Goal: Task Accomplishment & Management: Manage account settings

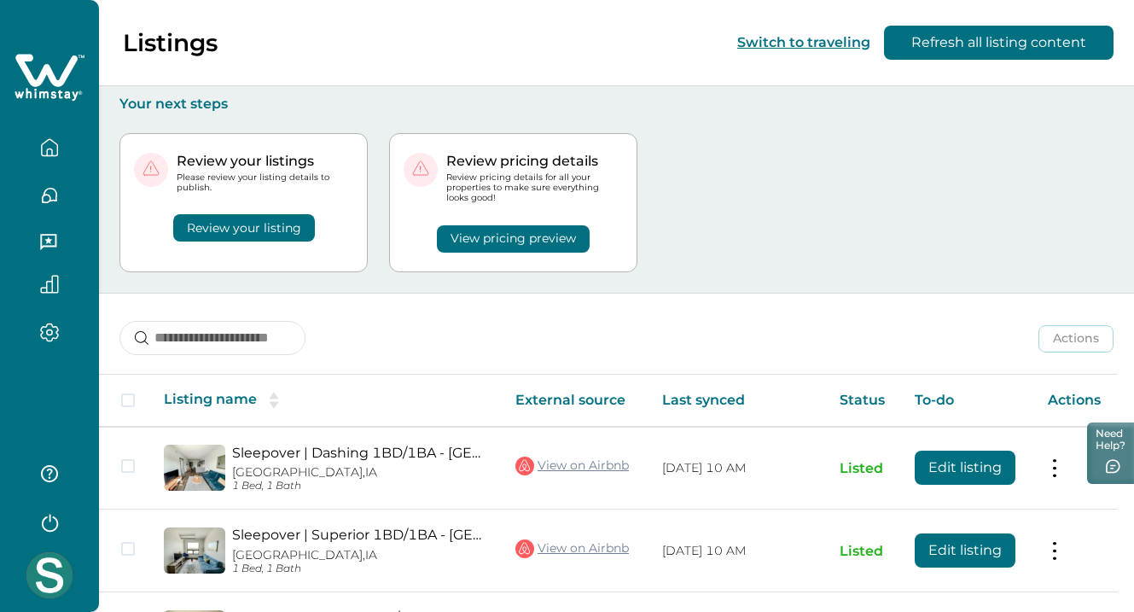
click at [215, 232] on button "Review your listing" at bounding box center [244, 227] width 142 height 27
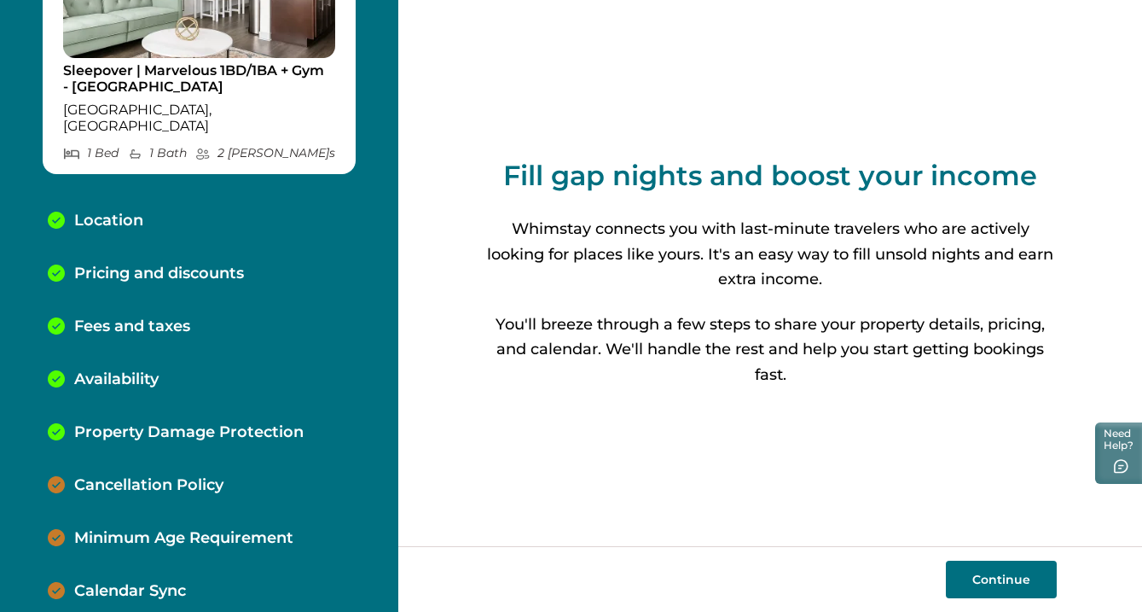
scroll to position [171, 0]
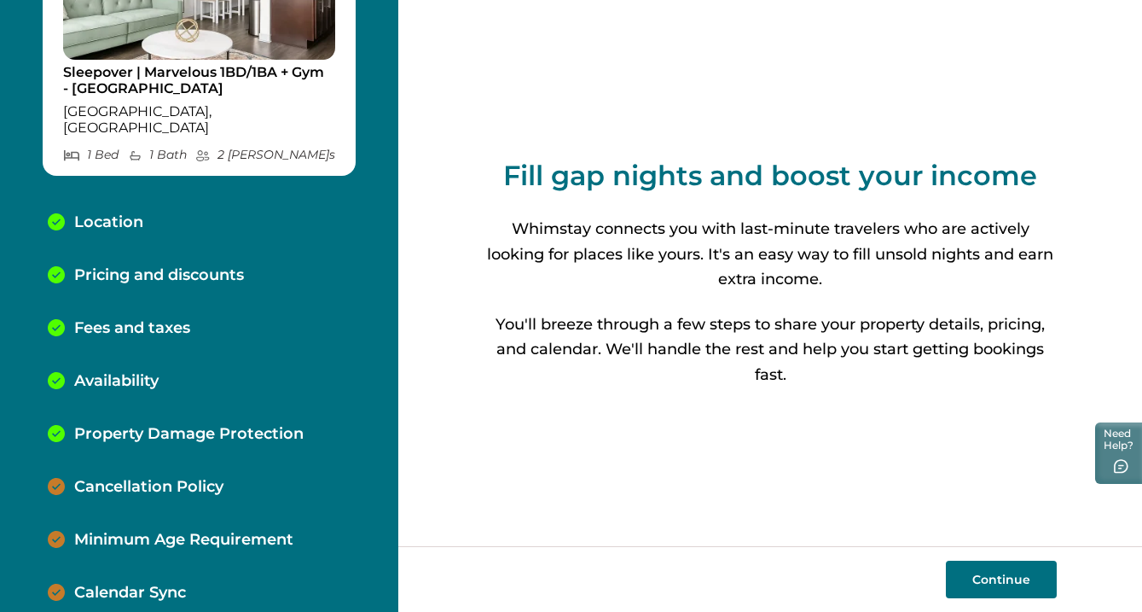
click at [183, 478] on p "Cancellation Policy" at bounding box center [148, 487] width 149 height 19
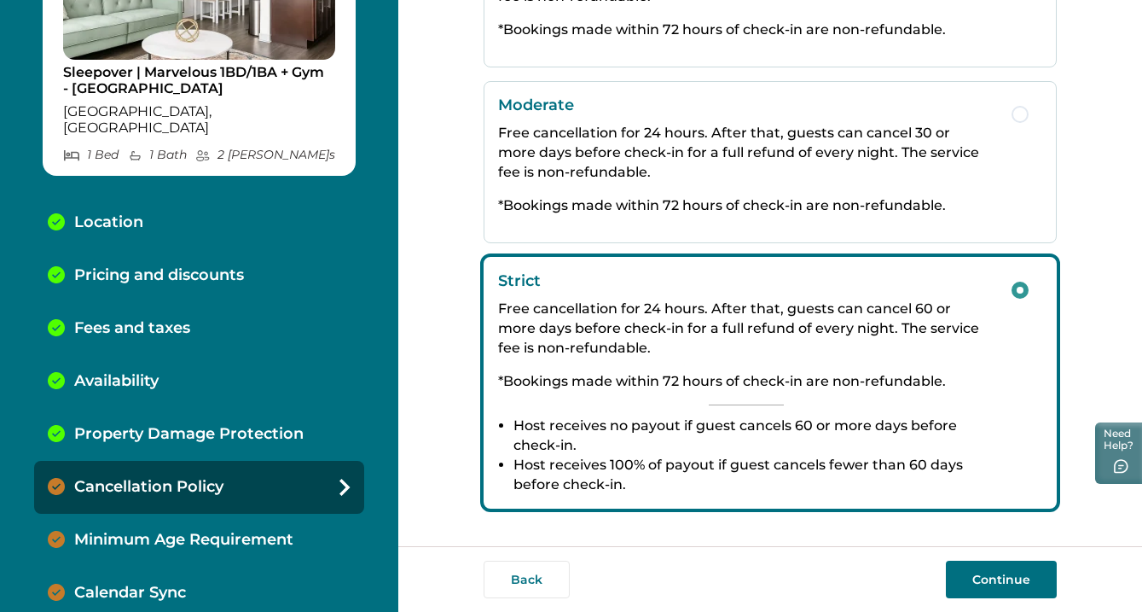
scroll to position [387, 0]
click at [1003, 577] on button "Continue" at bounding box center [1001, 580] width 111 height 38
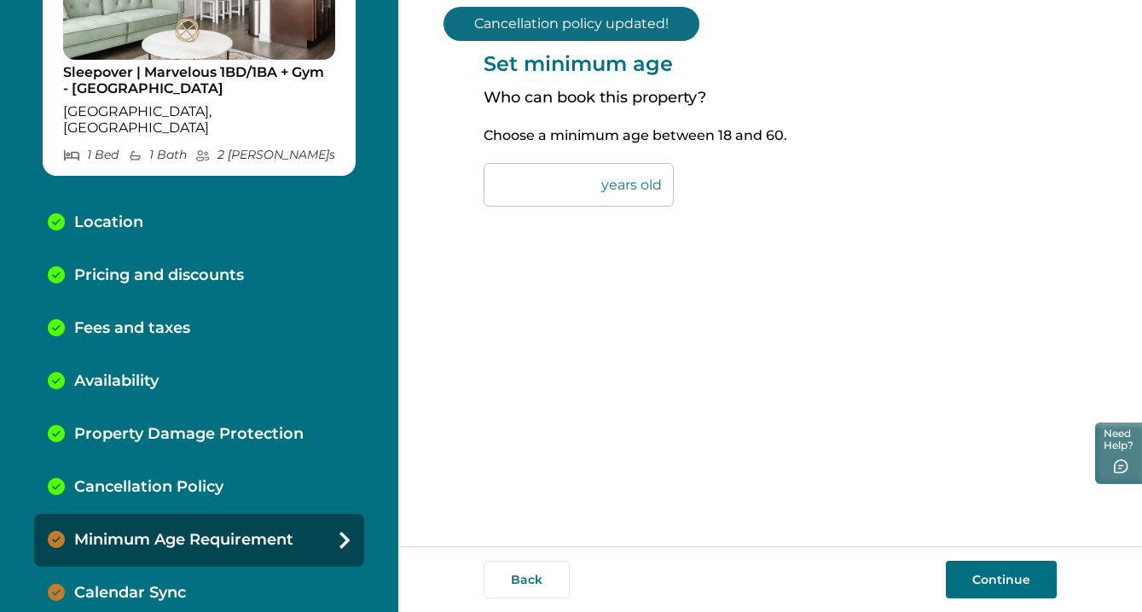
click at [995, 576] on button "Continue" at bounding box center [1001, 580] width 111 height 38
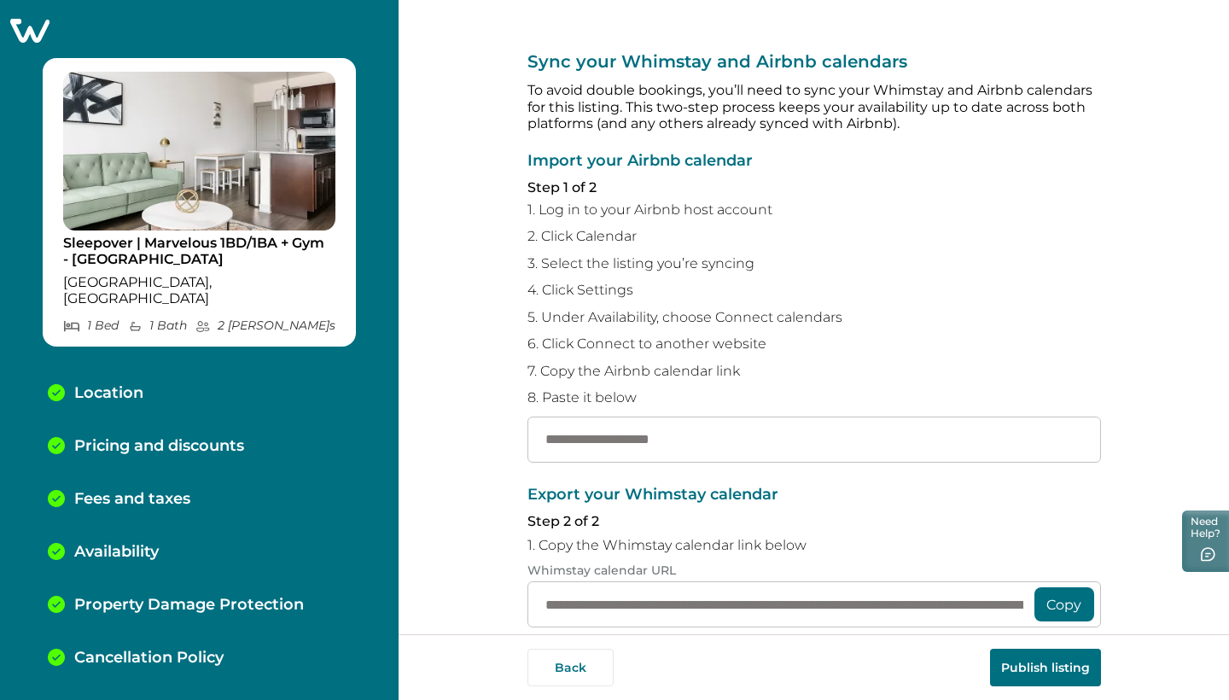
click at [33, 24] on icon at bounding box center [29, 31] width 39 height 24
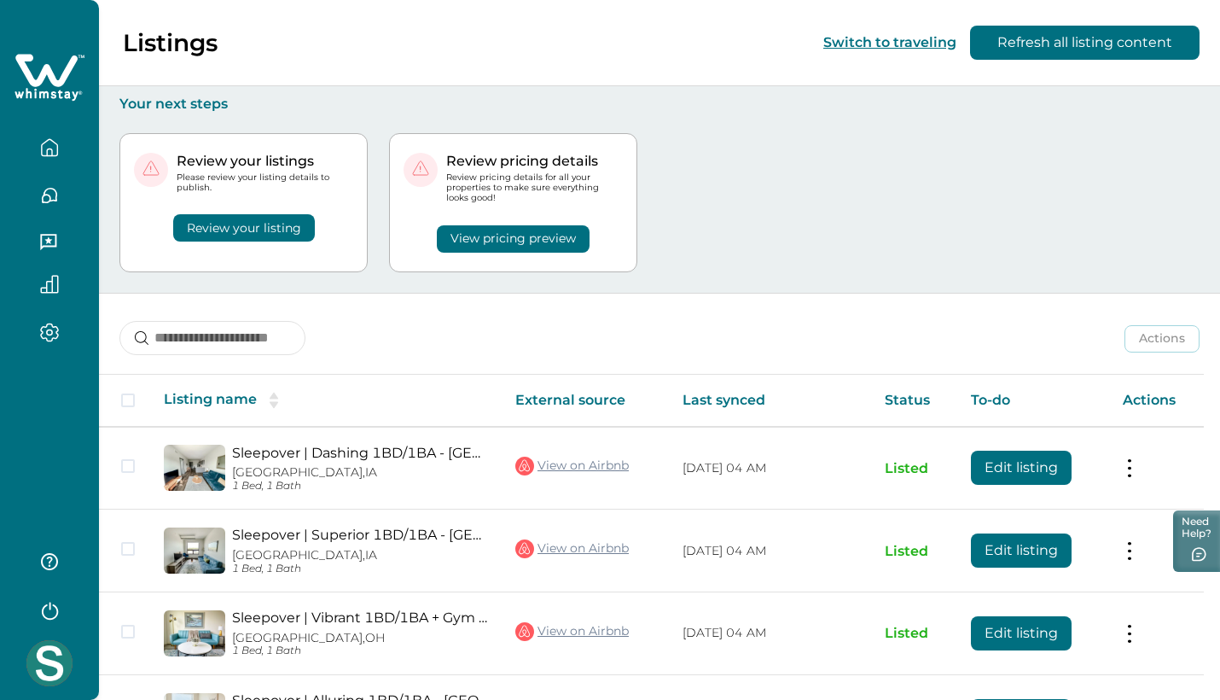
click at [491, 241] on button "View pricing preview" at bounding box center [513, 238] width 153 height 27
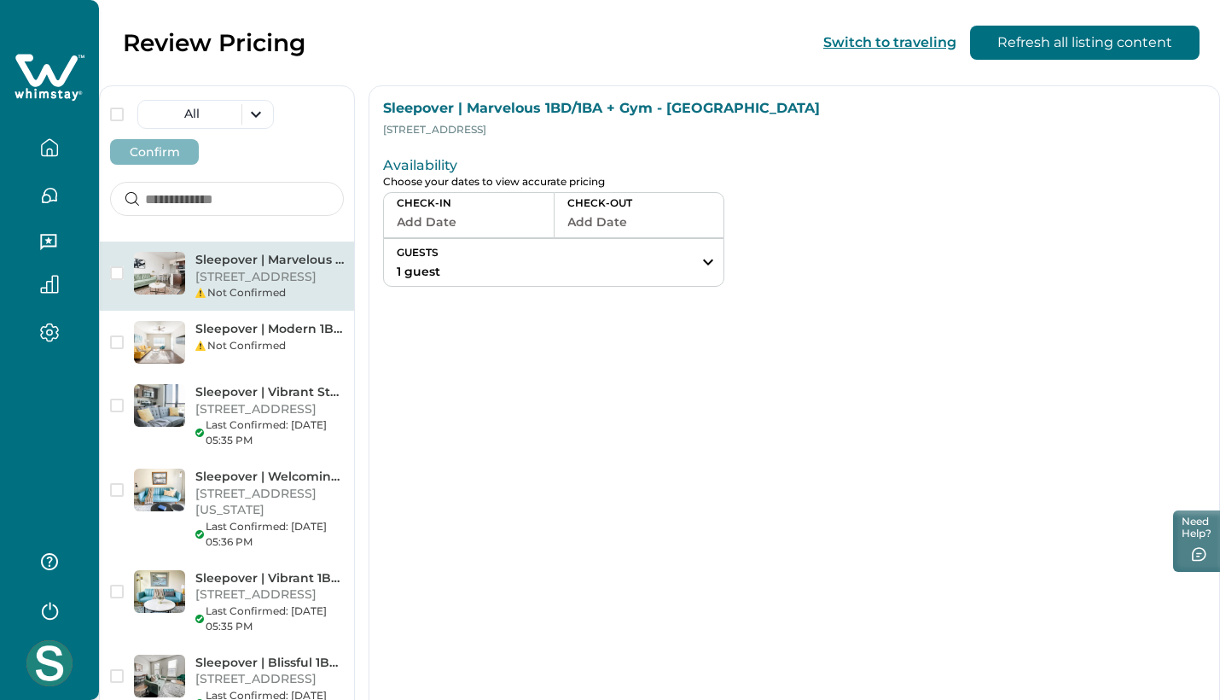
click at [246, 279] on p "111 E 4th St, Unit 4301, Little Rock, AR, 72202, US" at bounding box center [269, 277] width 148 height 17
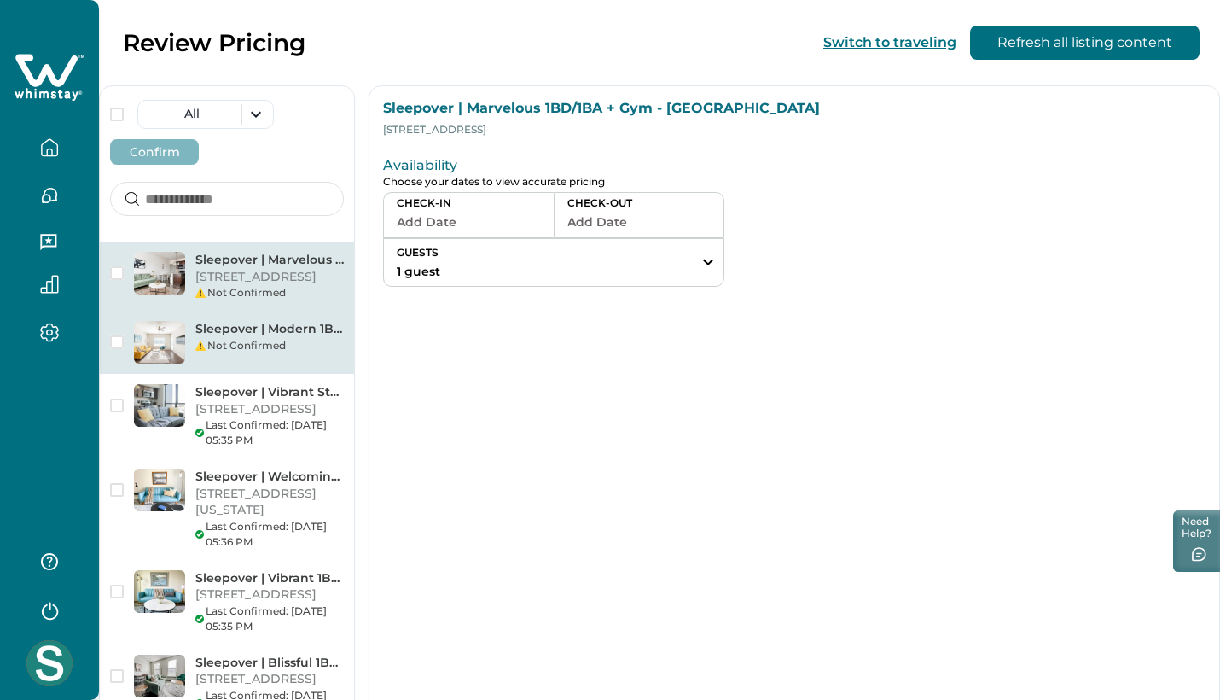
click at [274, 338] on p "Sleepover | Modern 1BD/1BA+ Gym- Corpus Christi" at bounding box center [269, 329] width 148 height 17
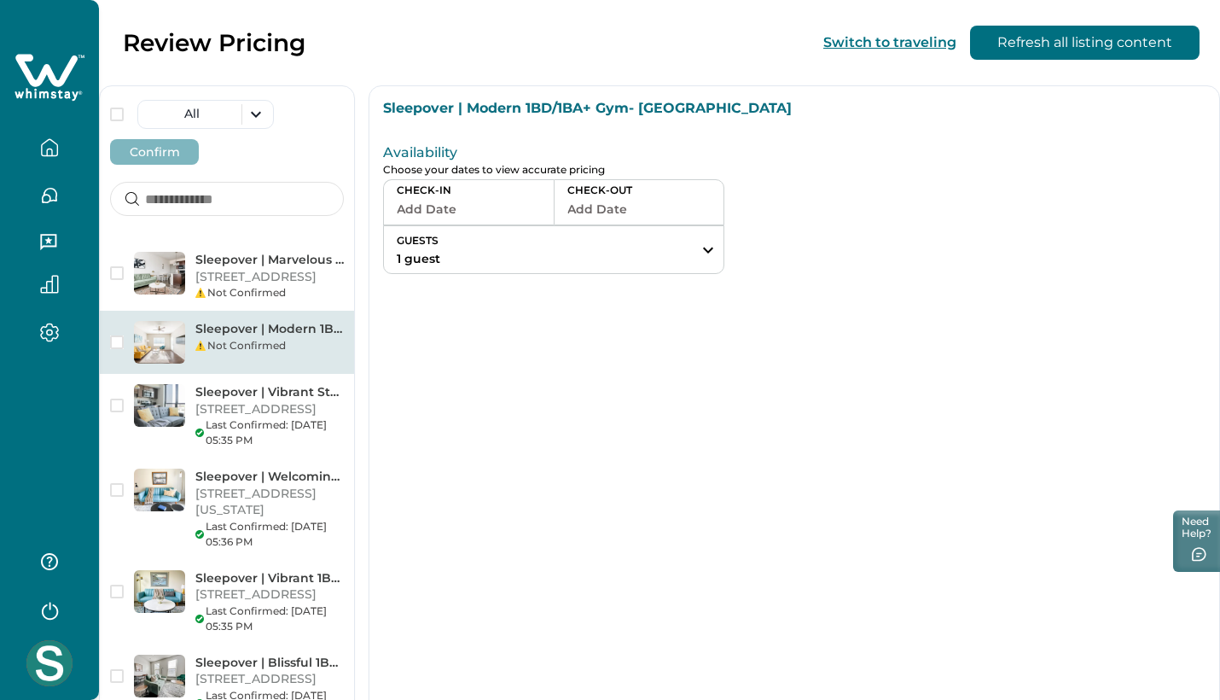
click at [67, 78] on icon at bounding box center [46, 70] width 62 height 32
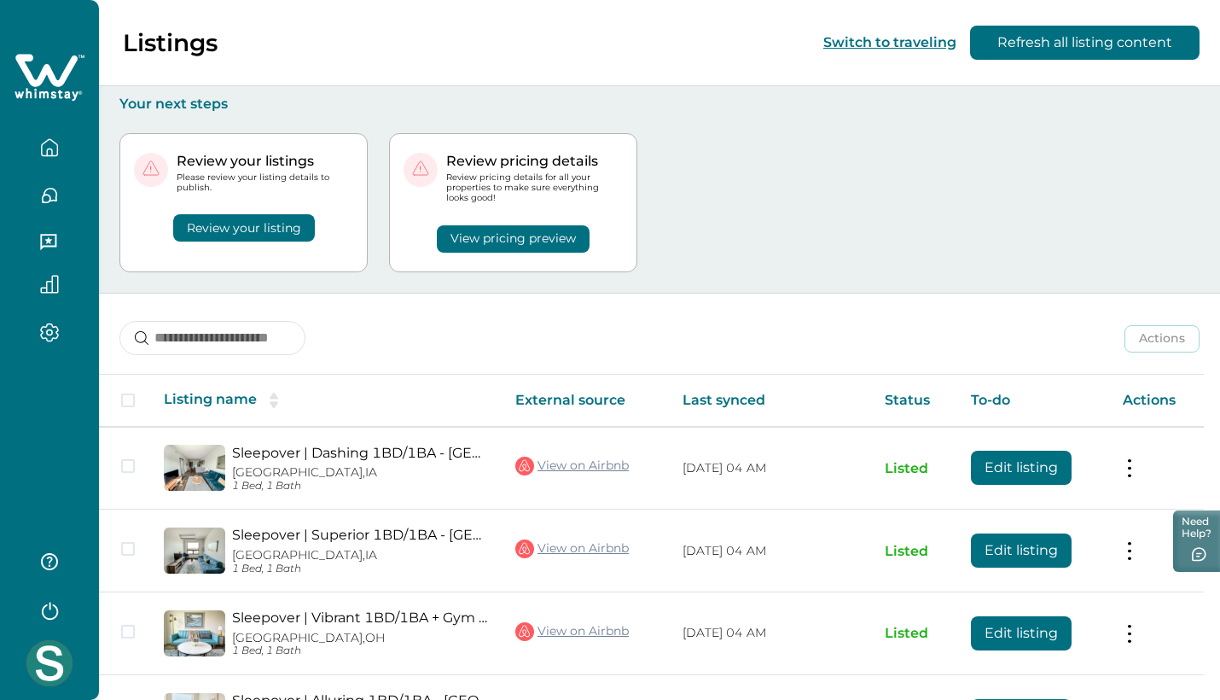
click at [276, 228] on button "Review your listing" at bounding box center [244, 227] width 142 height 27
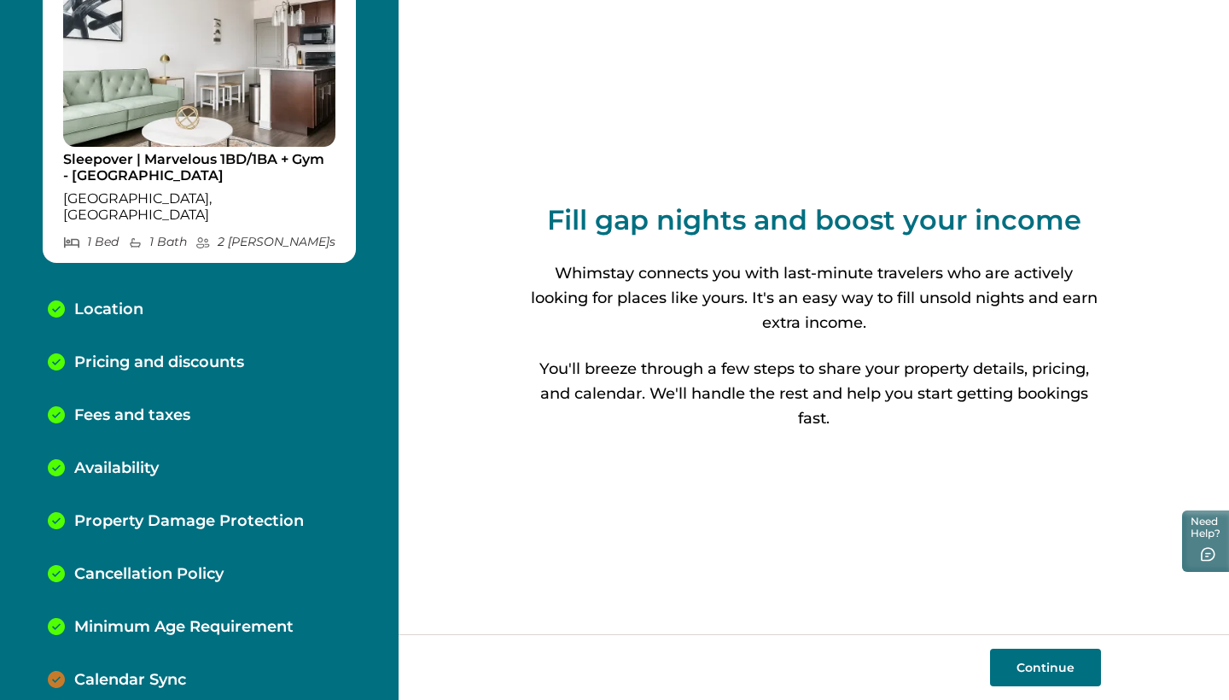
scroll to position [83, 0]
drag, startPoint x: 247, startPoint y: 225, endPoint x: 325, endPoint y: 229, distance: 78.6
click at [326, 235] on p "2 Max Guest s" at bounding box center [265, 242] width 140 height 15
click at [342, 295] on div "Location" at bounding box center [199, 310] width 330 height 53
select select "**"
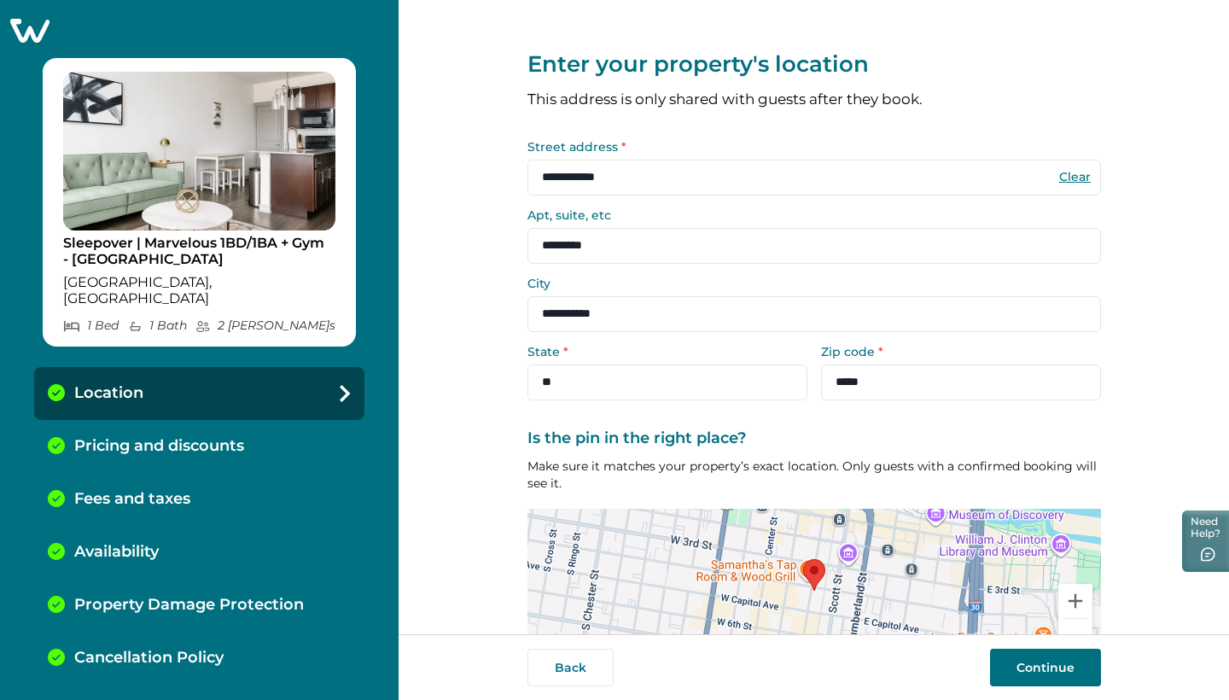
click at [20, 25] on icon at bounding box center [30, 30] width 42 height 26
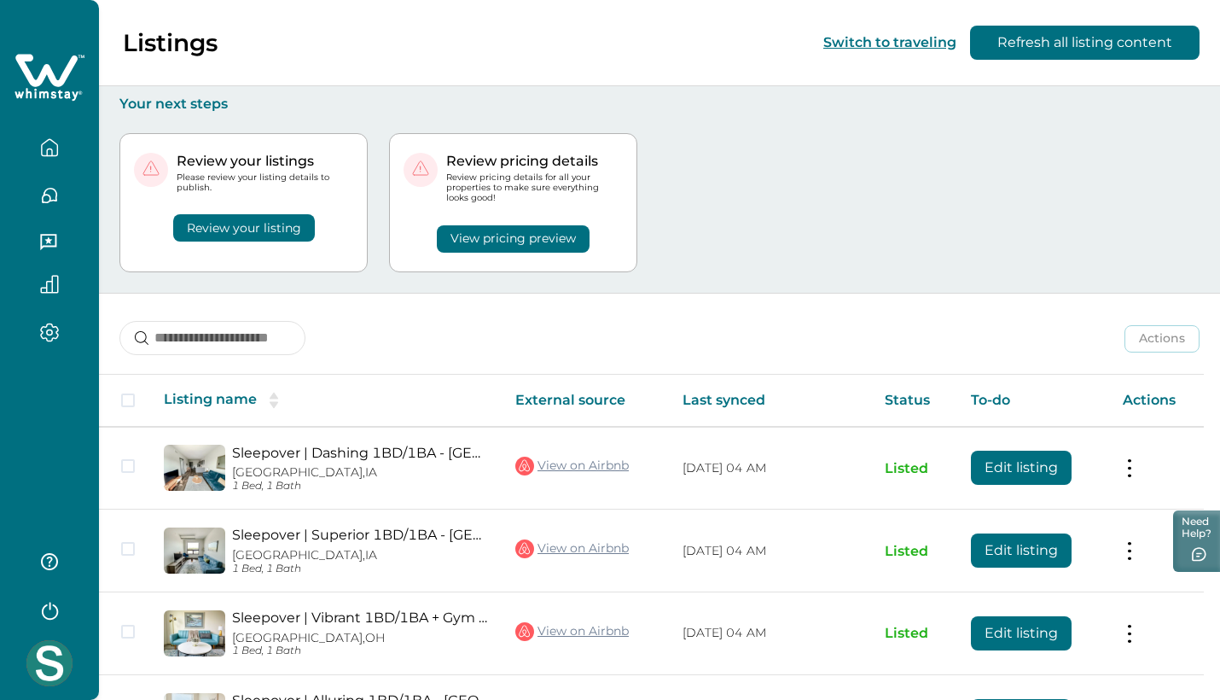
click at [267, 219] on button "Review your listing" at bounding box center [244, 227] width 142 height 27
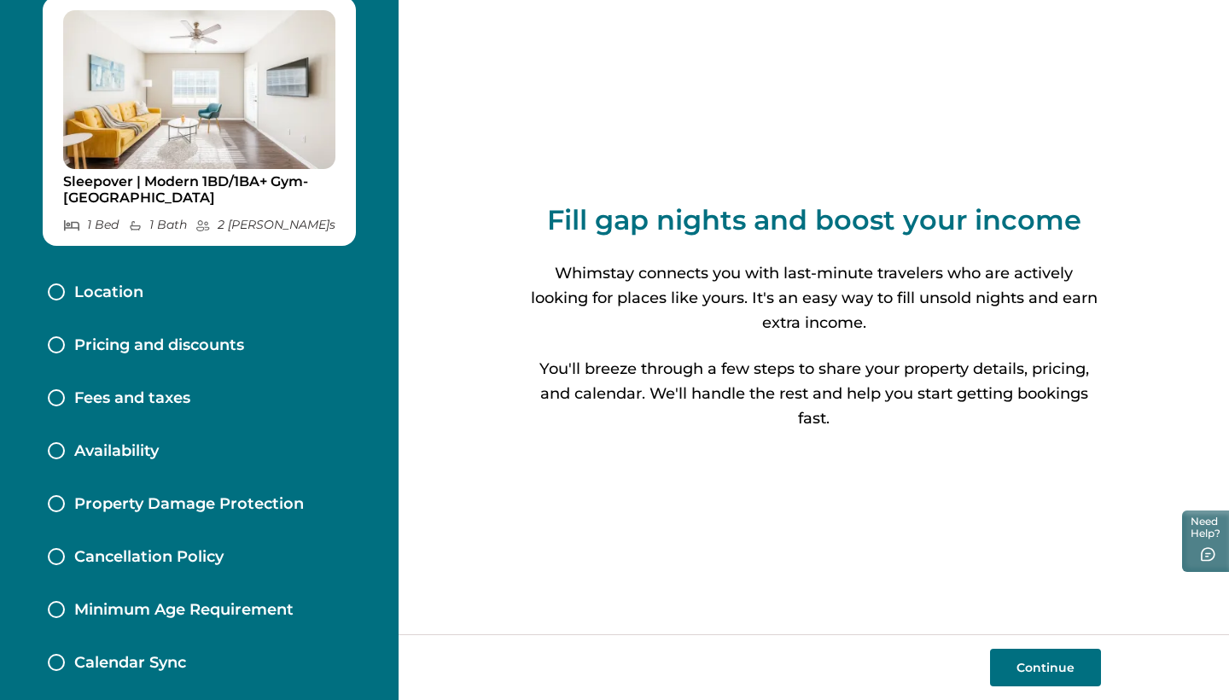
scroll to position [61, 0]
click at [128, 280] on div "Location" at bounding box center [199, 293] width 330 height 53
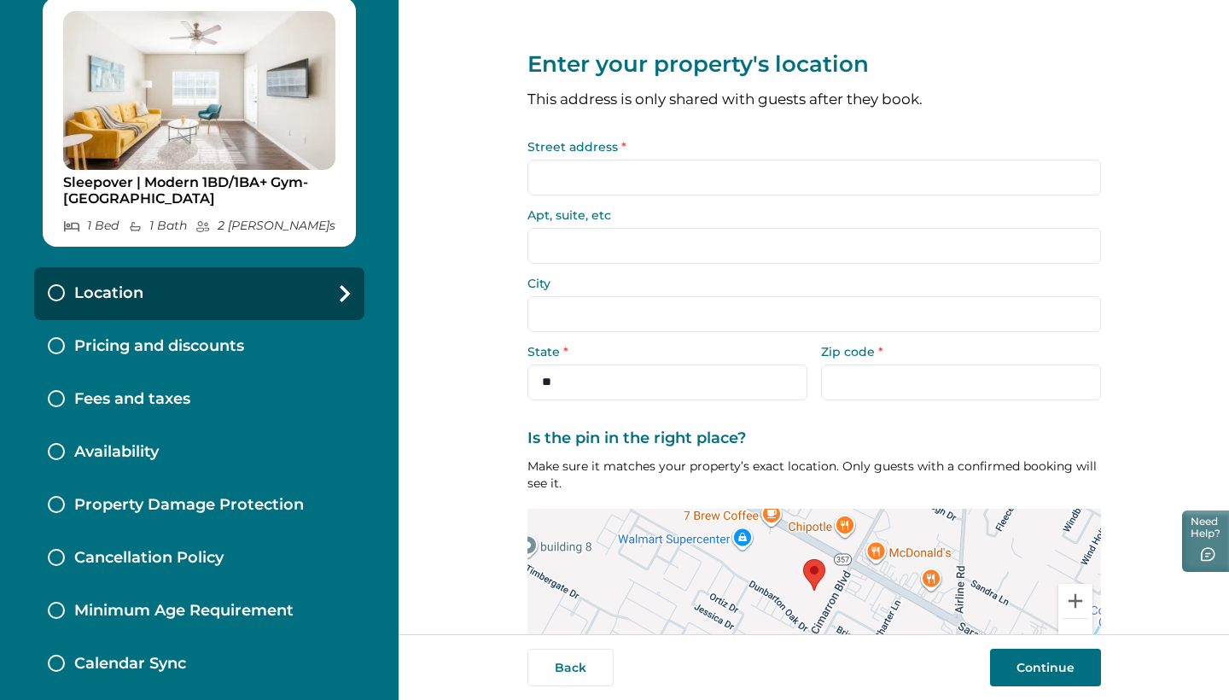
click at [747, 172] on input "Street address *" at bounding box center [813, 178] width 573 height 36
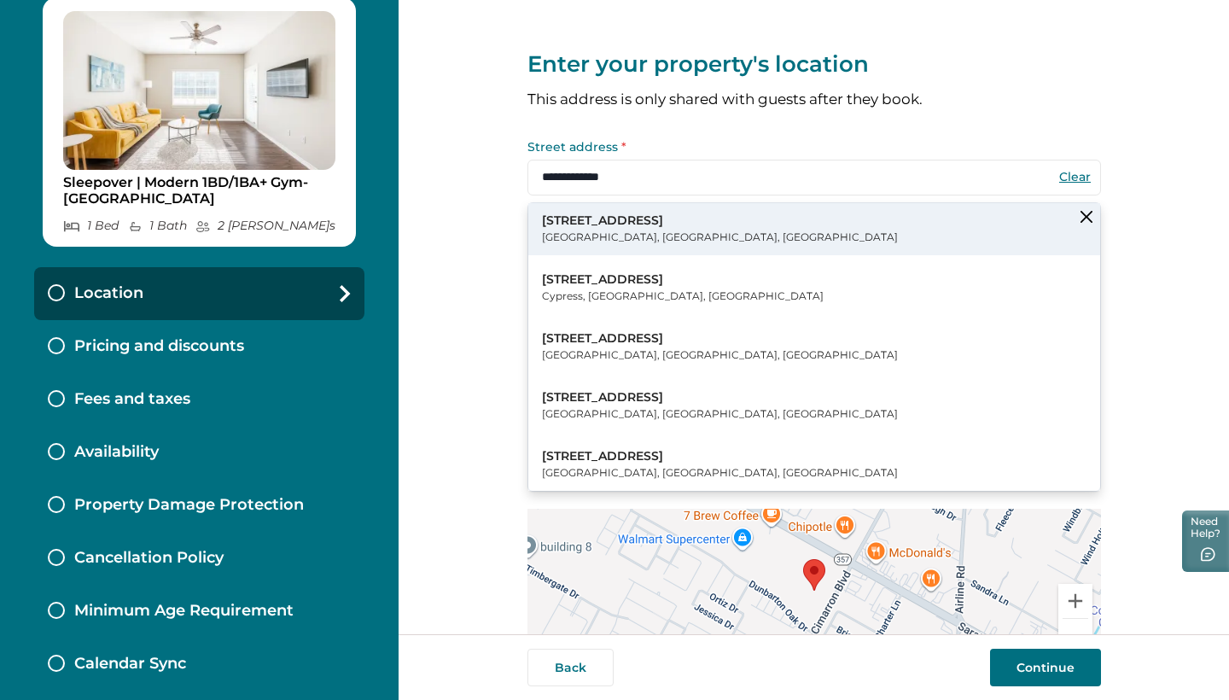
click at [609, 226] on p "6225 Saratoga Boulevard" at bounding box center [720, 220] width 356 height 17
type input "**********"
select select "**"
type input "*****"
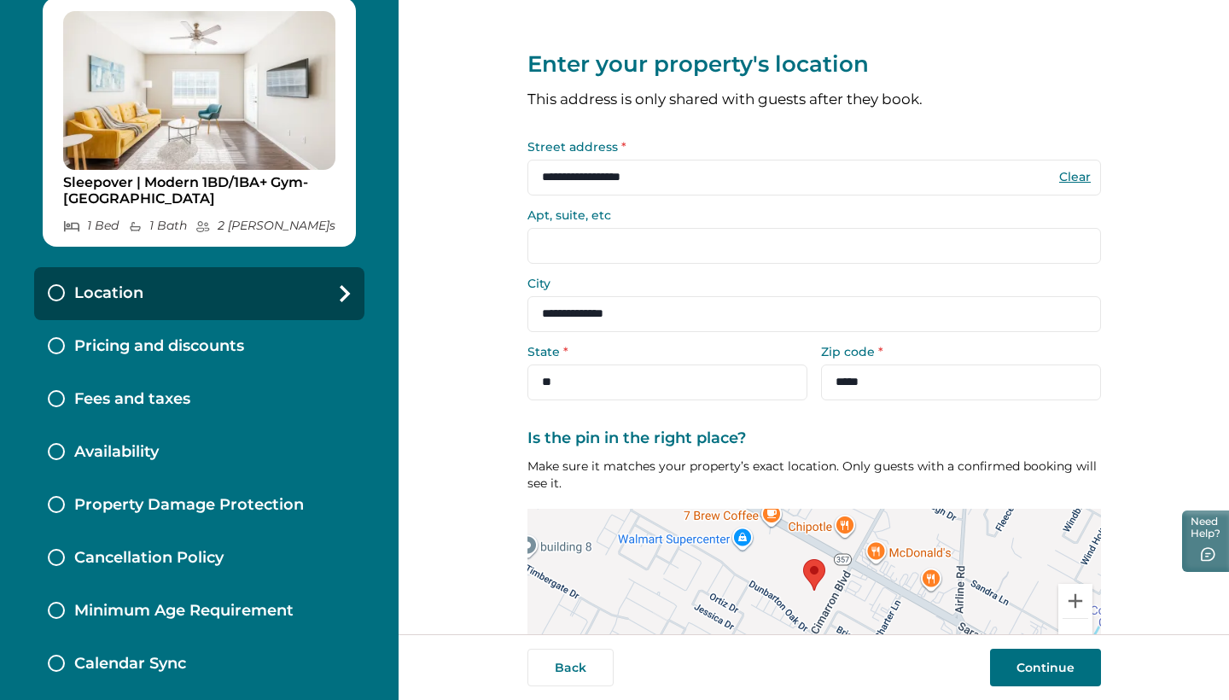
click at [627, 243] on input "Apt, suite, etc" at bounding box center [813, 246] width 573 height 36
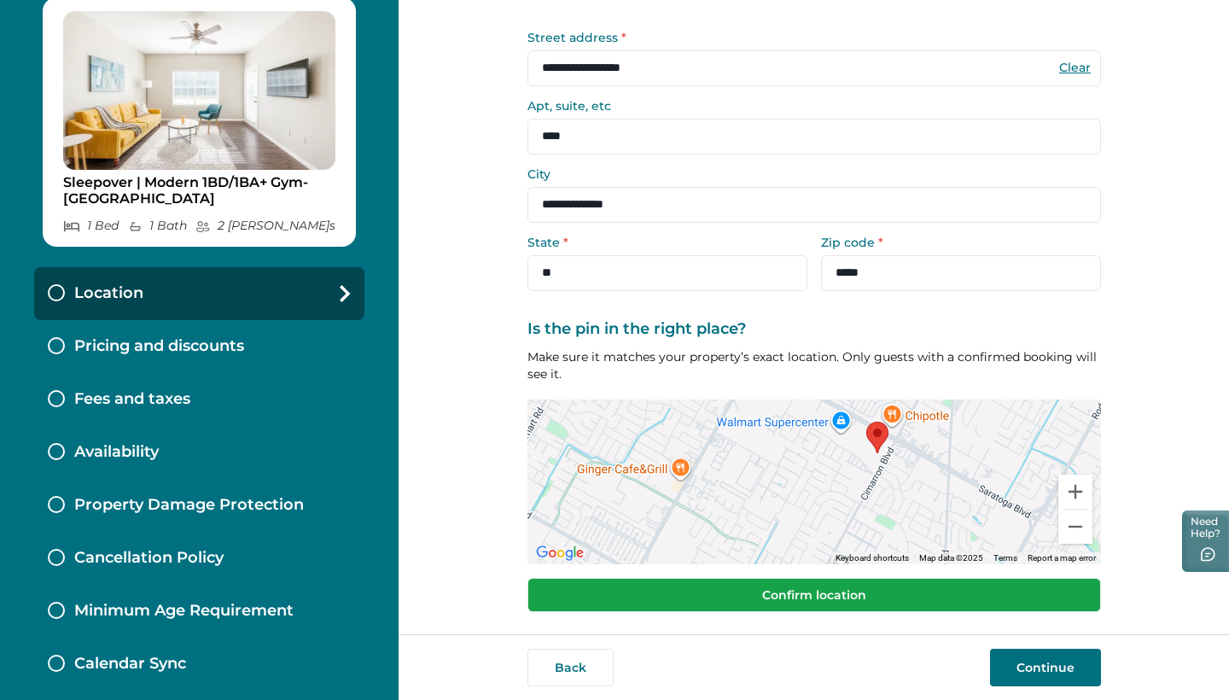
type input "****"
click at [918, 596] on button "Confirm location" at bounding box center [813, 595] width 573 height 34
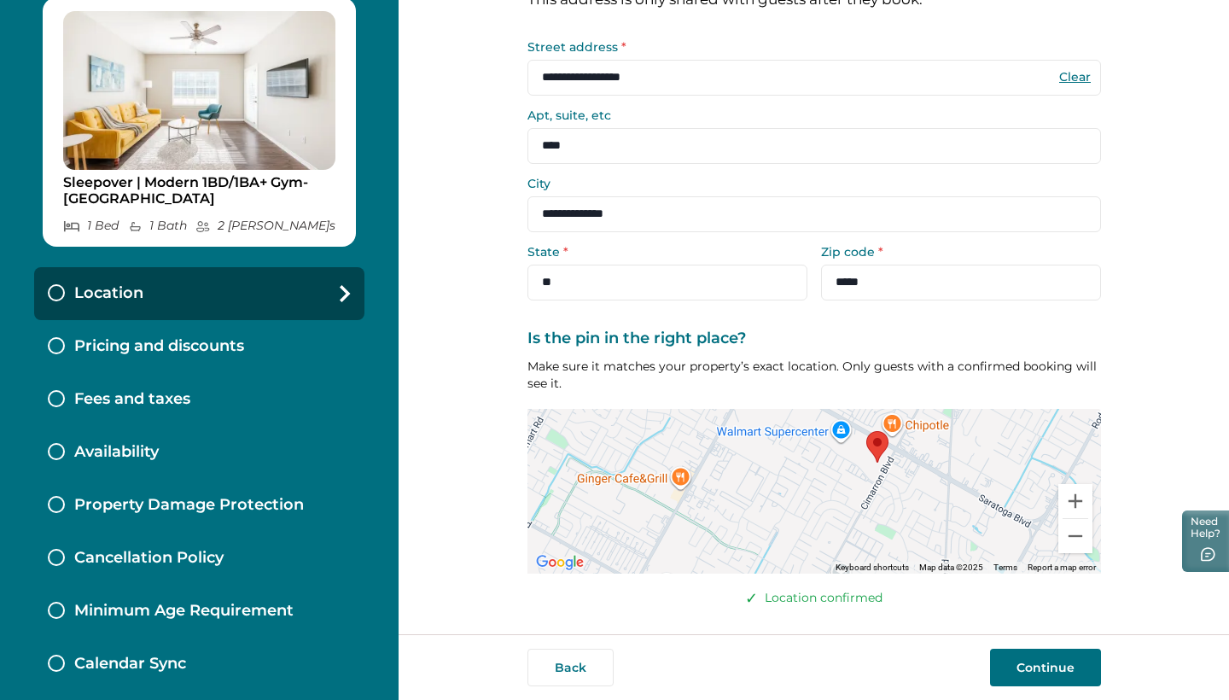
scroll to position [98, 0]
click at [1055, 611] on button "Continue" at bounding box center [1045, 667] width 111 height 38
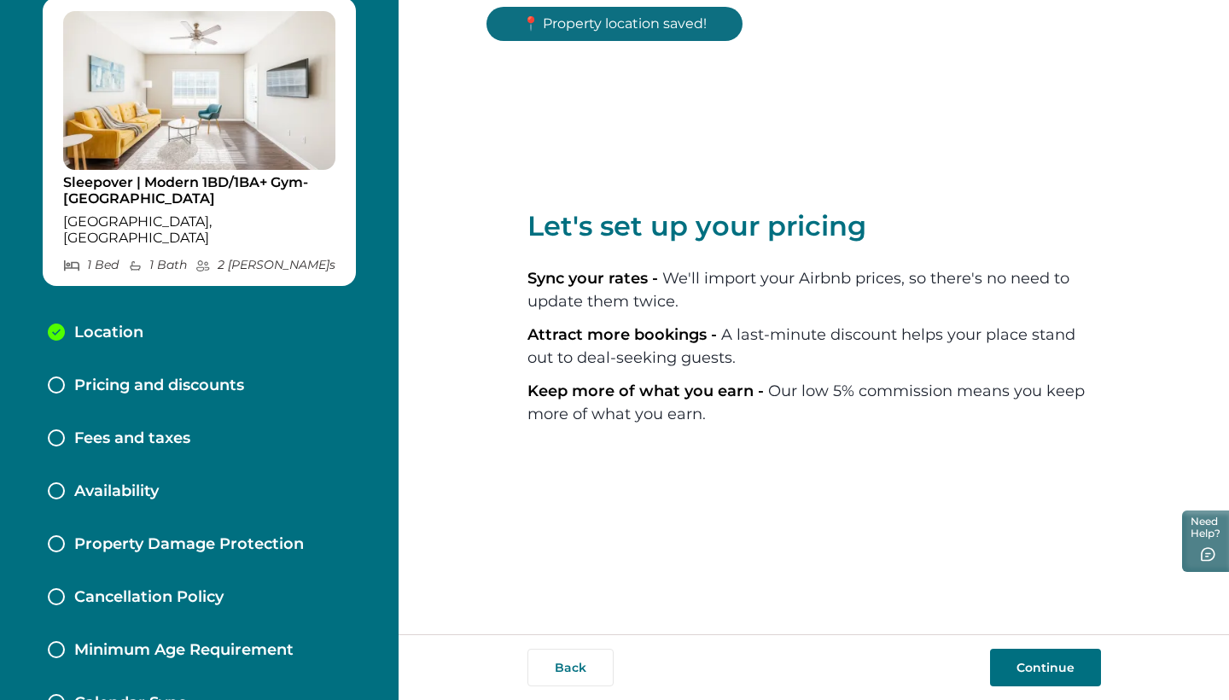
click at [164, 429] on p "Fees and taxes" at bounding box center [132, 438] width 116 height 19
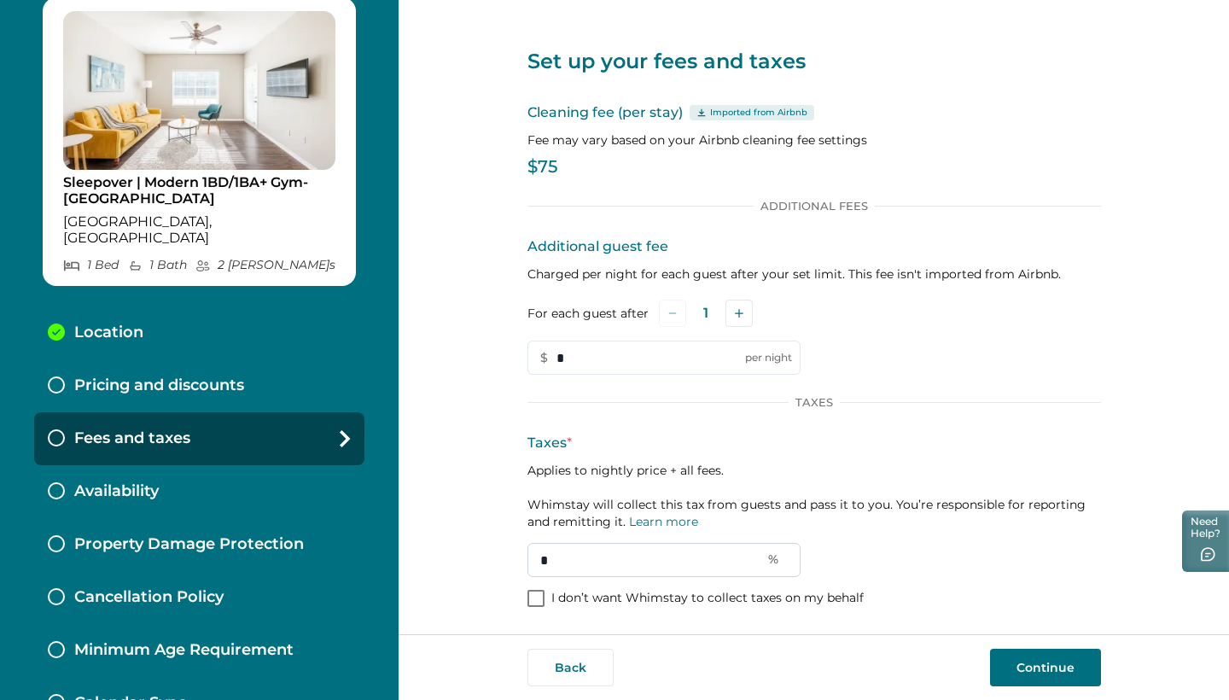
scroll to position [3, 0]
click at [588, 557] on input "*" at bounding box center [663, 560] width 273 height 34
type input "*"
click at [1065, 611] on button "Continue" at bounding box center [1045, 667] width 111 height 38
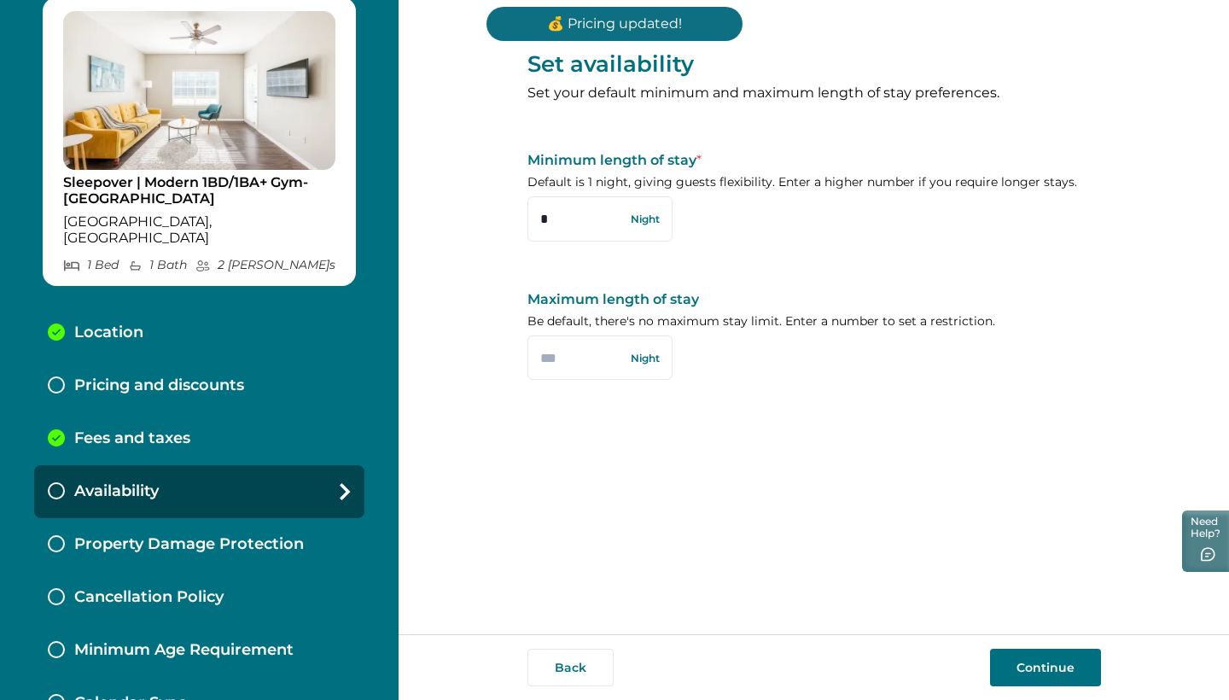
click at [191, 376] on p "Pricing and discounts" at bounding box center [159, 385] width 170 height 19
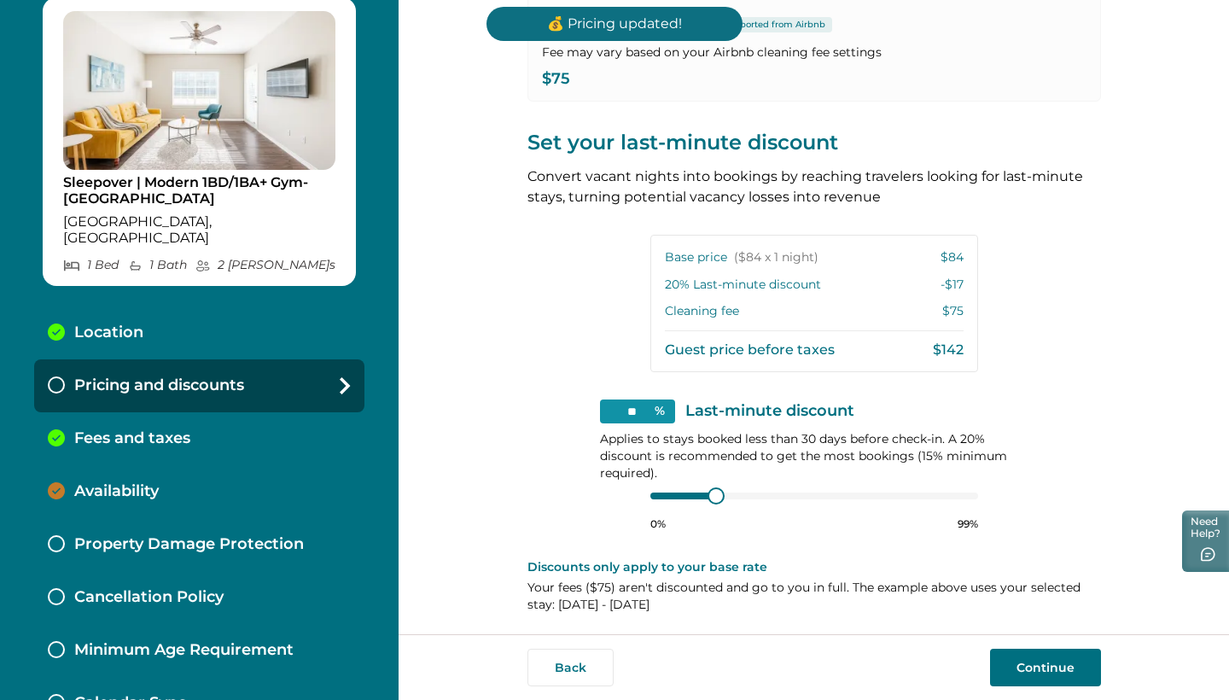
scroll to position [273, 0]
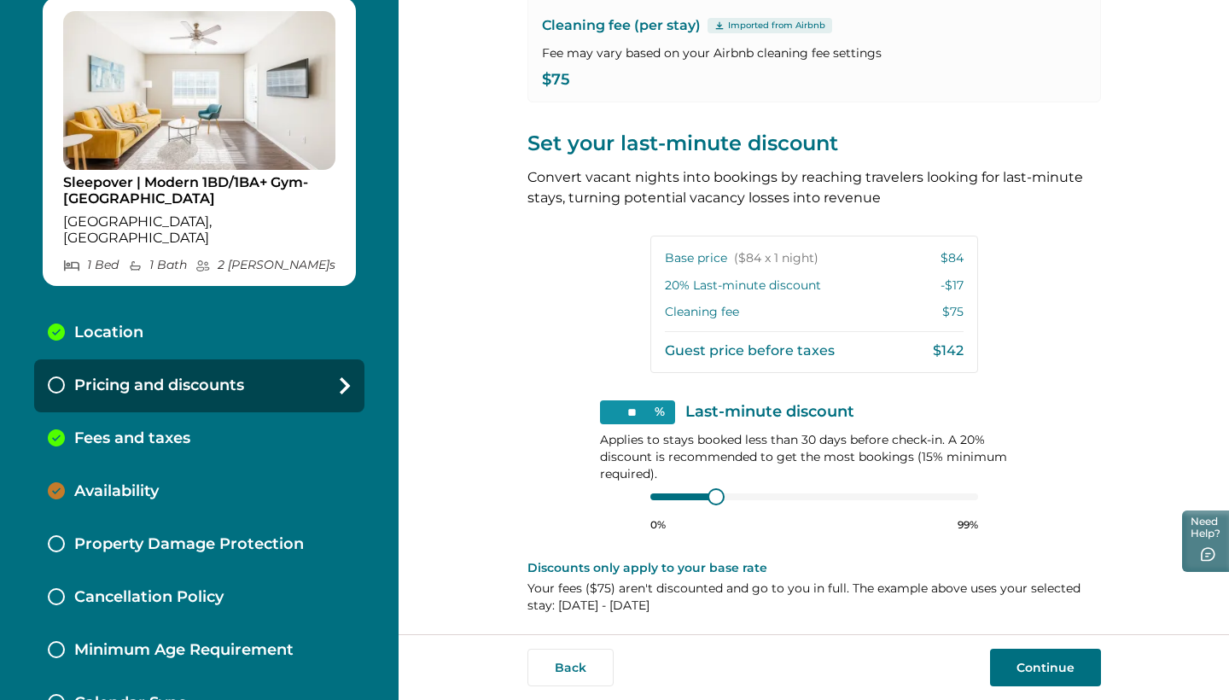
type input "**"
click at [653, 493] on div at bounding box center [814, 497] width 328 height 14
click at [1045, 611] on button "Continue" at bounding box center [1045, 667] width 111 height 38
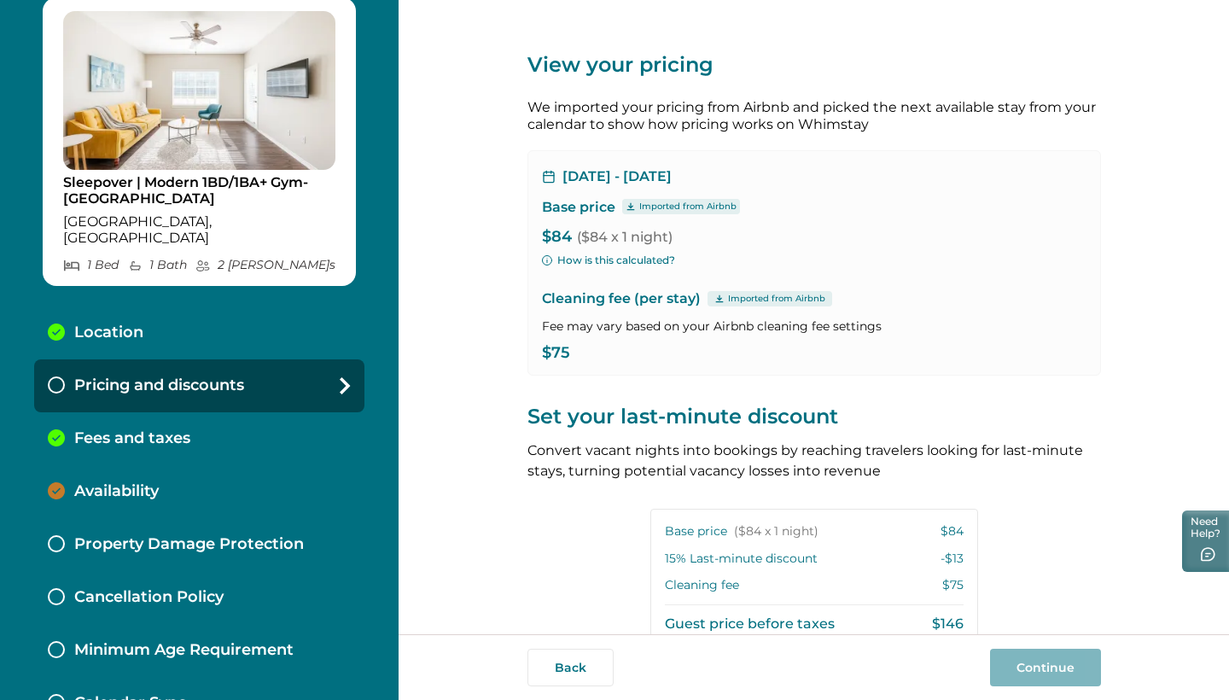
click at [122, 429] on p "Fees and taxes" at bounding box center [132, 438] width 116 height 19
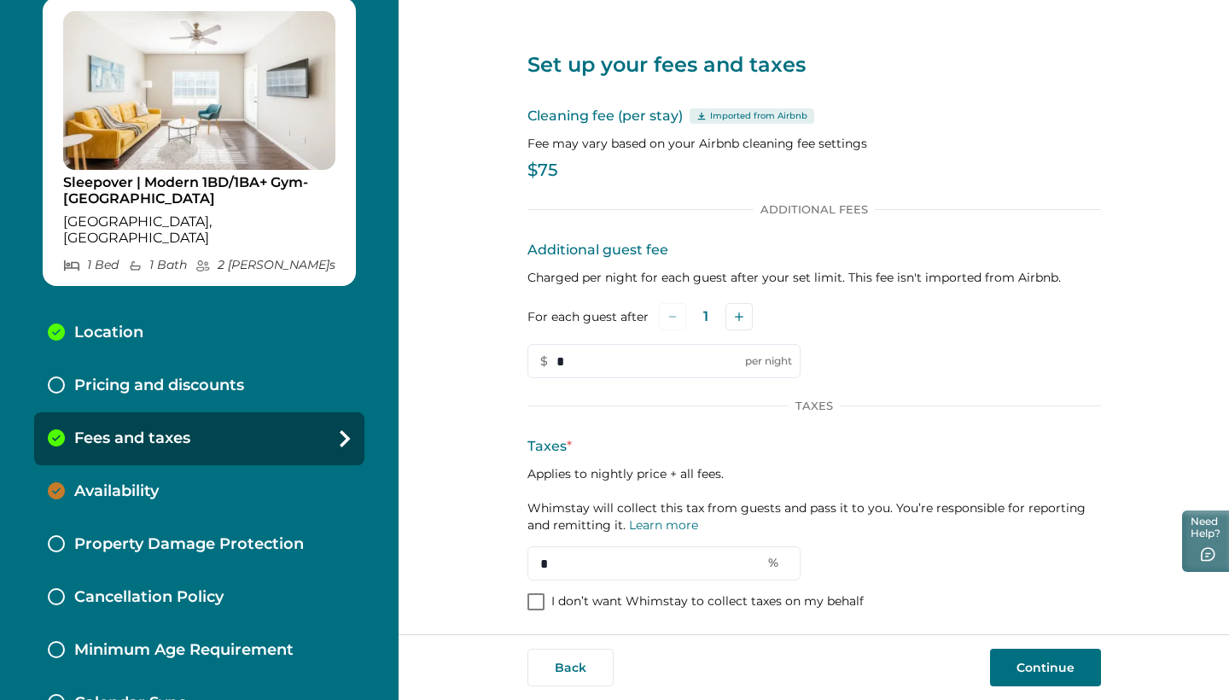
click at [119, 376] on p "Pricing and discounts" at bounding box center [159, 385] width 170 height 19
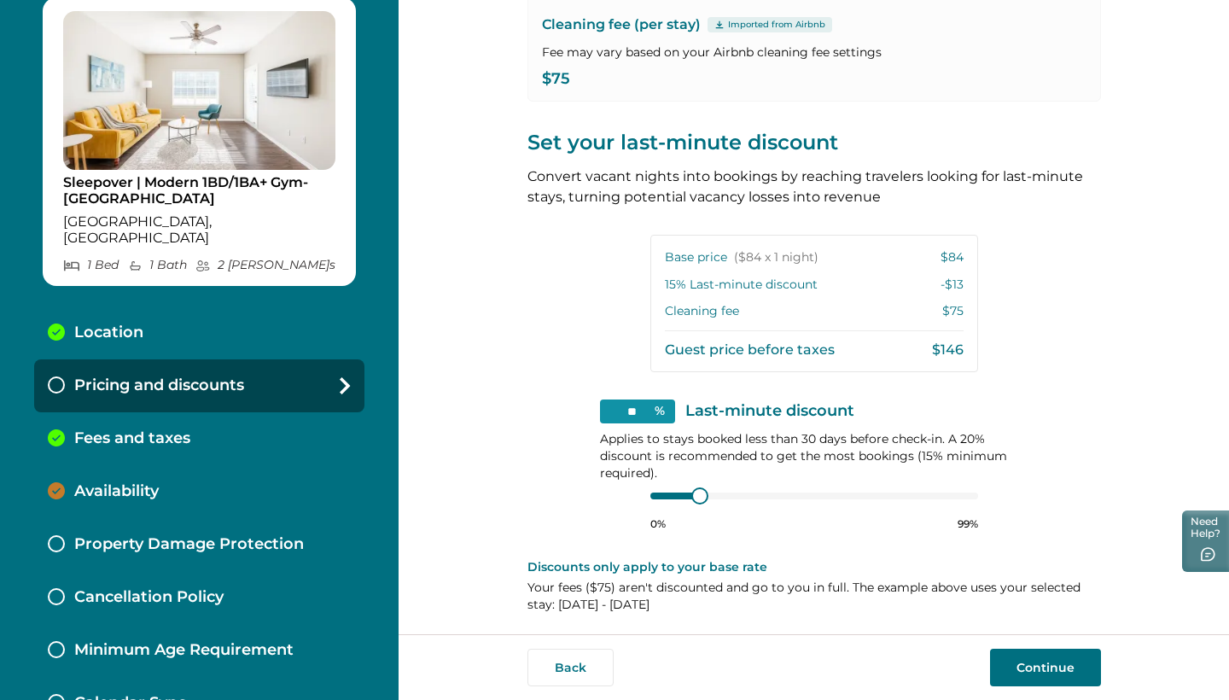
scroll to position [273, 0]
click at [1043, 611] on button "Continue" at bounding box center [1045, 667] width 111 height 38
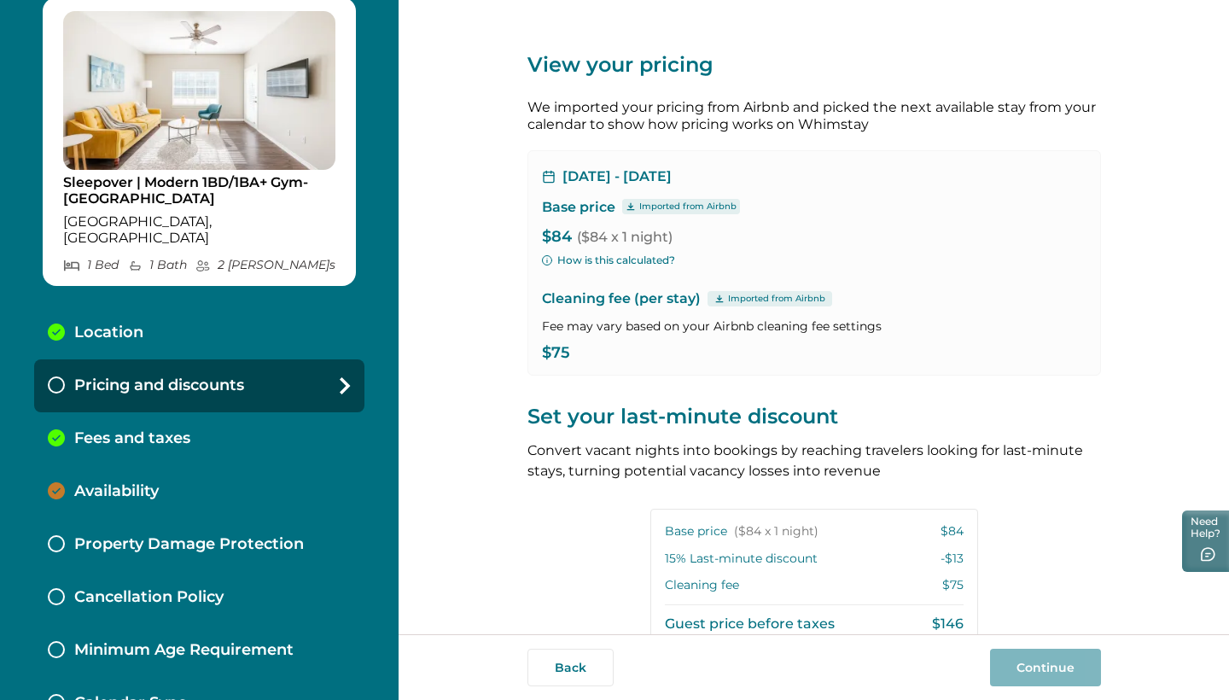
scroll to position [0, 0]
click at [131, 482] on p "Availability" at bounding box center [116, 491] width 84 height 19
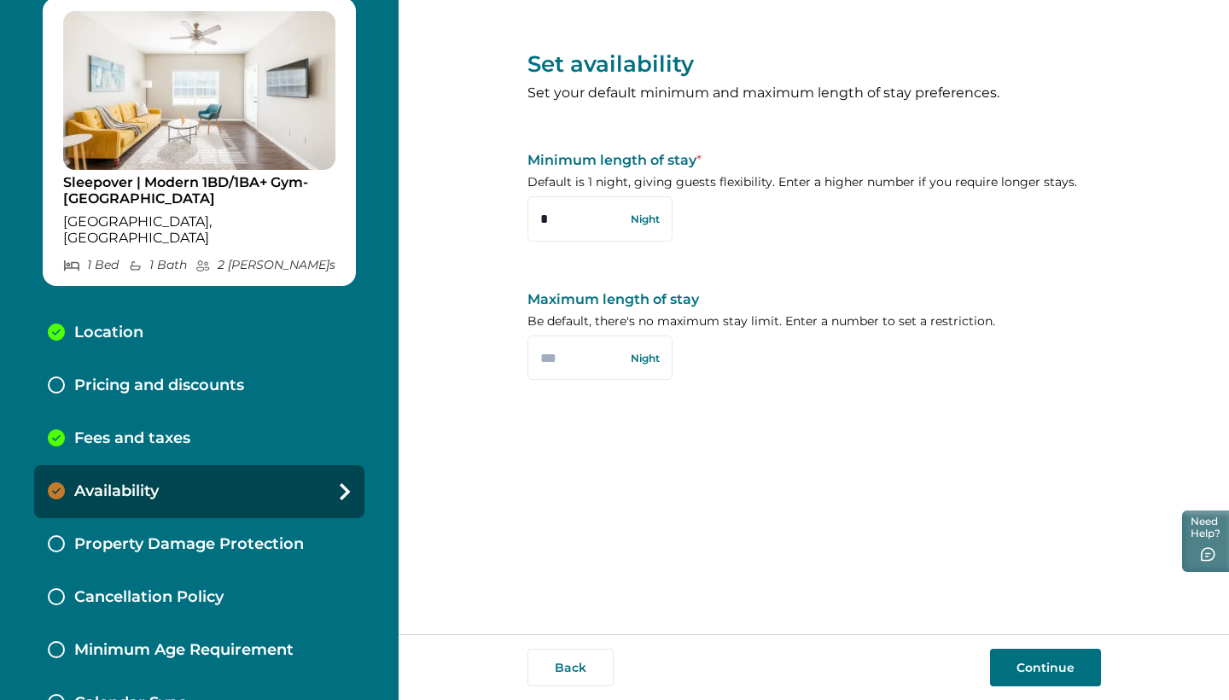
click at [1038, 611] on button "Continue" at bounding box center [1045, 667] width 111 height 38
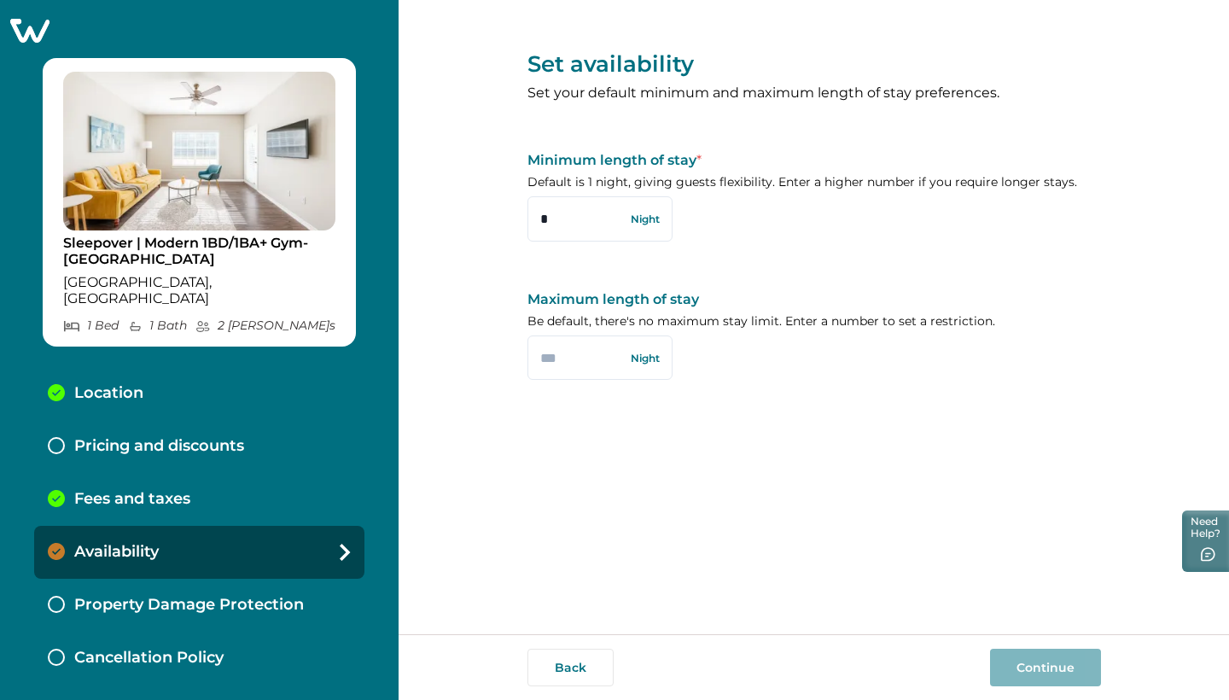
click at [28, 34] on icon at bounding box center [29, 31] width 39 height 24
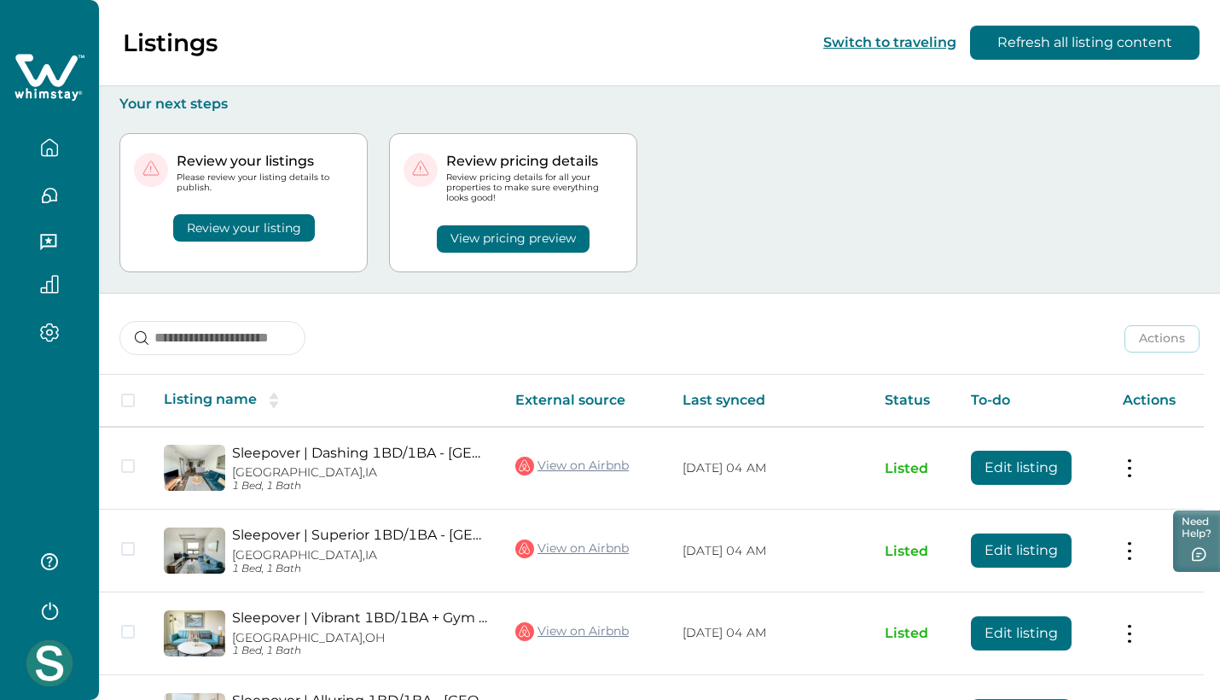
click at [279, 226] on button "Review your listing" at bounding box center [244, 227] width 142 height 27
click at [282, 218] on button "Review your listing" at bounding box center [244, 227] width 142 height 27
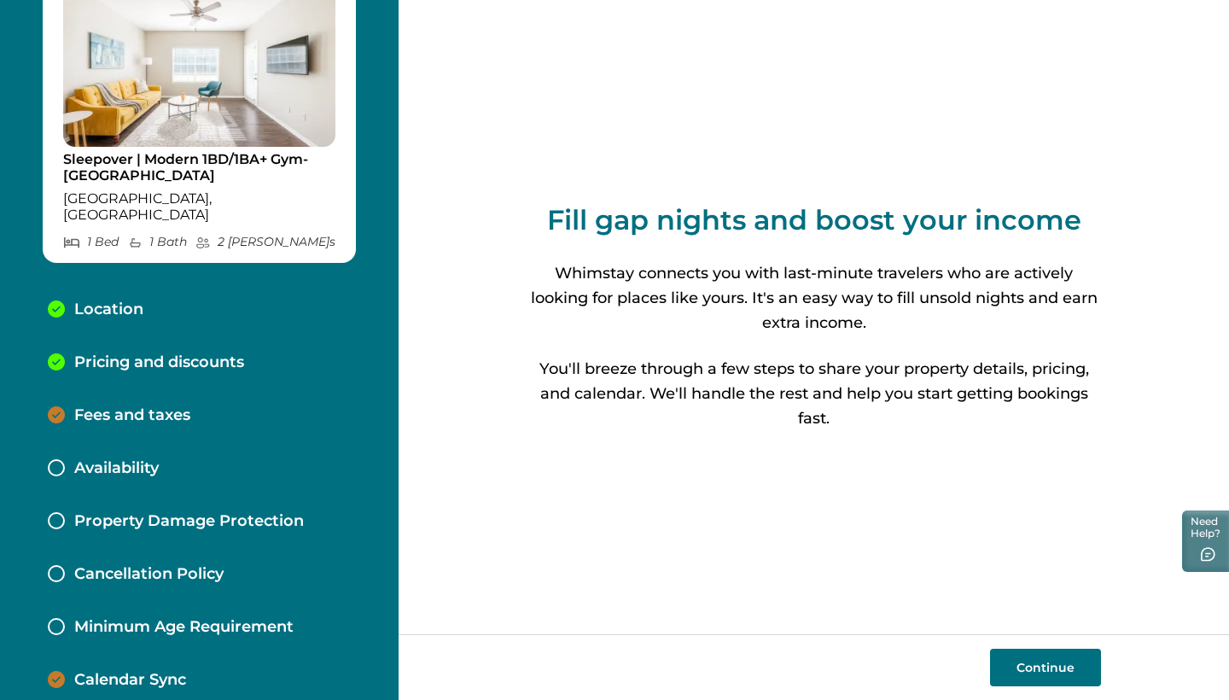
scroll to position [83, 0]
click at [170, 407] on p "Fees and taxes" at bounding box center [132, 416] width 116 height 19
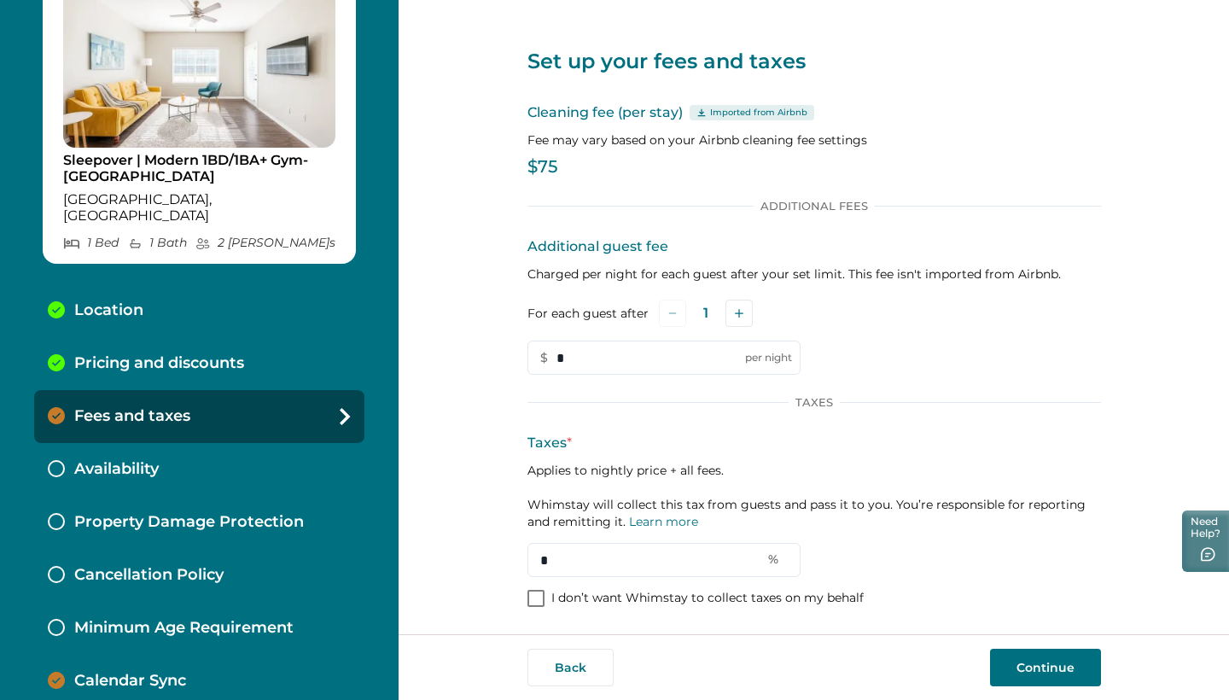
scroll to position [3, 0]
click at [1055, 660] on button "Continue" at bounding box center [1045, 667] width 111 height 38
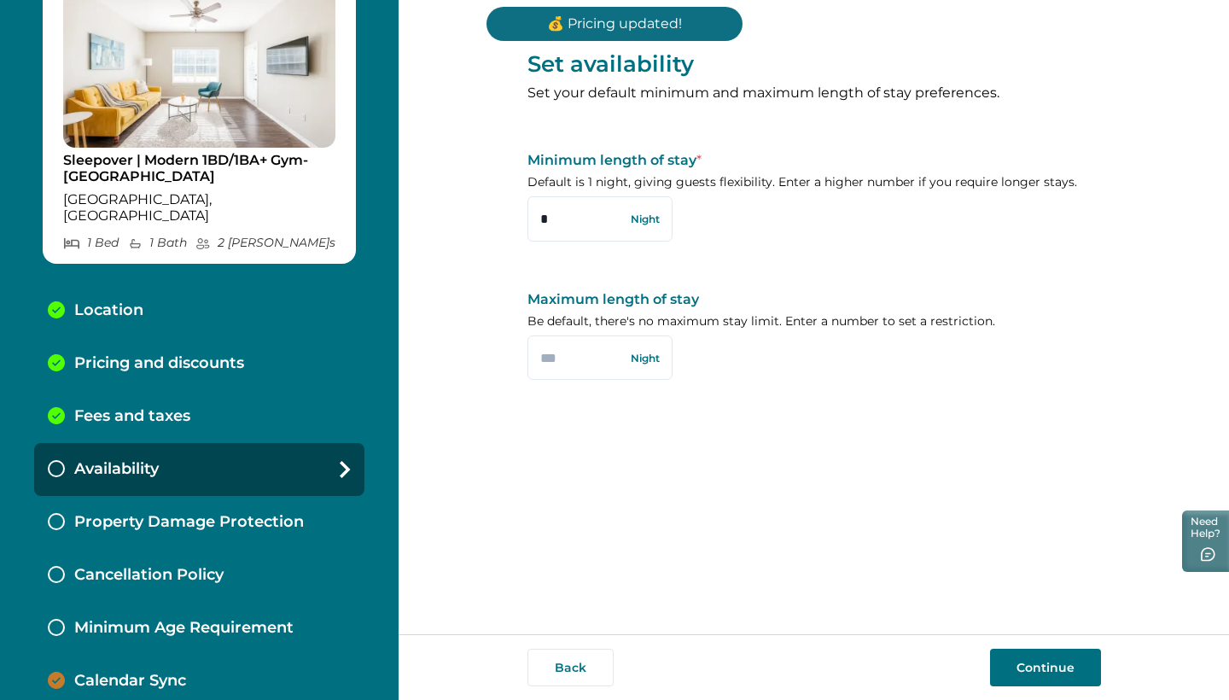
click at [1039, 664] on button "Continue" at bounding box center [1045, 667] width 111 height 38
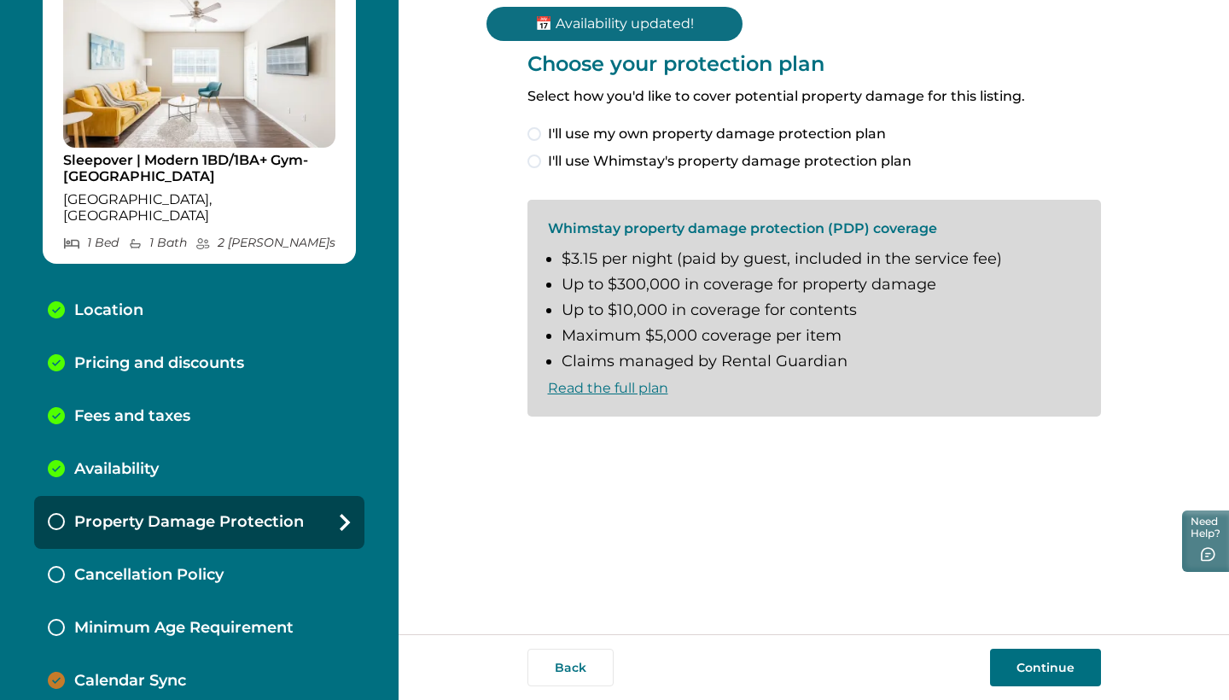
click at [539, 160] on span at bounding box center [534, 161] width 14 height 14
click at [1018, 663] on button "Continue" at bounding box center [1045, 667] width 111 height 38
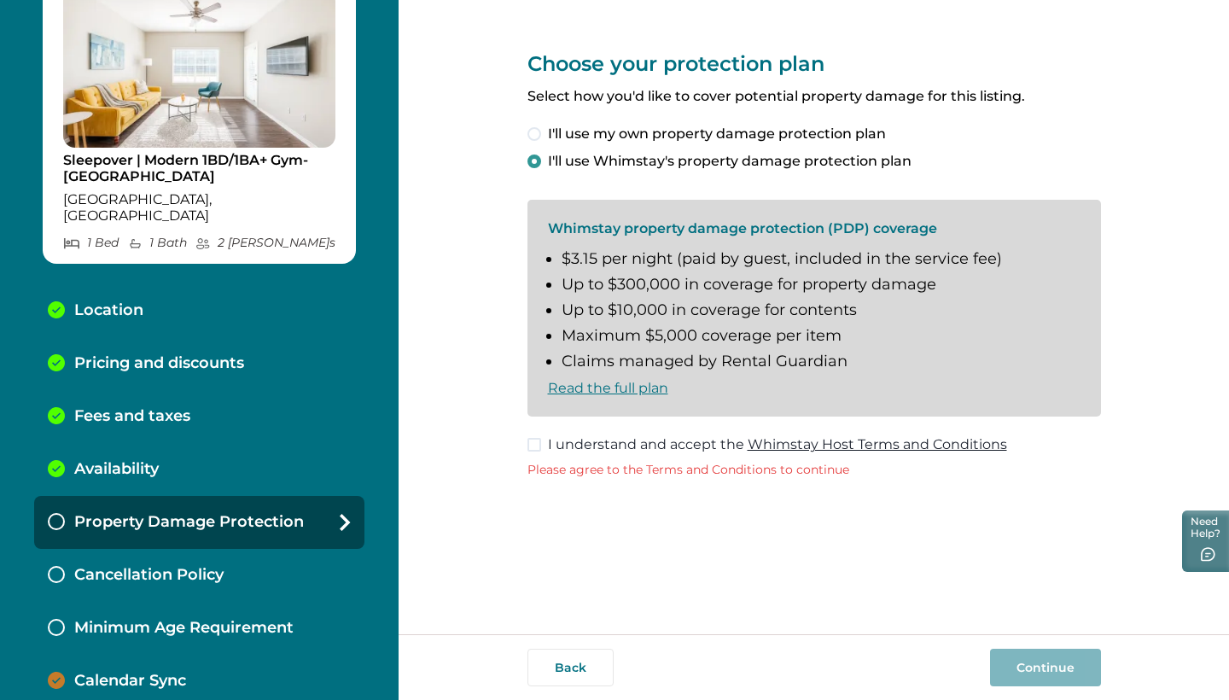
click at [532, 439] on span at bounding box center [534, 445] width 14 height 14
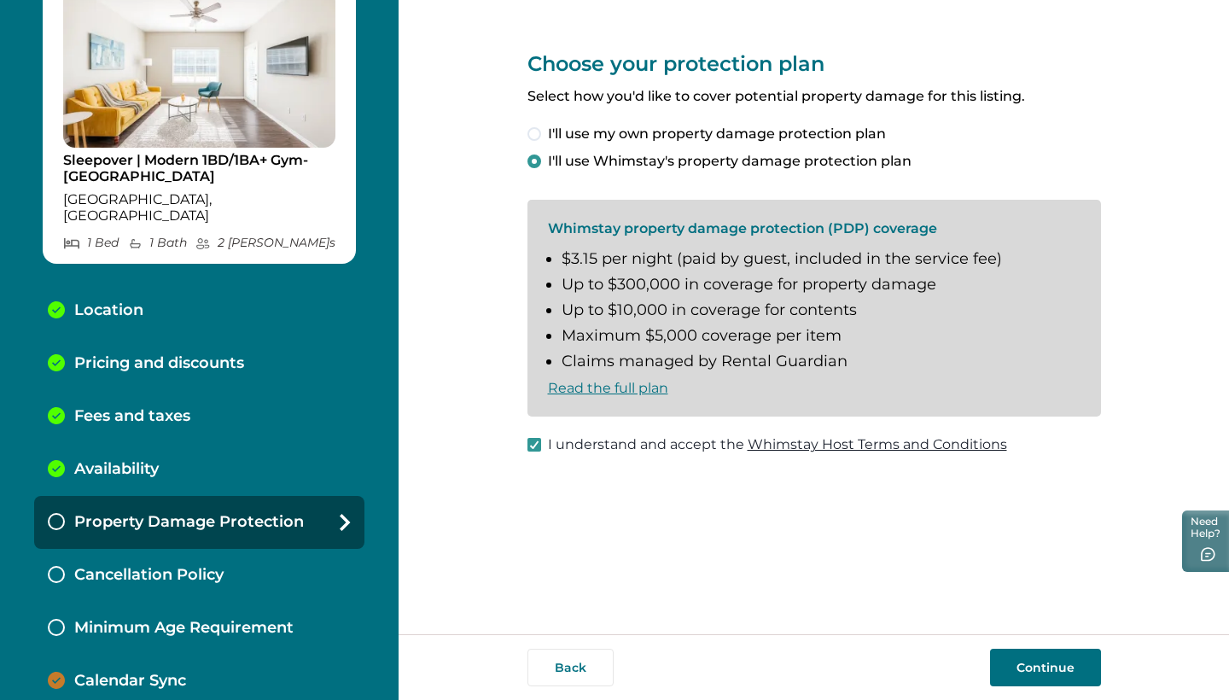
click at [1035, 666] on button "Continue" at bounding box center [1045, 667] width 111 height 38
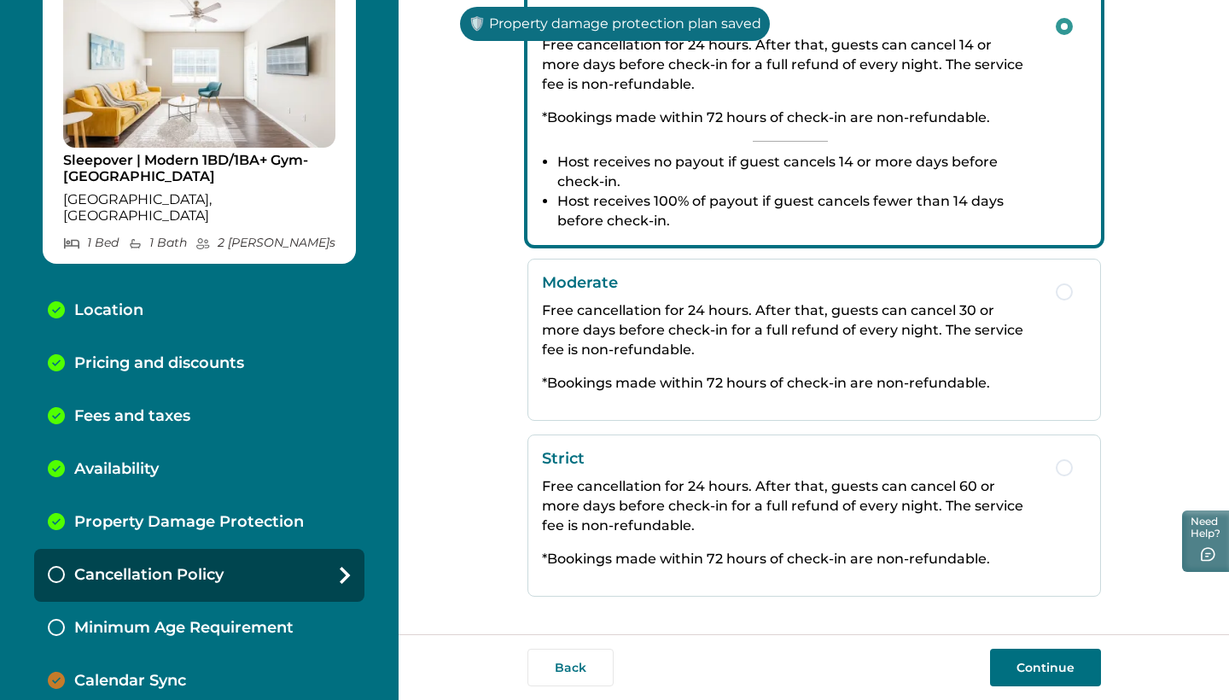
click at [759, 479] on p "Free cancellation for 24 hours. After that, guests can cancel 60 or more days b…" at bounding box center [790, 505] width 497 height 59
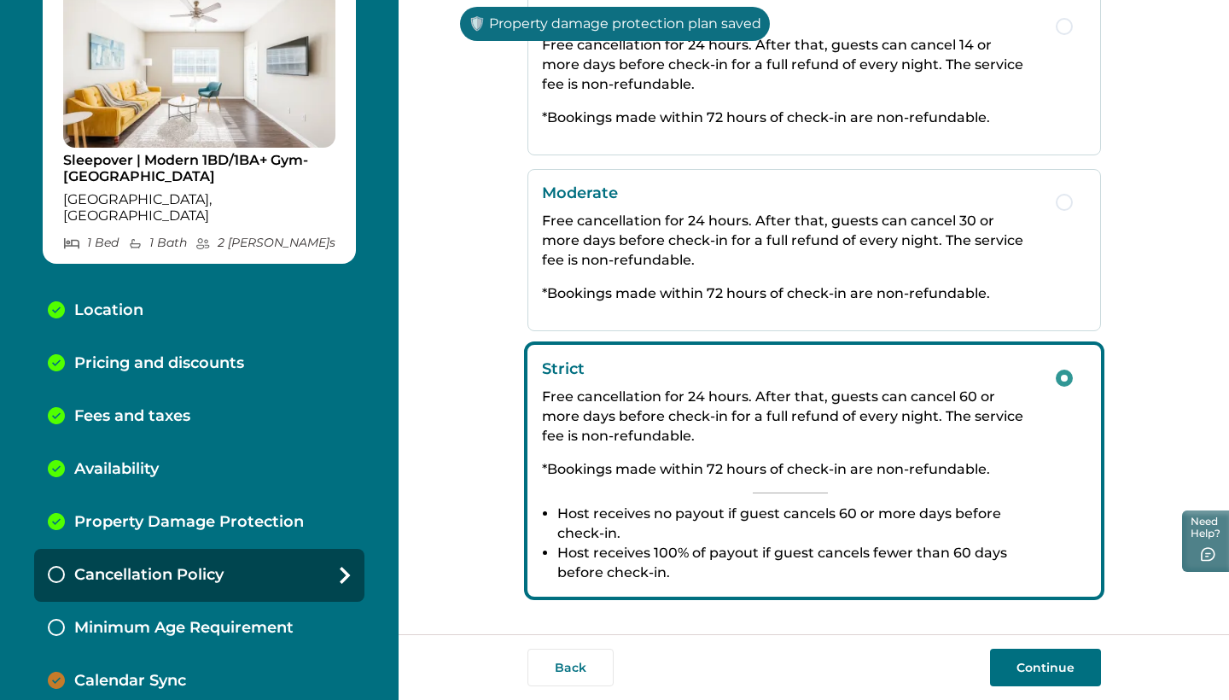
click at [1041, 672] on button "Continue" at bounding box center [1045, 667] width 111 height 38
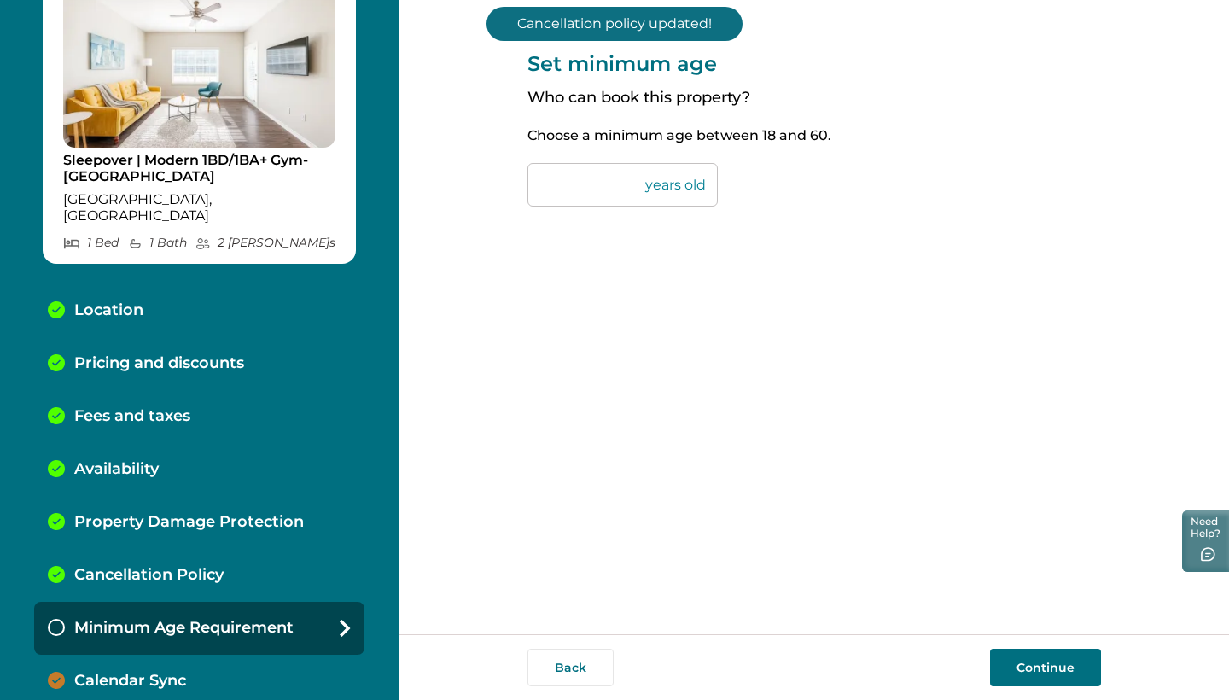
click at [1041, 661] on button "Continue" at bounding box center [1045, 667] width 111 height 38
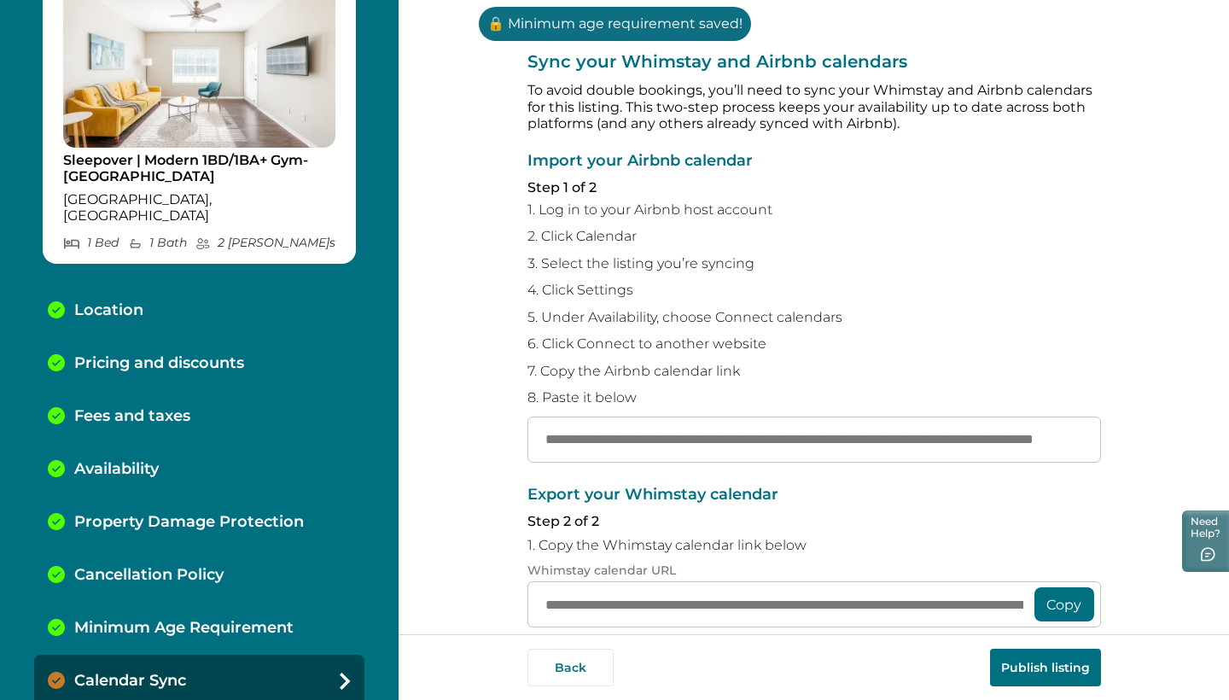
click at [1037, 677] on button "Publish listing" at bounding box center [1045, 667] width 111 height 38
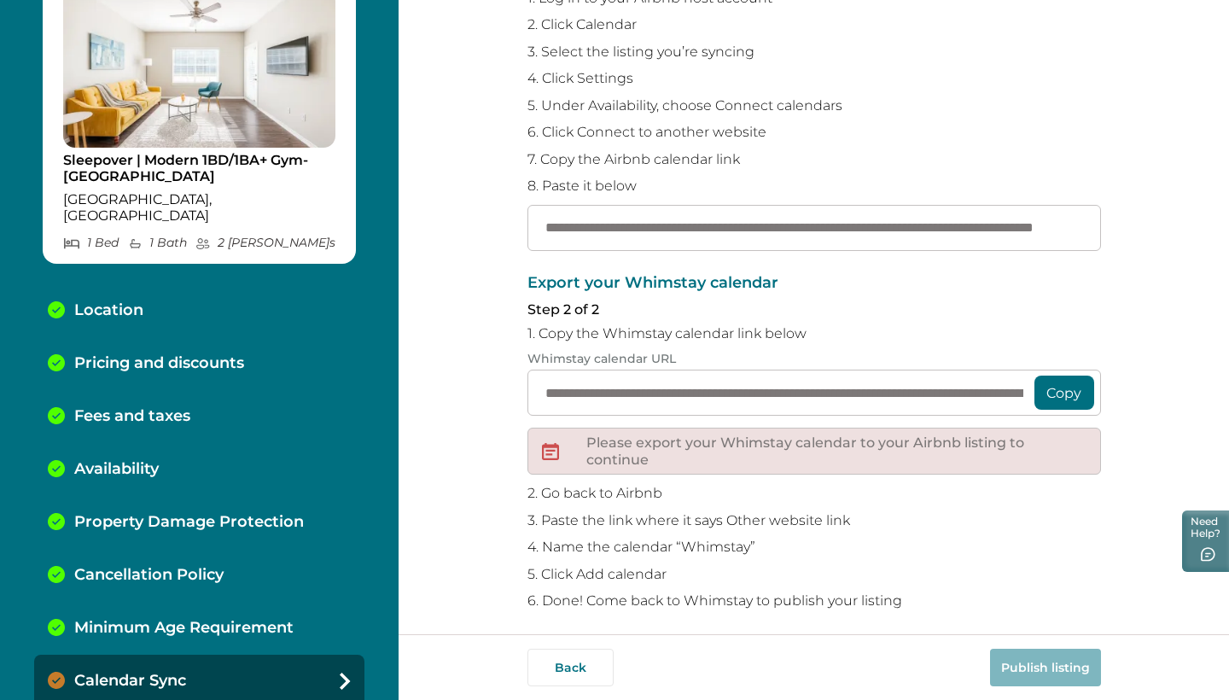
scroll to position [211, 0]
click at [156, 621] on div "Minimum Age Requirement" at bounding box center [199, 627] width 330 height 53
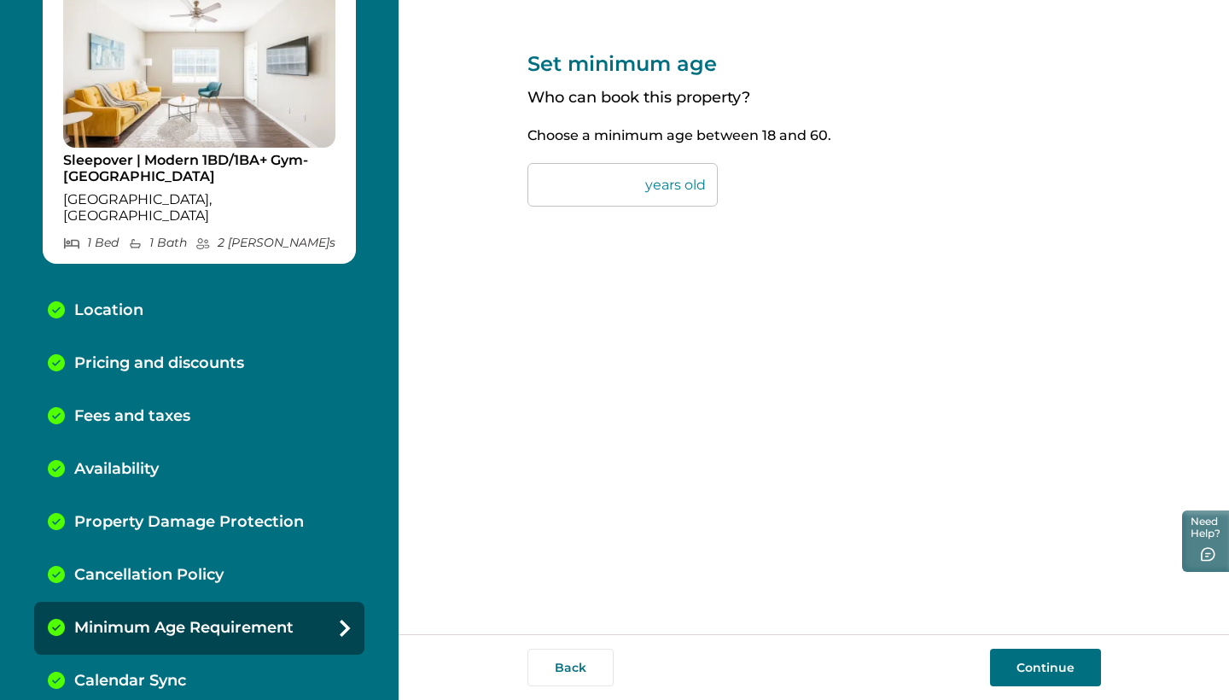
click at [154, 671] on p "Calendar Sync" at bounding box center [130, 680] width 112 height 19
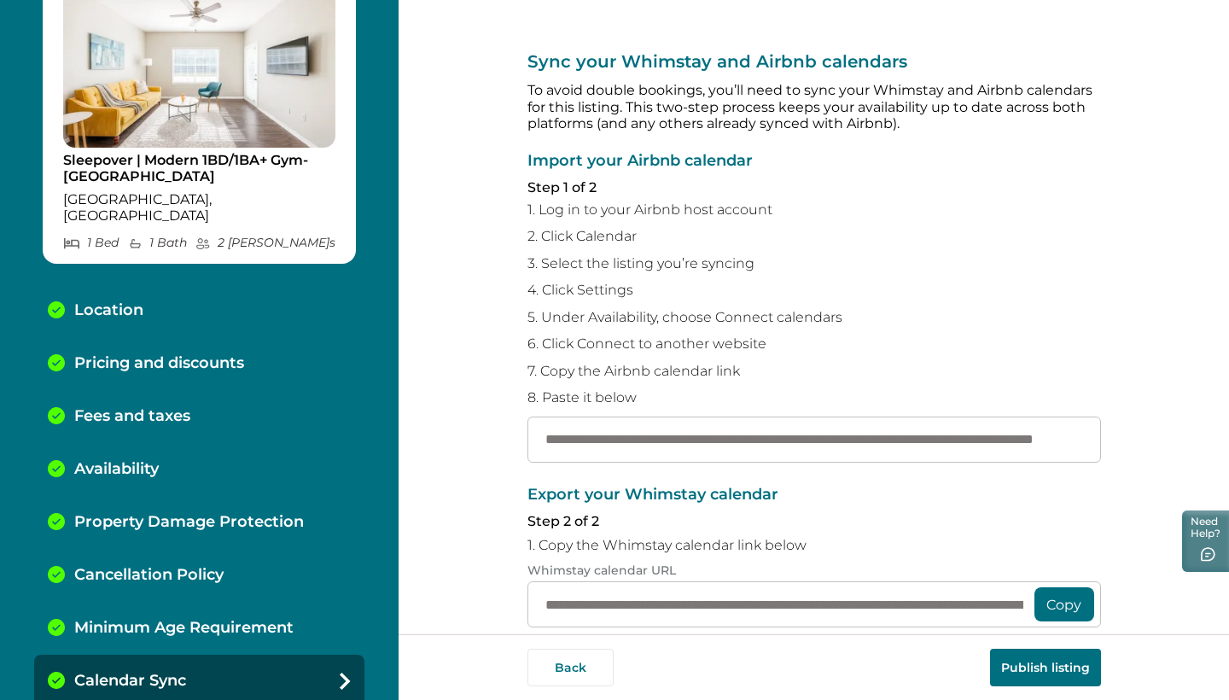
click at [1025, 669] on button "Publish listing" at bounding box center [1045, 667] width 111 height 38
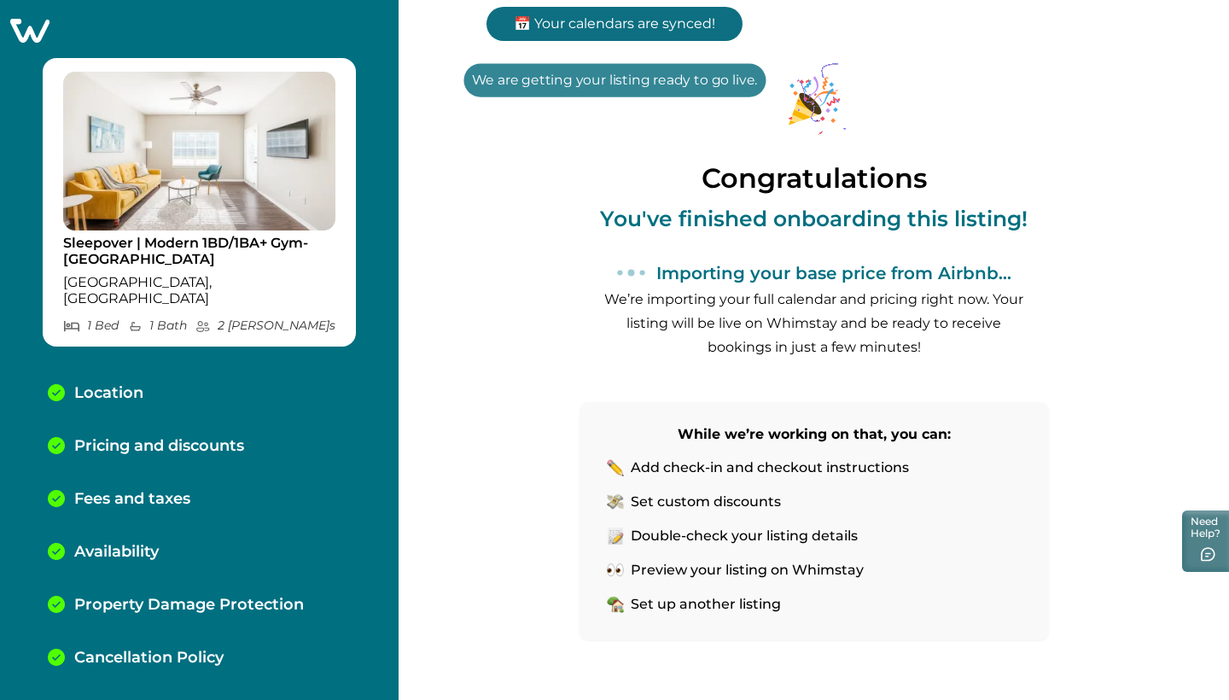
click at [37, 29] on icon at bounding box center [29, 31] width 39 height 24
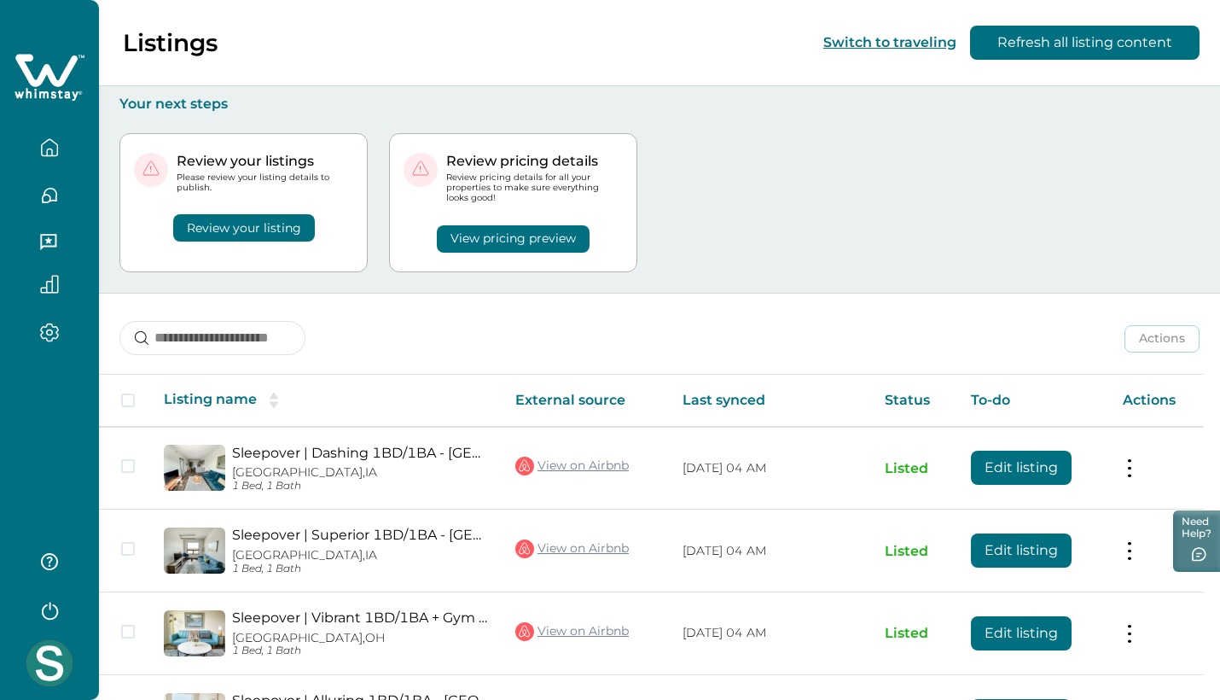
click at [77, 80] on icon at bounding box center [50, 77] width 70 height 51
click at [274, 242] on div "Review your listings Please review your listing details to publish. Review your…" at bounding box center [243, 202] width 248 height 139
click at [272, 233] on button "Review your listing" at bounding box center [244, 227] width 142 height 27
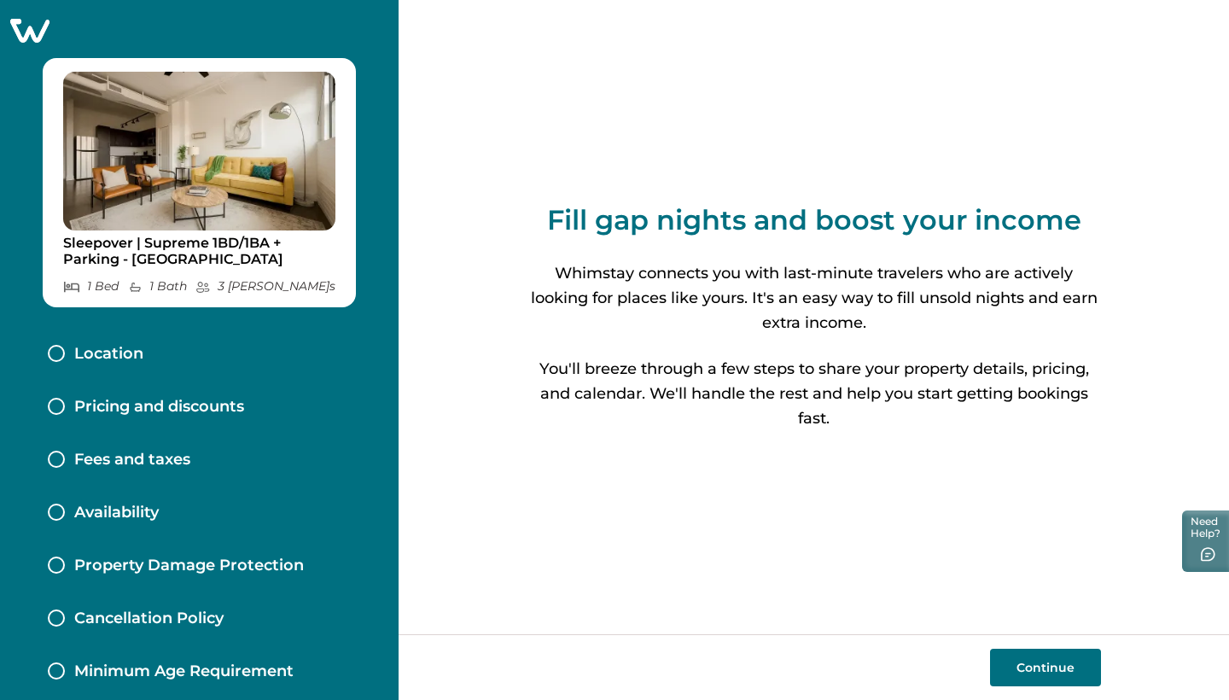
click at [206, 350] on div "Location" at bounding box center [199, 354] width 330 height 53
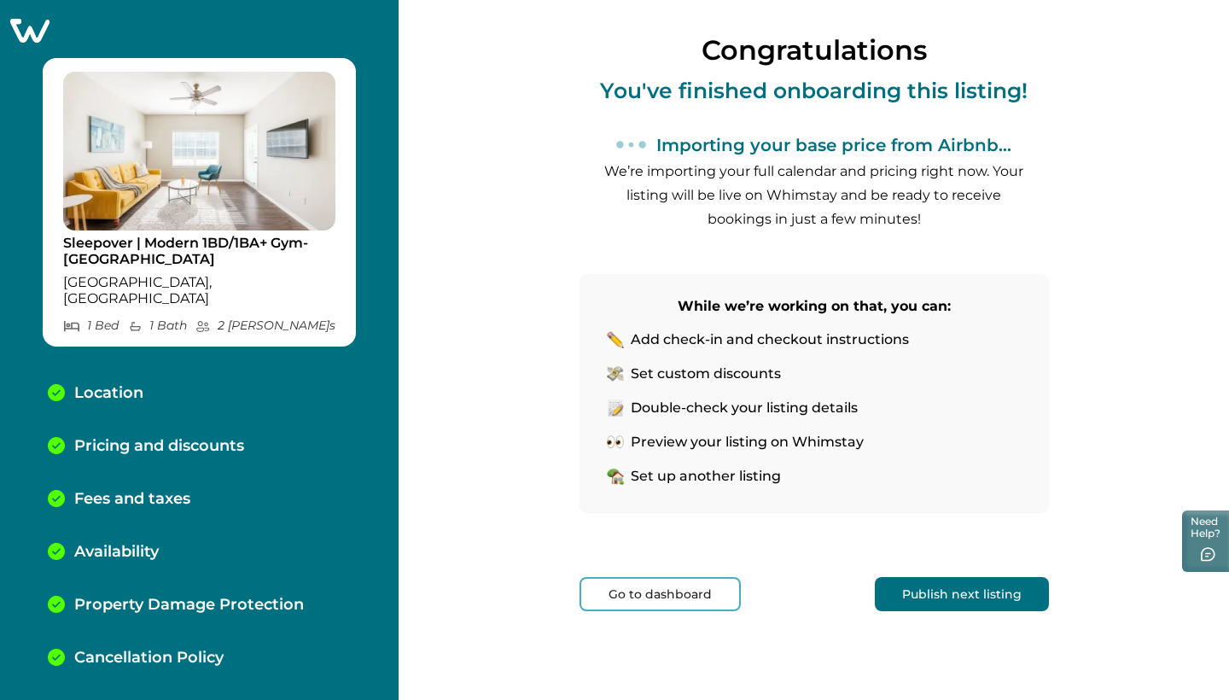
scroll to position [128, 0]
click at [955, 603] on button "Publish next listing" at bounding box center [961, 594] width 174 height 34
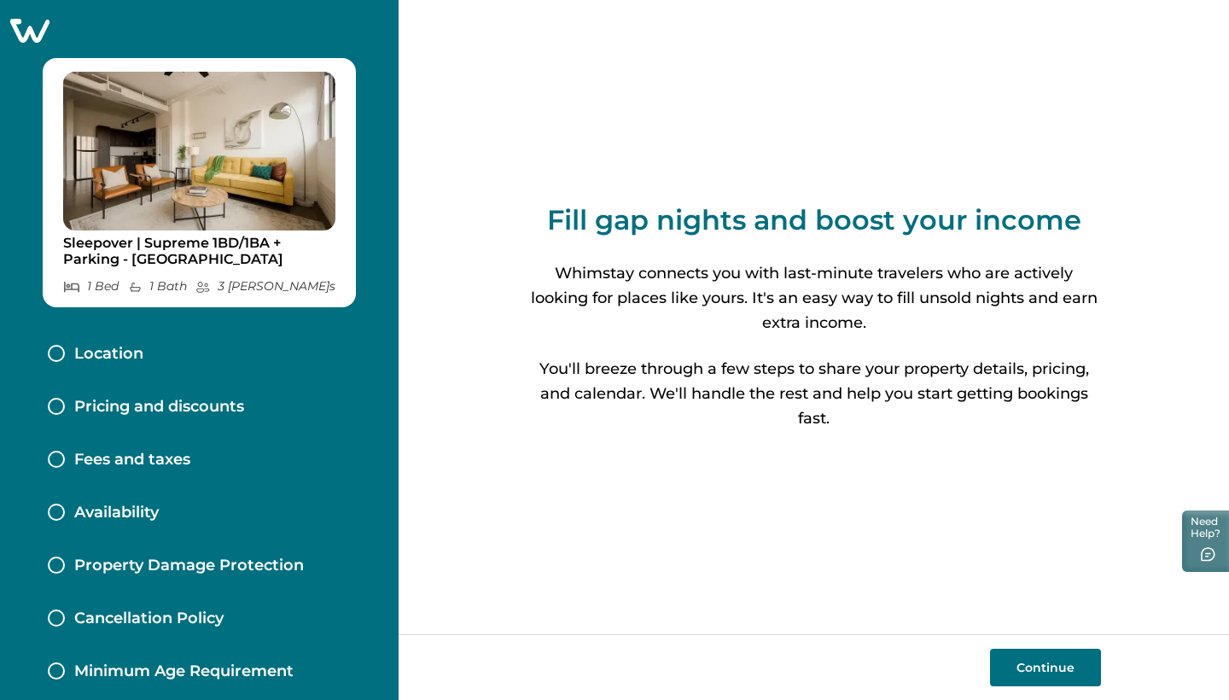
click at [1032, 669] on button "Continue" at bounding box center [1045, 667] width 111 height 38
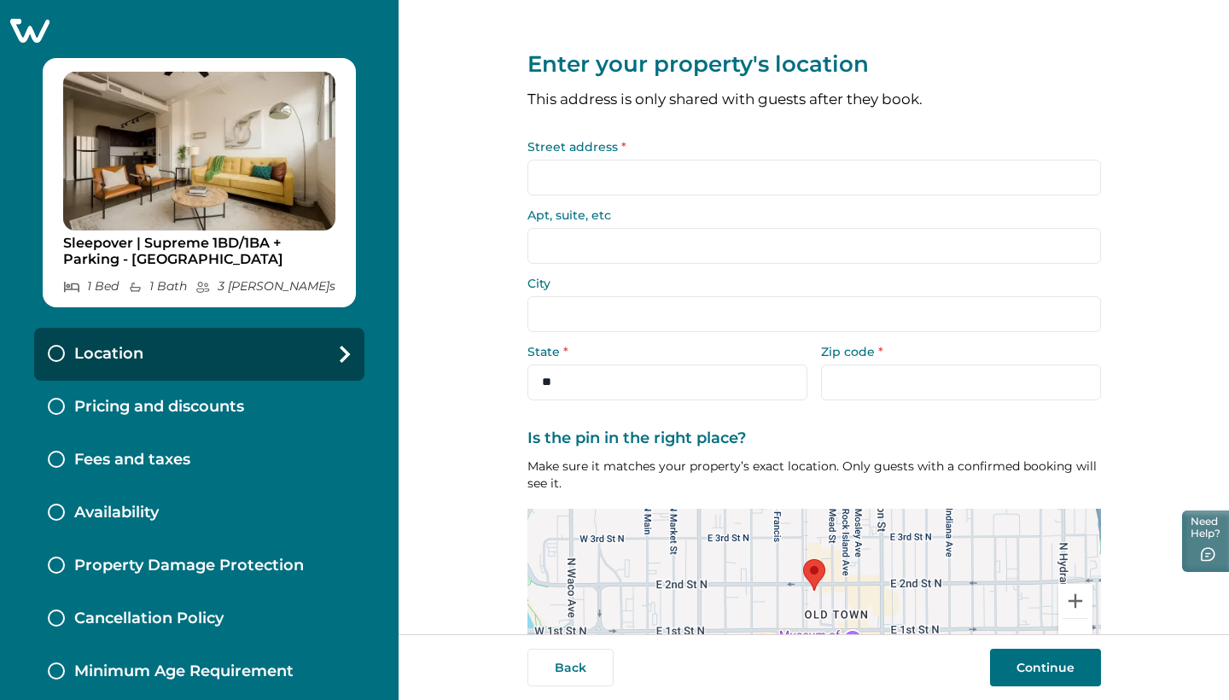
click at [635, 171] on input "Street address *" at bounding box center [813, 178] width 573 height 36
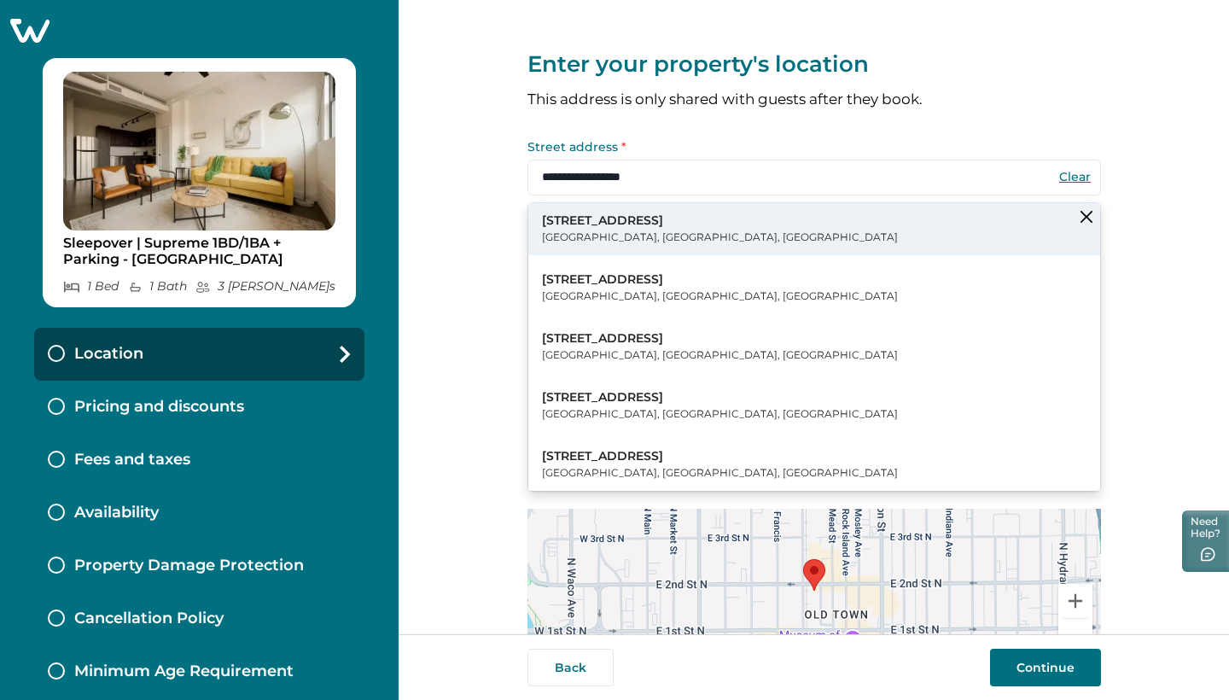
click at [670, 227] on button "701 E 2nd St N Wichita, KS, USA" at bounding box center [814, 229] width 572 height 52
type input "**********"
type input "*******"
select select "**"
type input "*****"
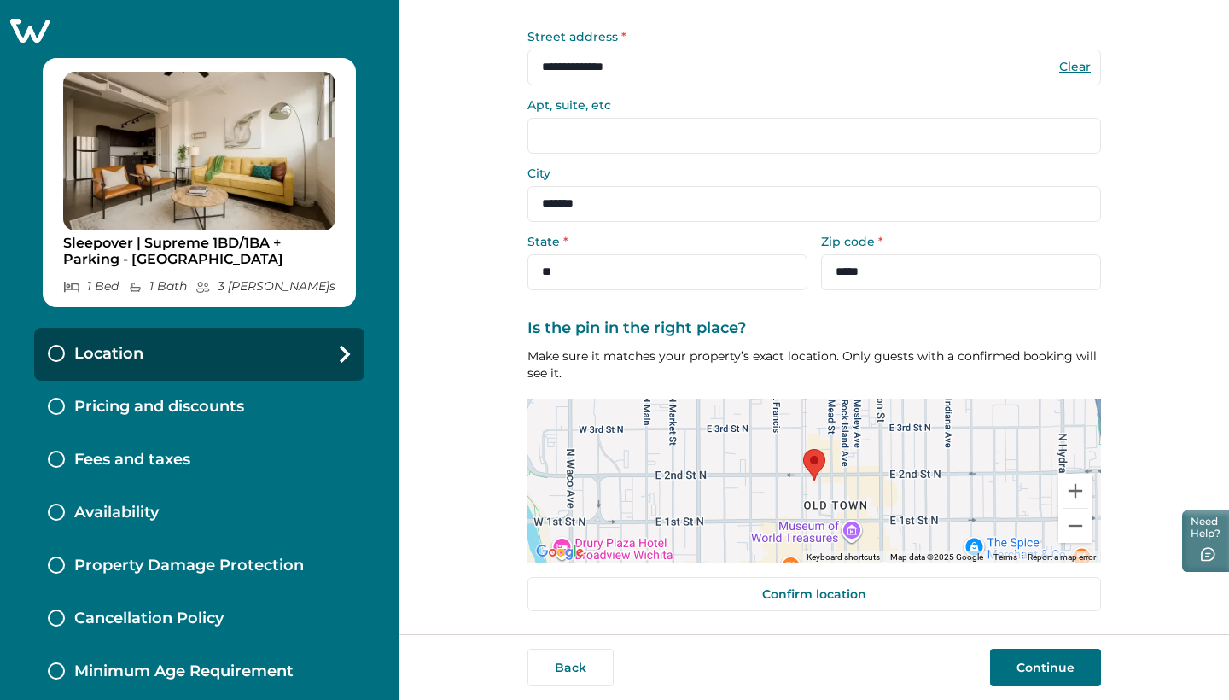
scroll to position [109, 0]
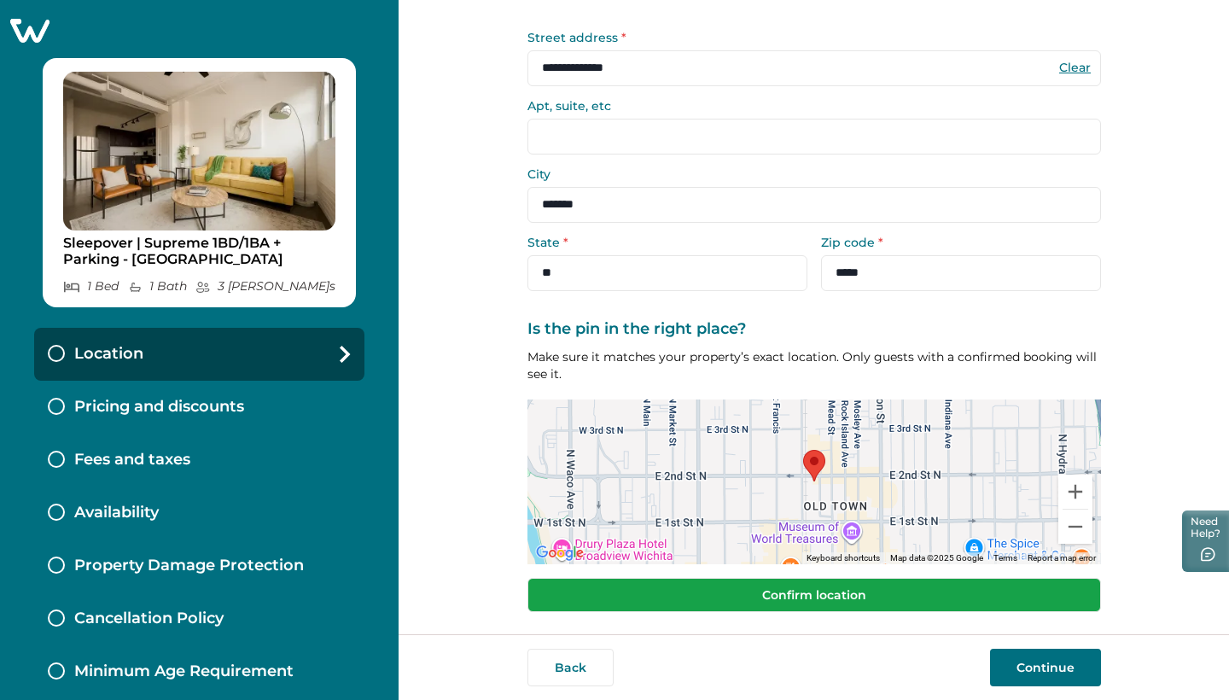
click at [770, 593] on button "Confirm location" at bounding box center [813, 595] width 573 height 34
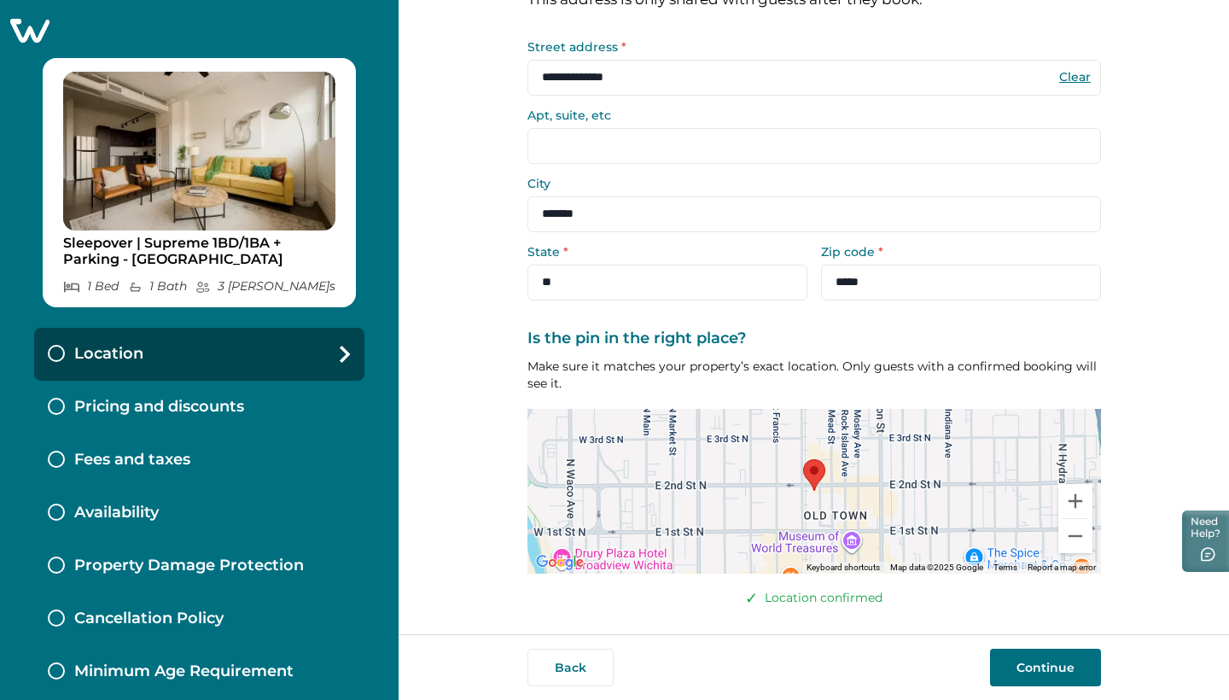
scroll to position [98, 0]
click at [605, 147] on input "Apt, suite, etc" at bounding box center [813, 148] width 573 height 36
type input "***"
click at [1054, 670] on button "Continue" at bounding box center [1045, 667] width 111 height 38
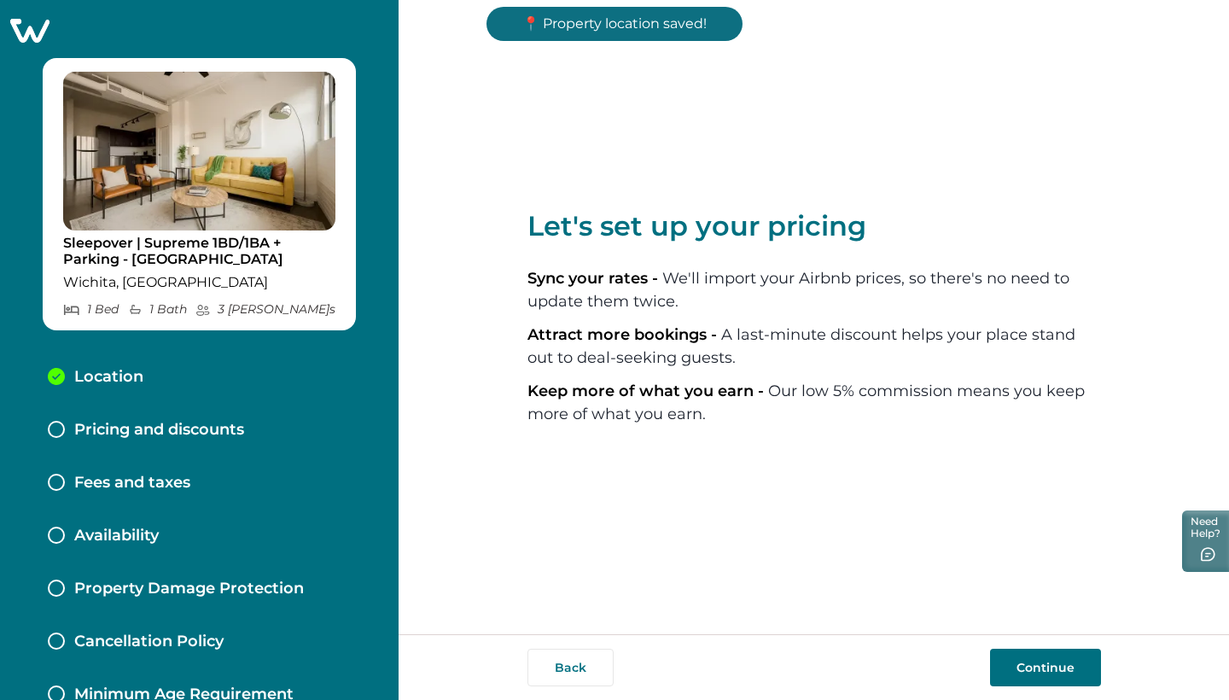
click at [1068, 668] on button "Continue" at bounding box center [1045, 667] width 111 height 38
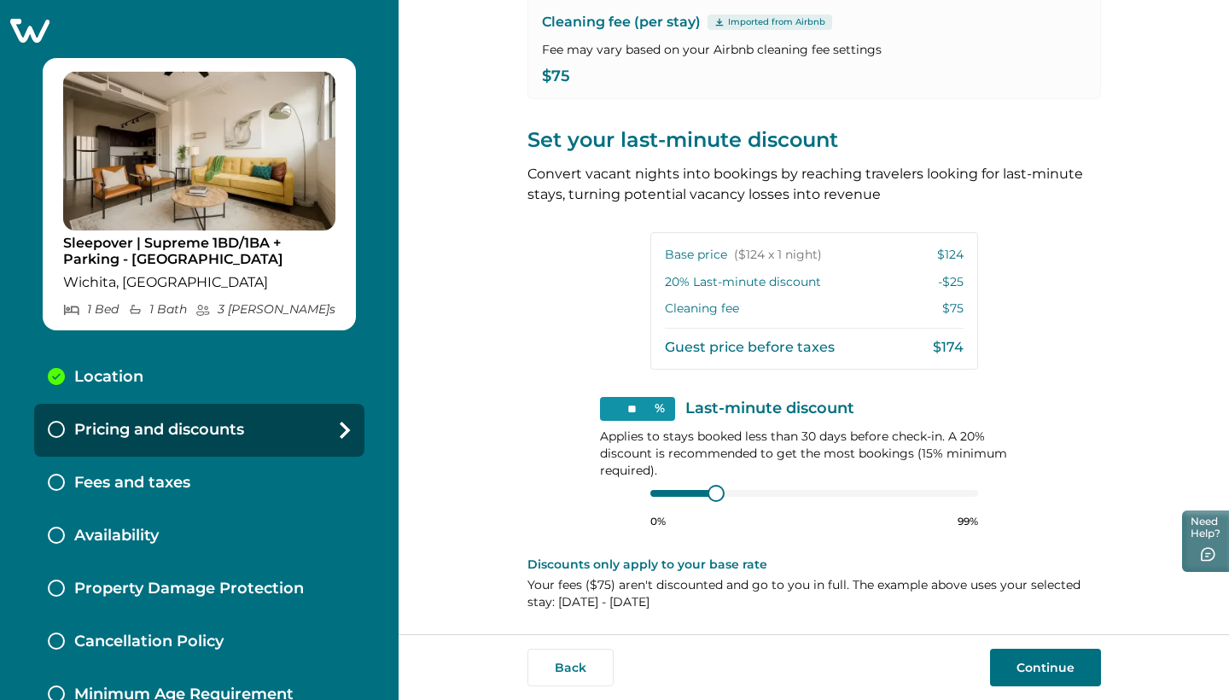
scroll to position [273, 0]
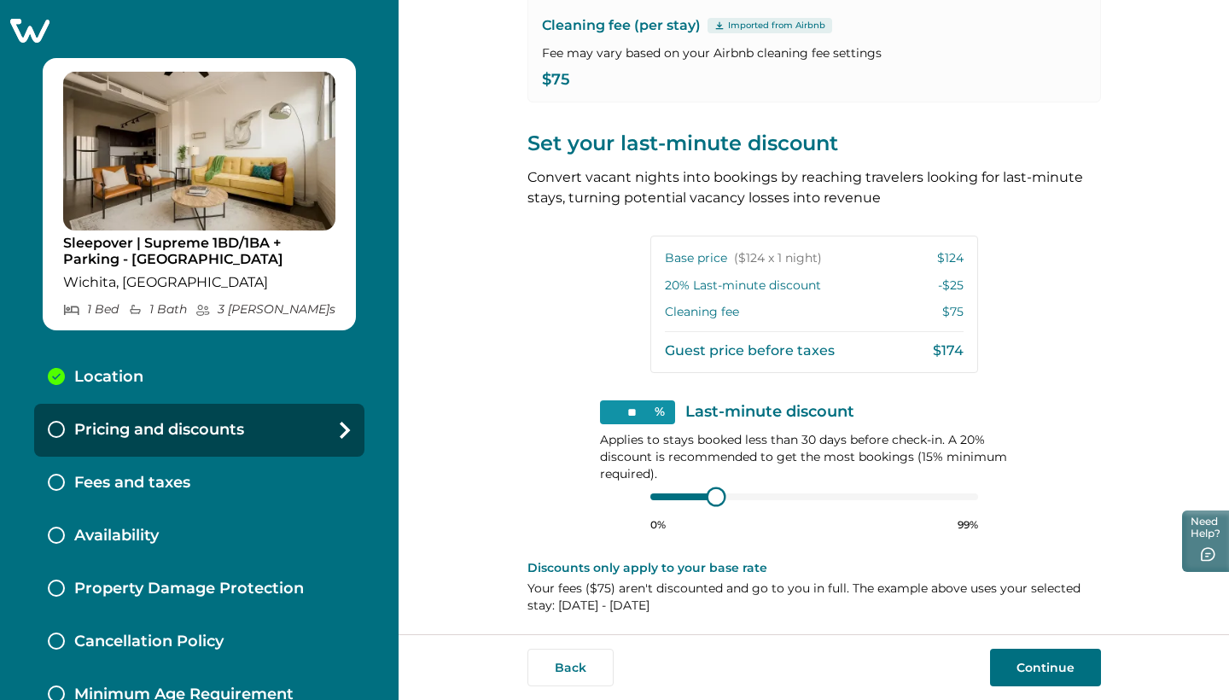
type input "**"
click at [650, 495] on div at bounding box center [814, 497] width 328 height 14
click at [1056, 658] on button "Continue" at bounding box center [1045, 667] width 111 height 38
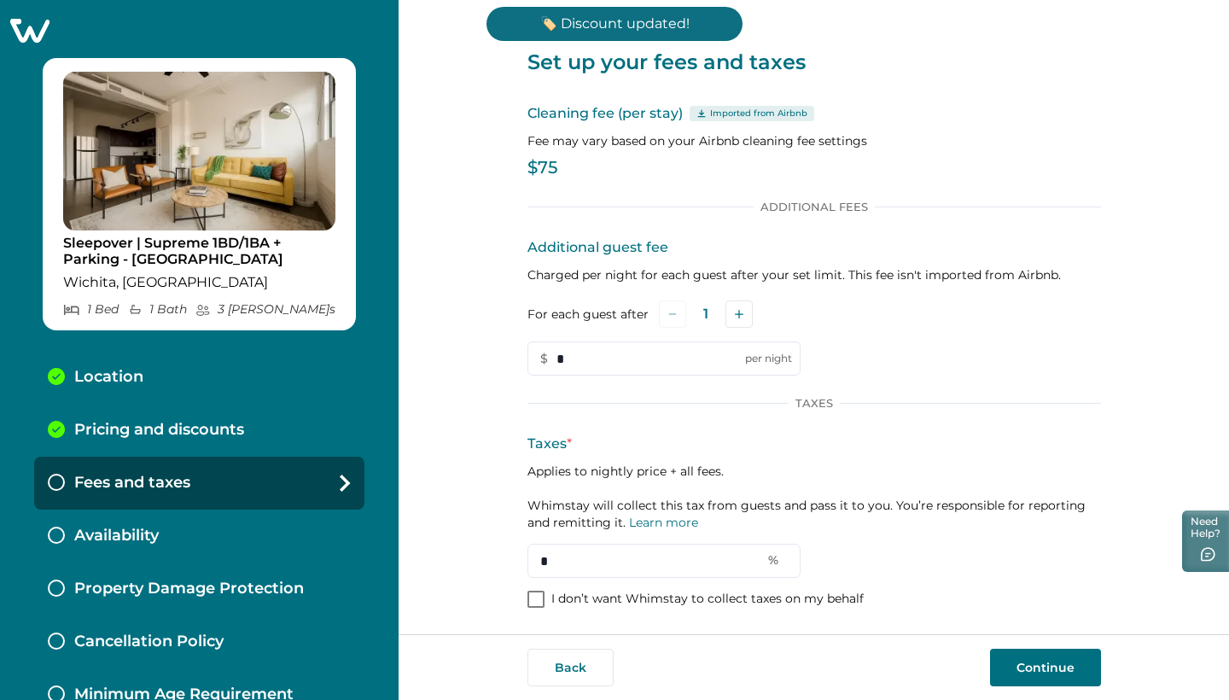
drag, startPoint x: 588, startPoint y: 552, endPoint x: 465, endPoint y: 552, distance: 122.9
click at [465, 552] on div "Set up your fees and taxes Cleaning fee (per stay) Imported from Airbnb Fee may…" at bounding box center [813, 317] width 830 height 634
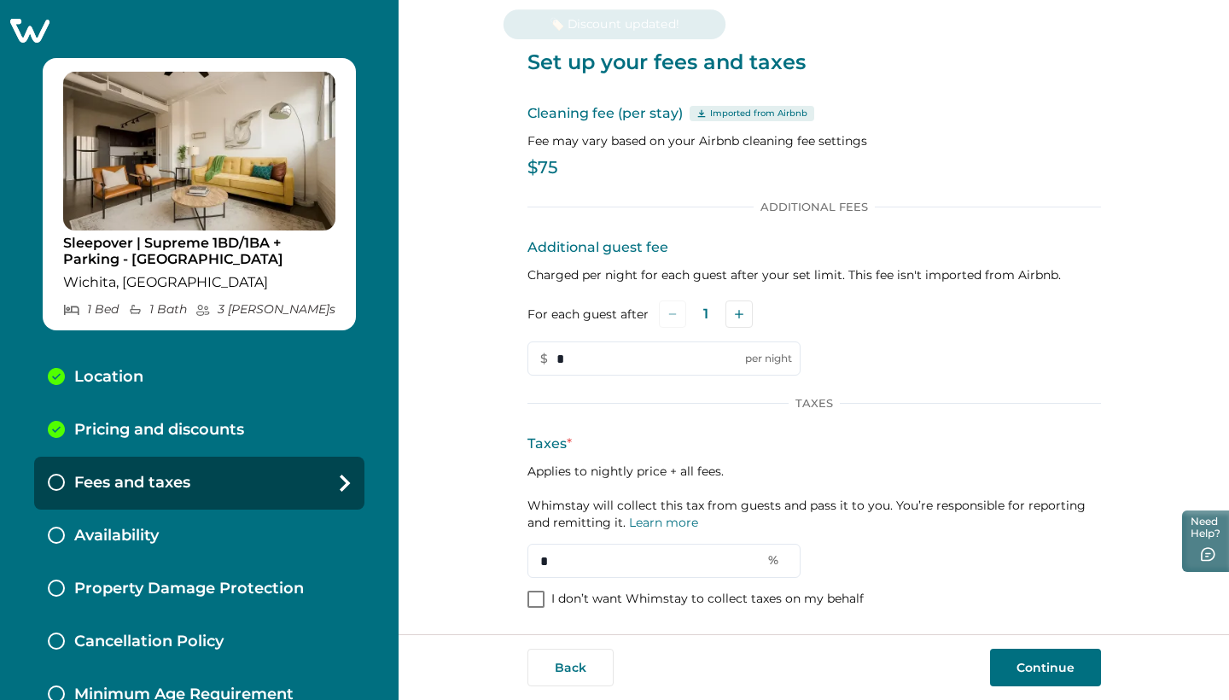
type input "*"
click at [1021, 661] on button "Continue" at bounding box center [1045, 667] width 111 height 38
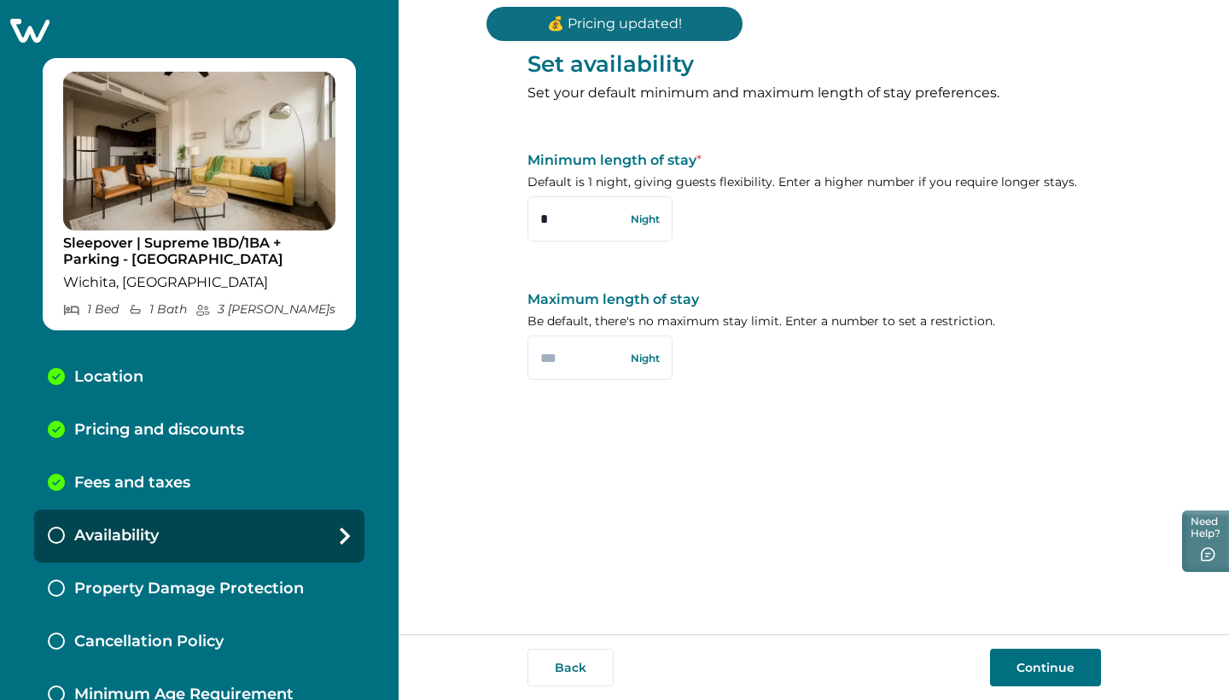
click at [1047, 657] on button "Continue" at bounding box center [1045, 667] width 111 height 38
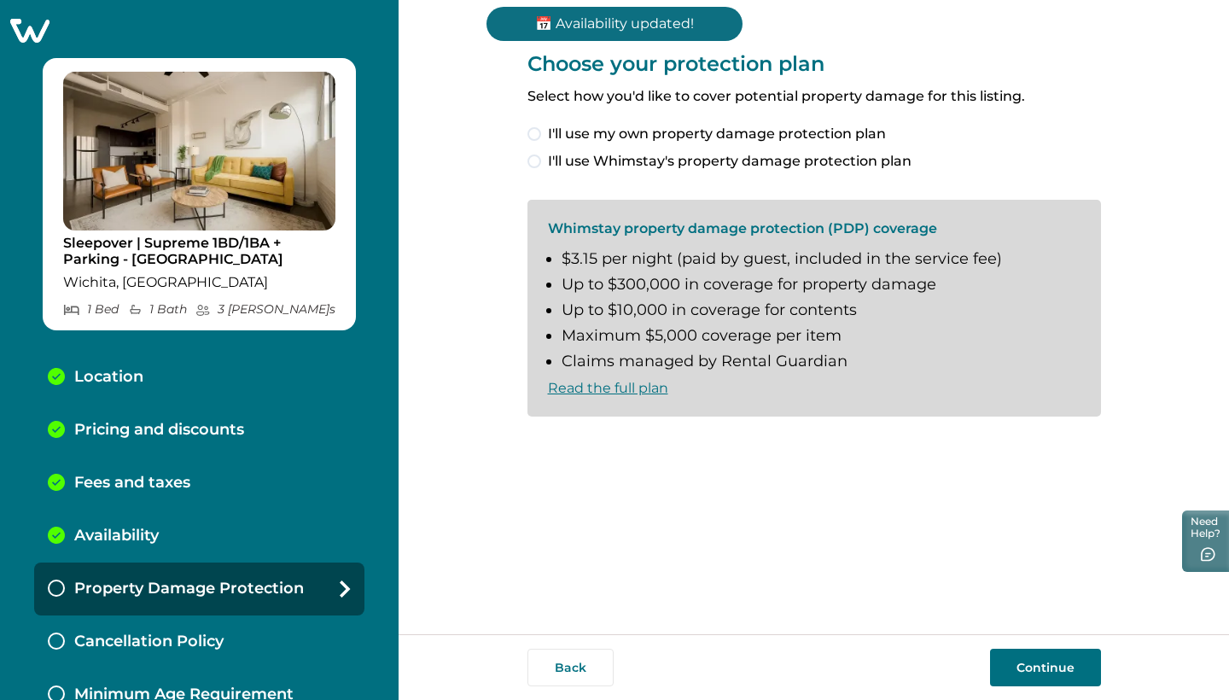
click at [537, 159] on span at bounding box center [534, 161] width 14 height 14
click at [1026, 668] on button "Continue" at bounding box center [1045, 667] width 111 height 38
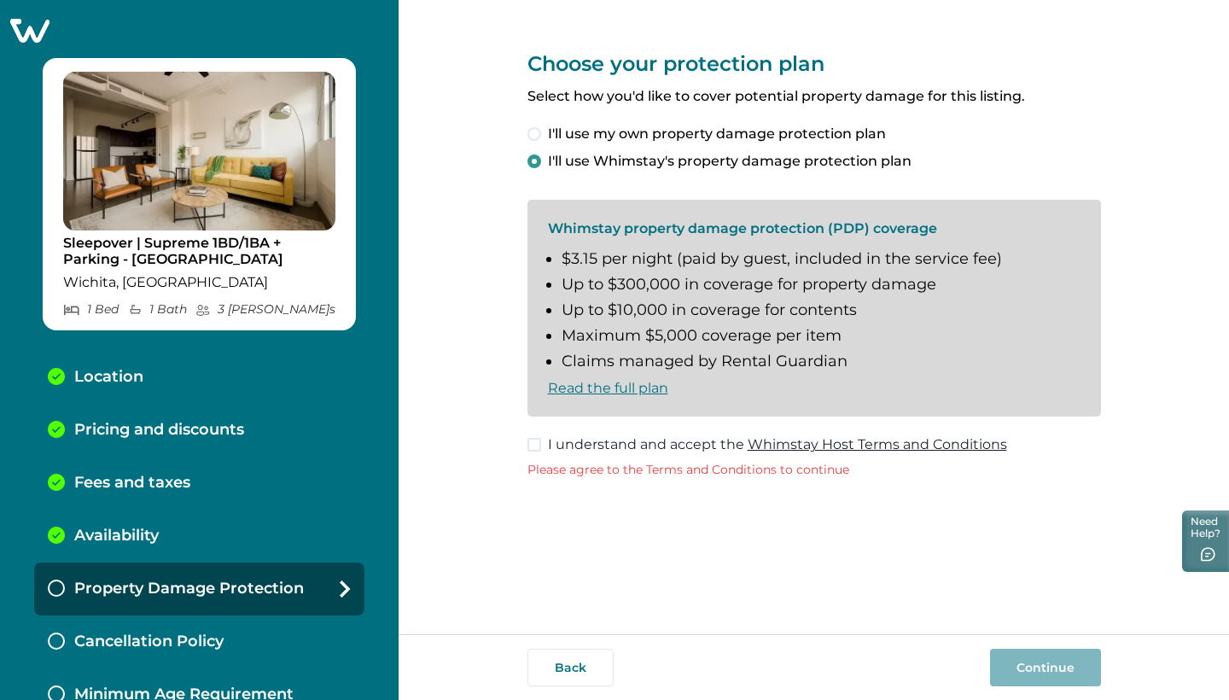
click at [533, 442] on span at bounding box center [534, 445] width 14 height 14
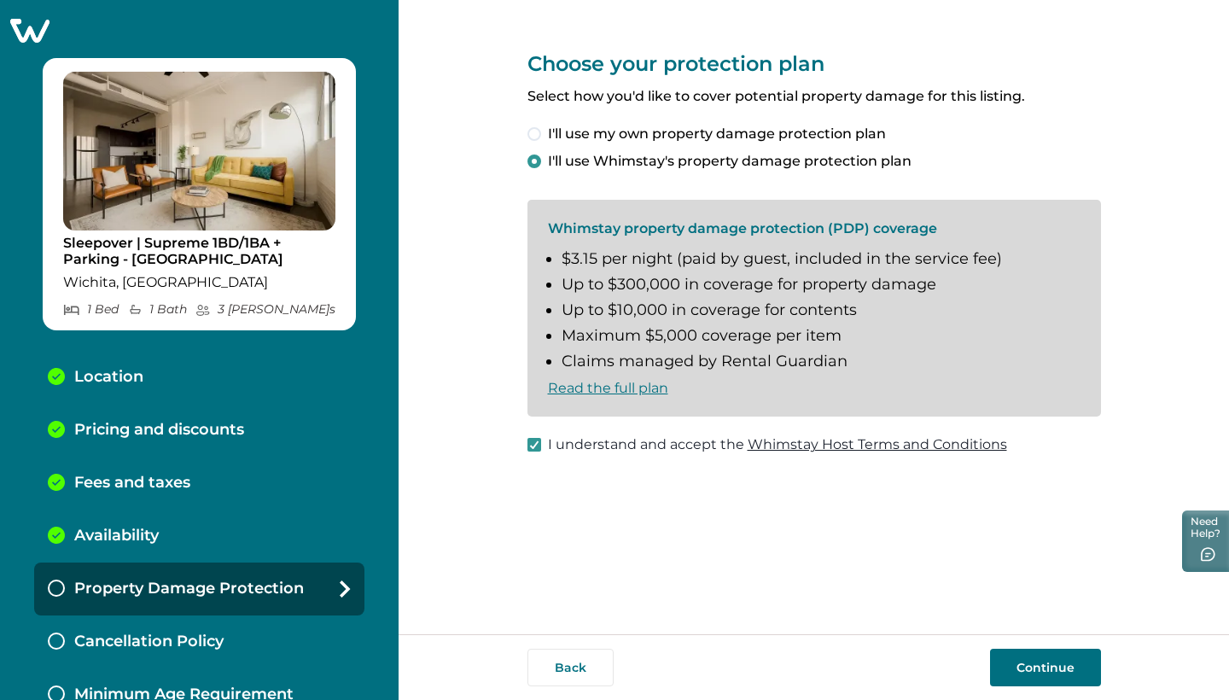
click at [1018, 683] on button "Continue" at bounding box center [1045, 667] width 111 height 38
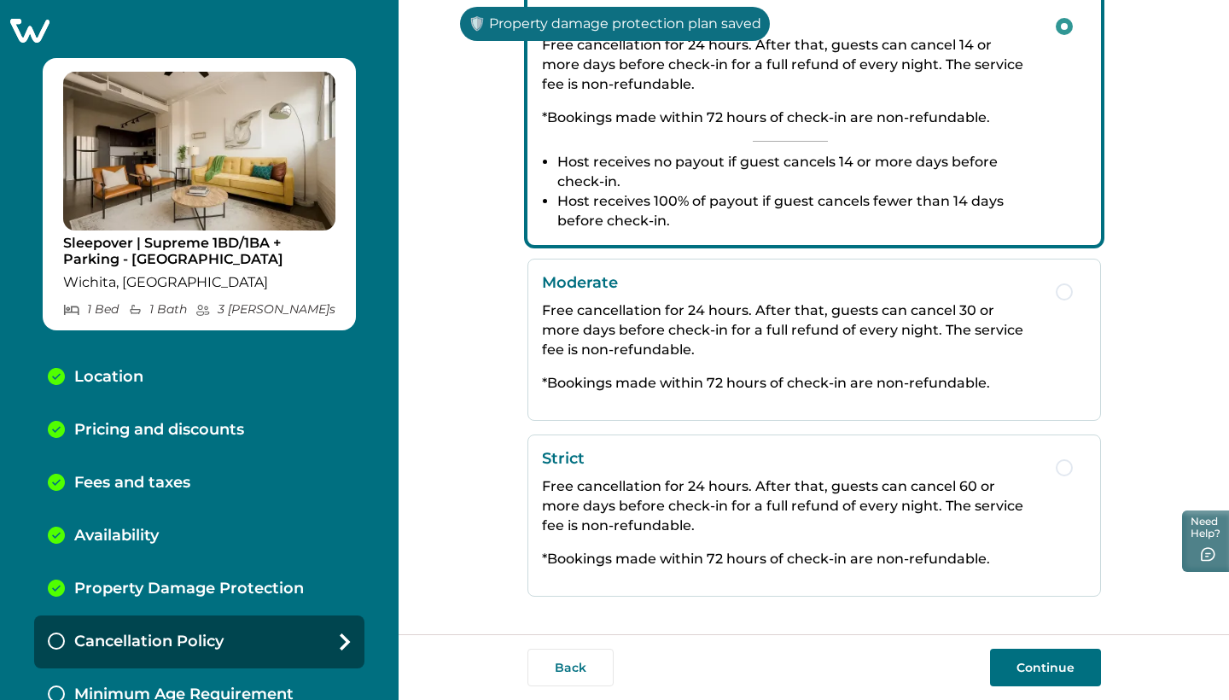
scroll to position [299, 0]
click at [706, 473] on div "Strict Free cancellation for 24 hours. After that, guests can cancel 60 or more…" at bounding box center [790, 515] width 497 height 133
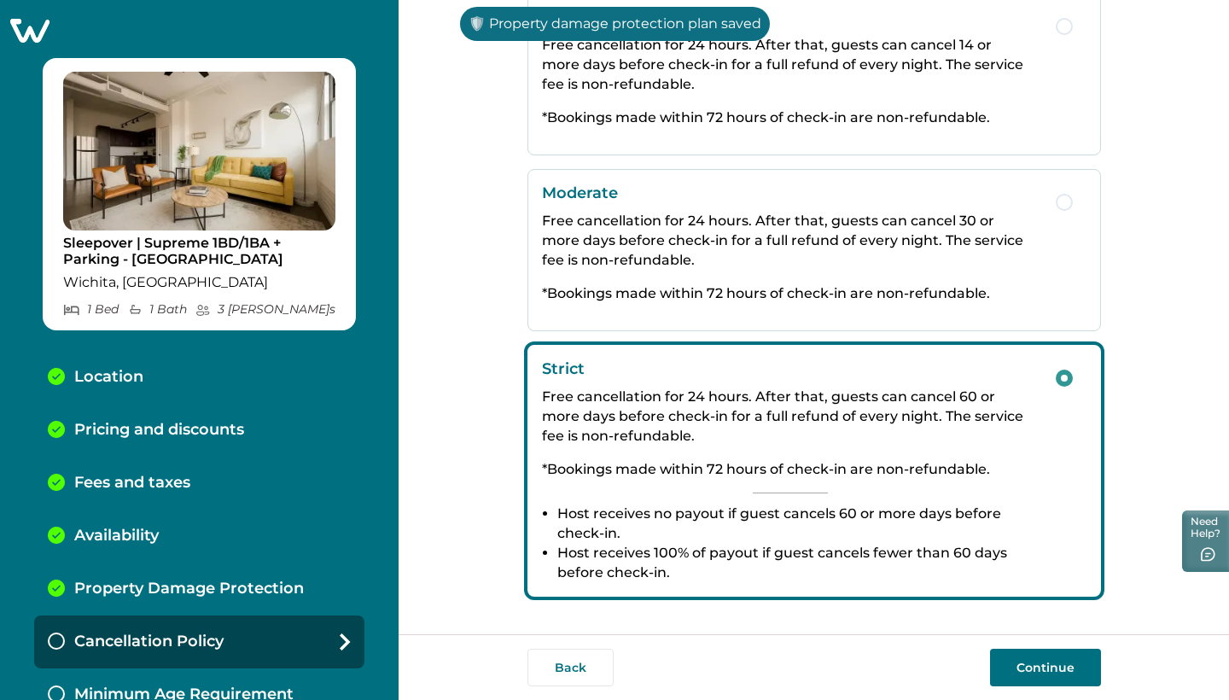
click at [1056, 672] on button "Continue" at bounding box center [1045, 667] width 111 height 38
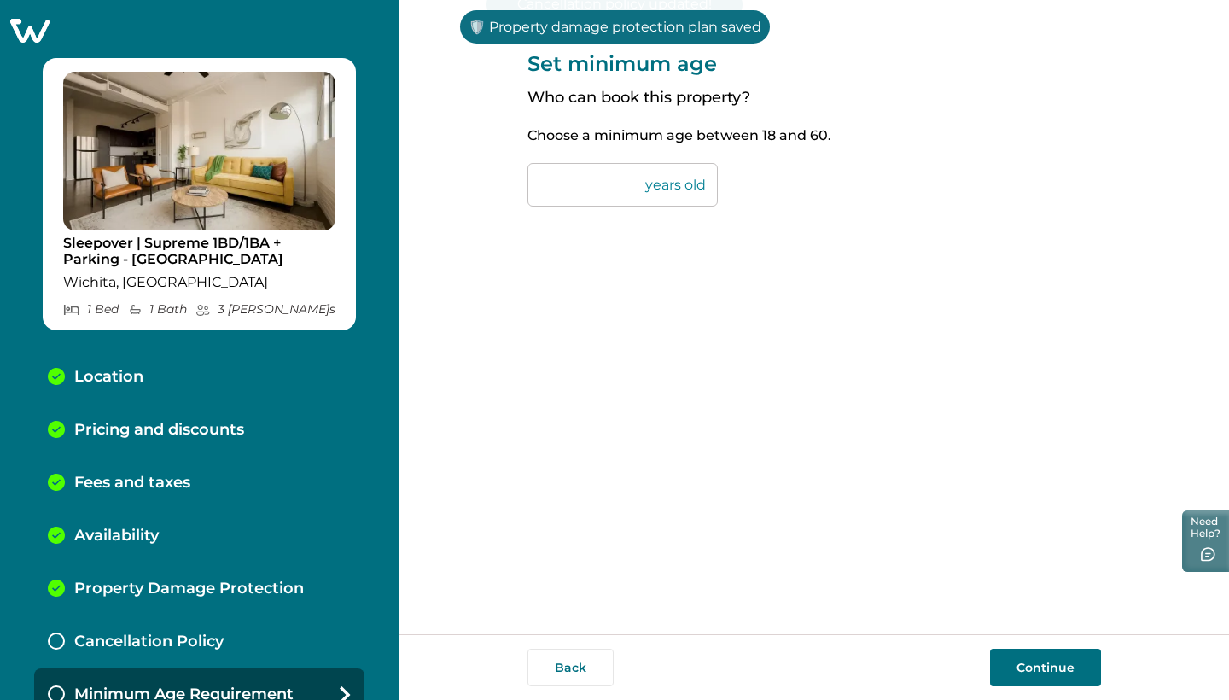
scroll to position [14, 0]
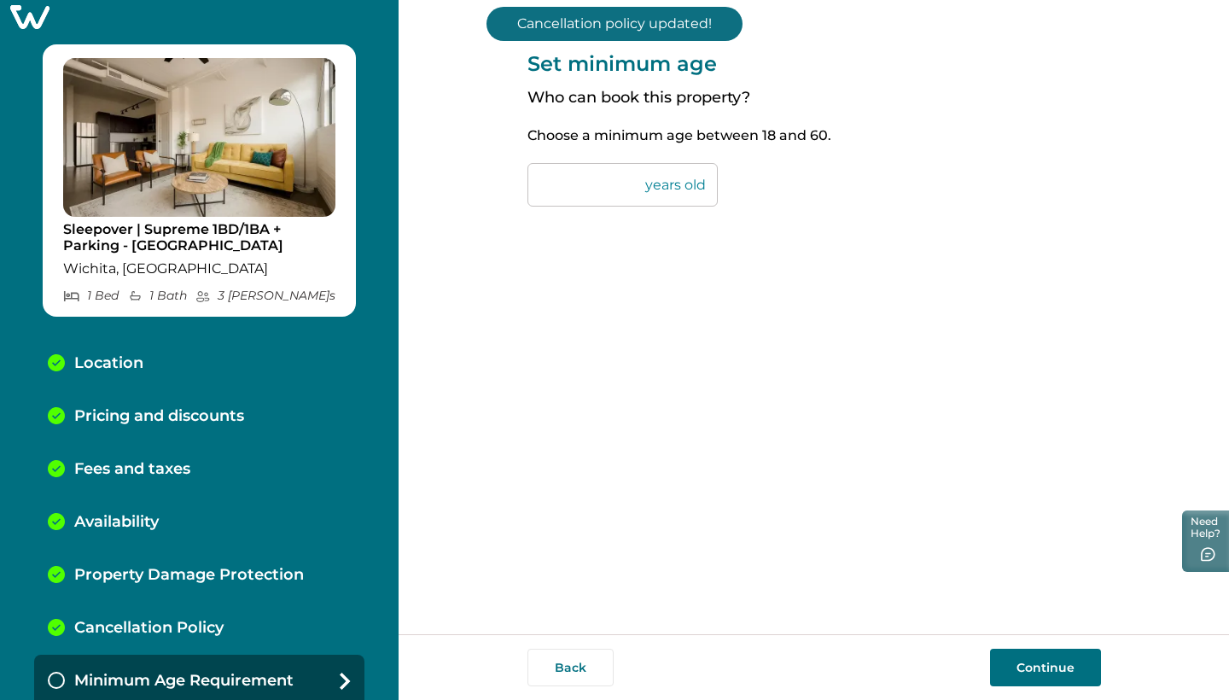
click at [1042, 674] on button "Continue" at bounding box center [1045, 667] width 111 height 38
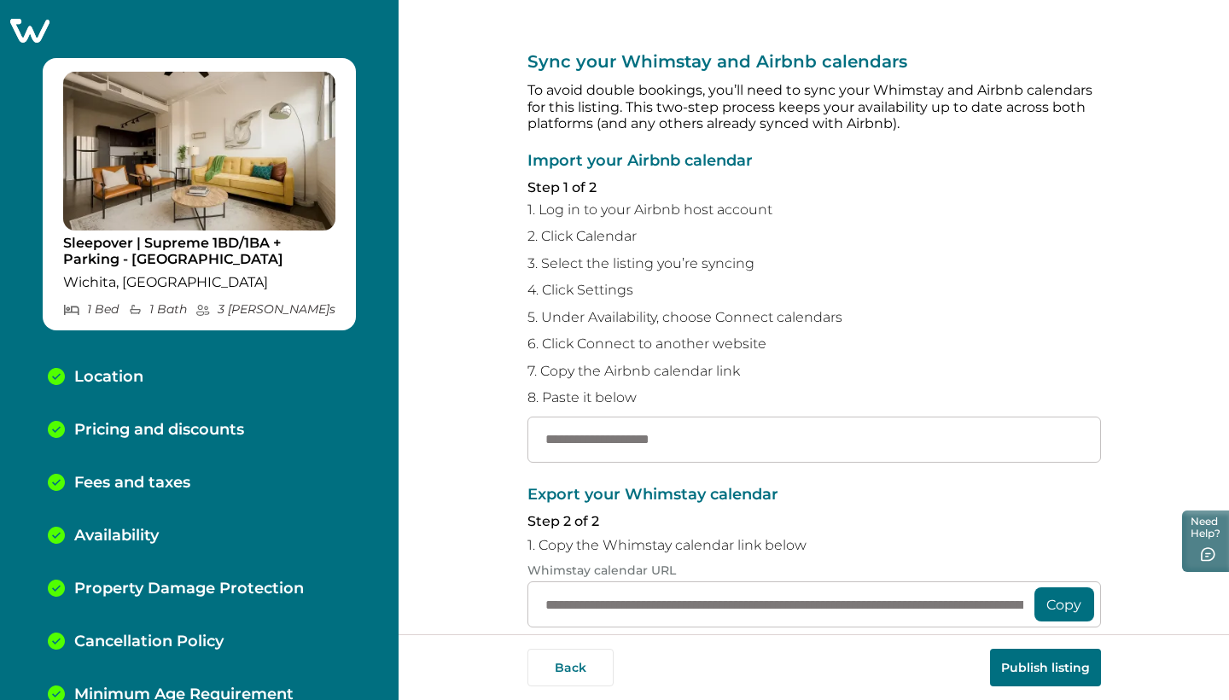
click at [37, 40] on icon at bounding box center [29, 31] width 39 height 24
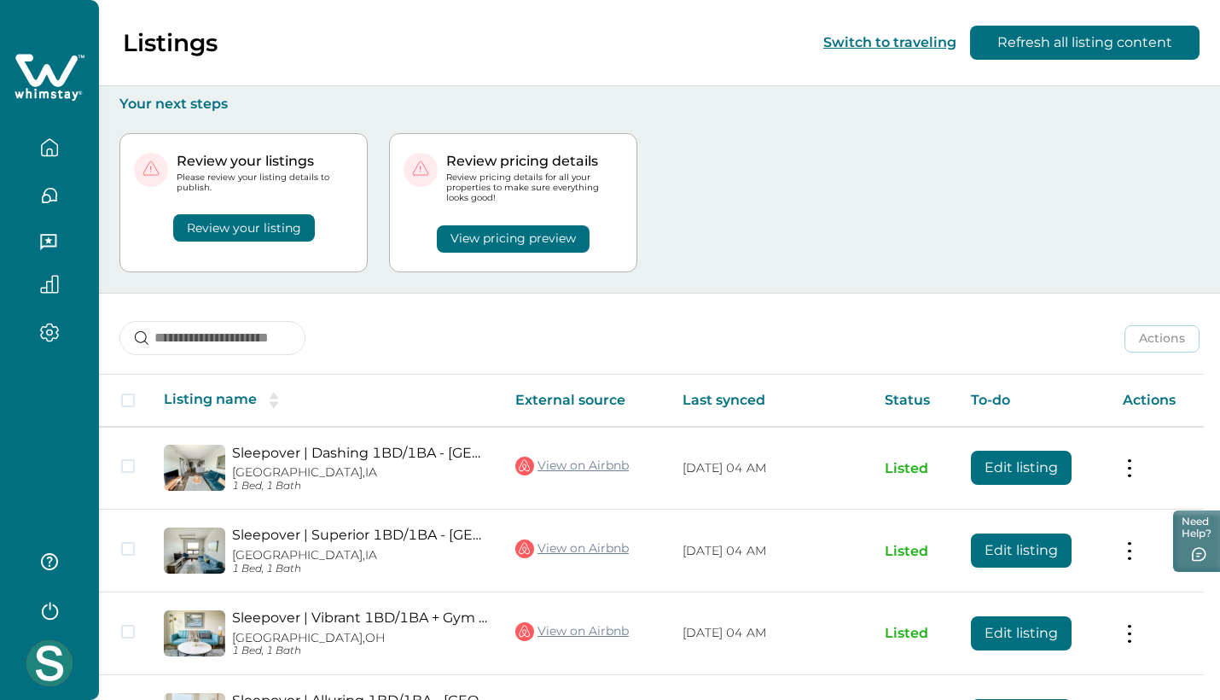
click at [281, 222] on button "Review your listing" at bounding box center [244, 227] width 142 height 27
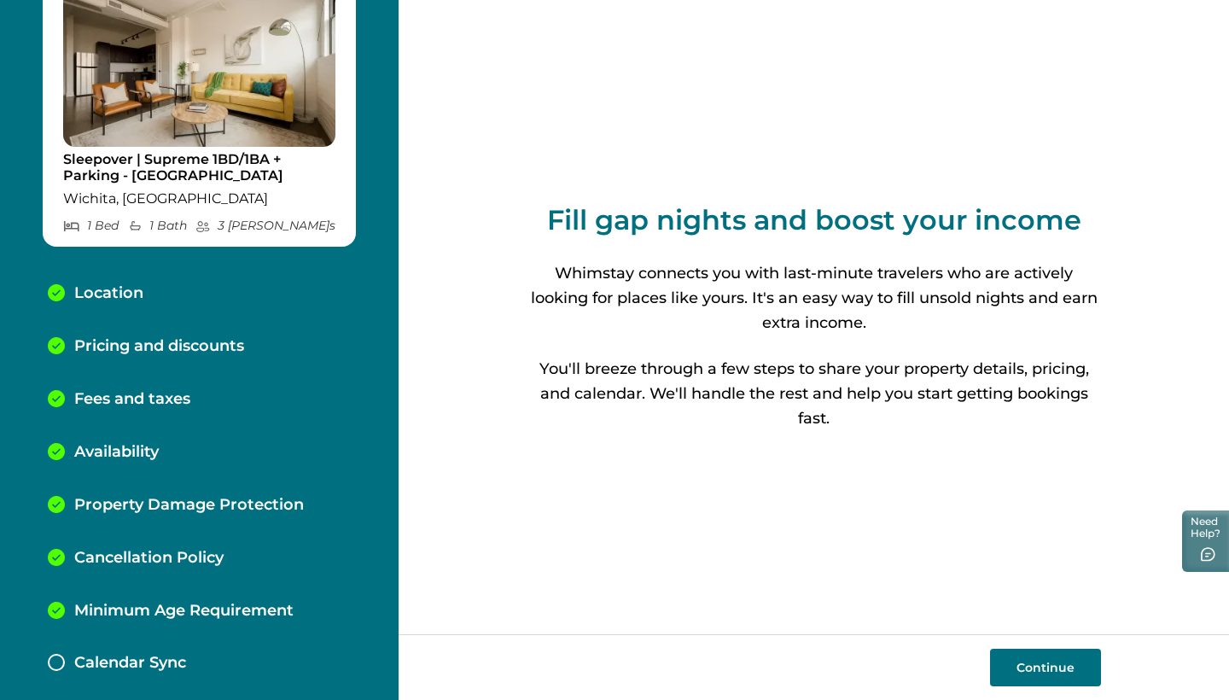
scroll to position [83, 0]
click at [175, 654] on p "Calendar Sync" at bounding box center [130, 663] width 112 height 19
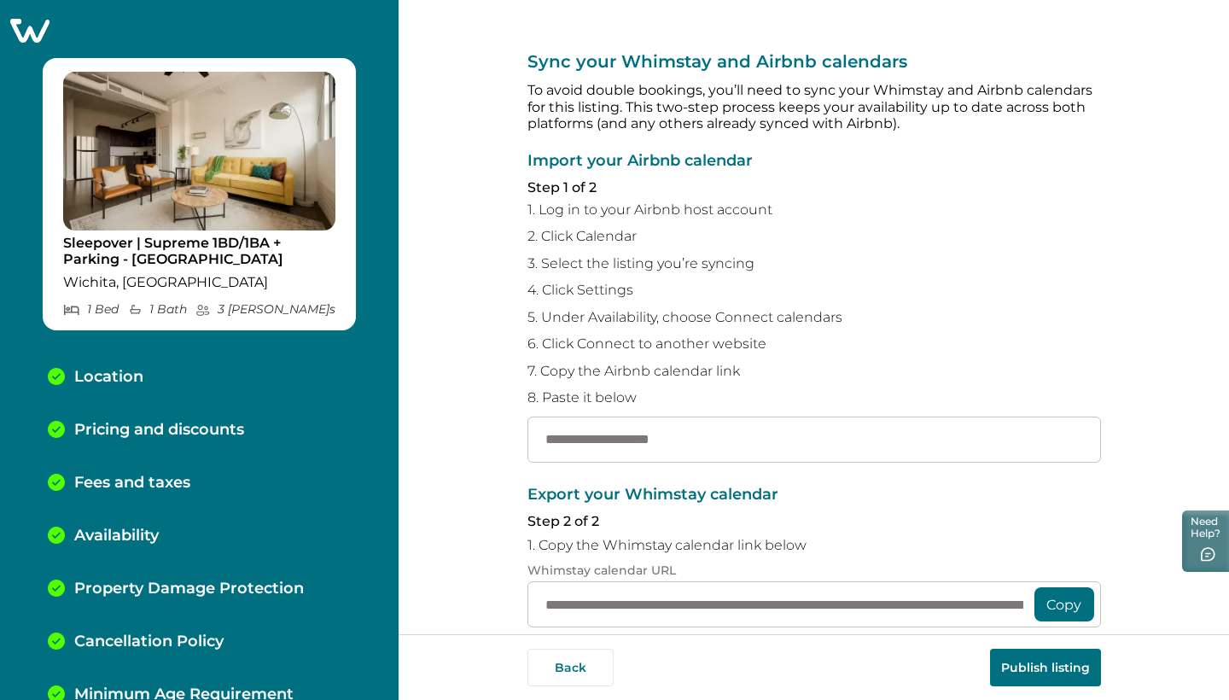
click at [40, 23] on icon at bounding box center [29, 31] width 39 height 24
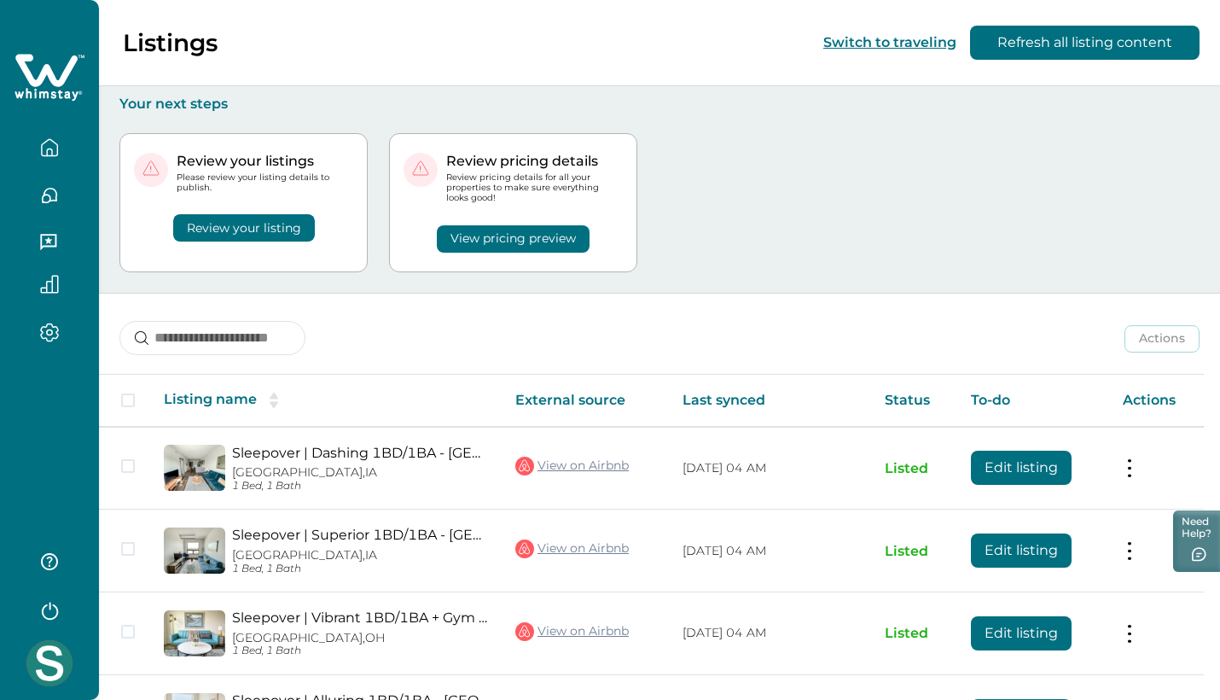
click at [288, 231] on button "Review your listing" at bounding box center [244, 227] width 142 height 27
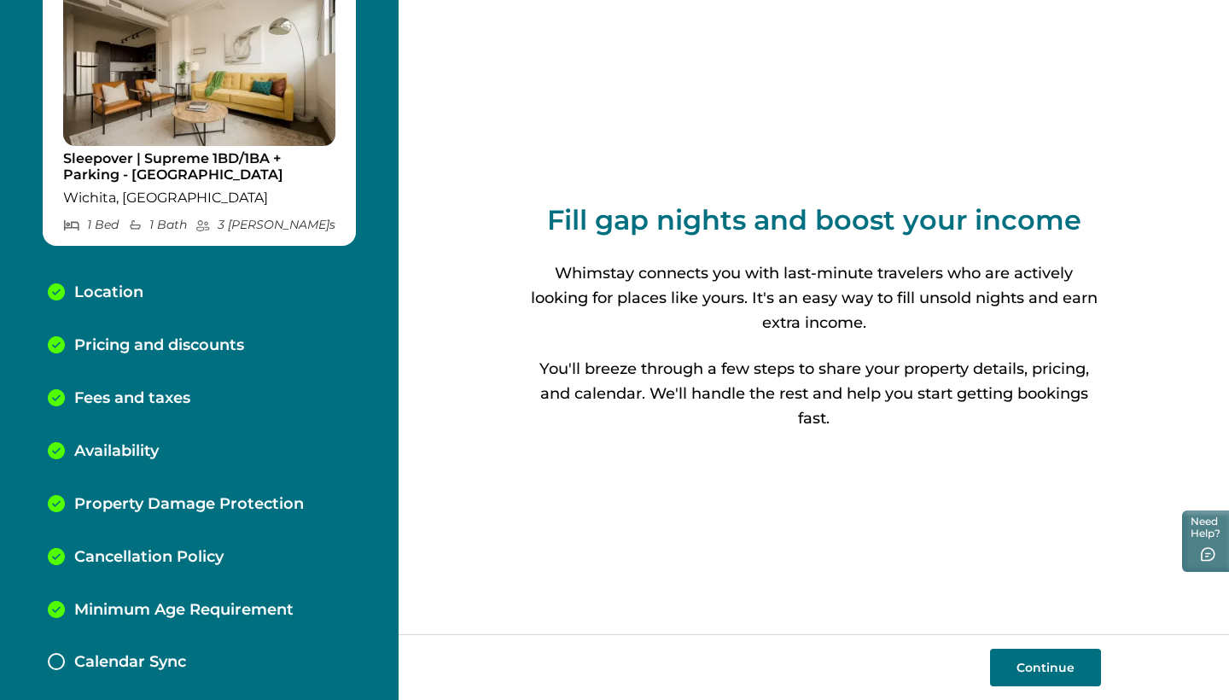
scroll to position [83, 0]
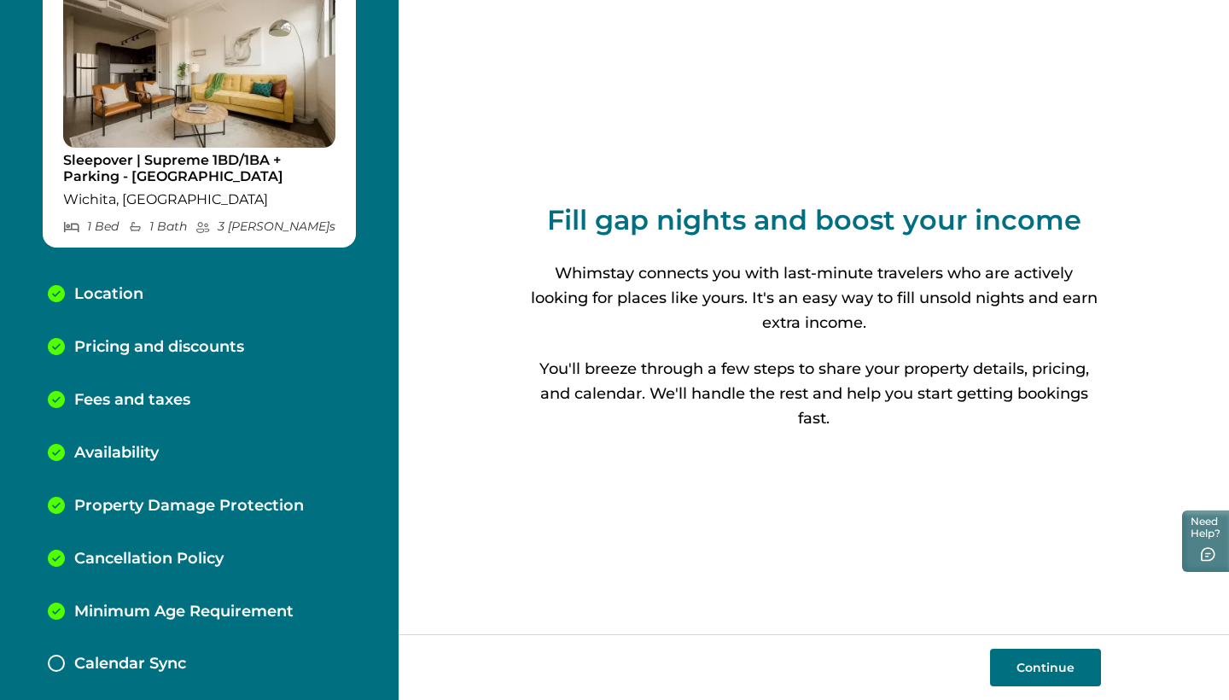
click at [171, 665] on p "Calendar Sync" at bounding box center [130, 663] width 112 height 19
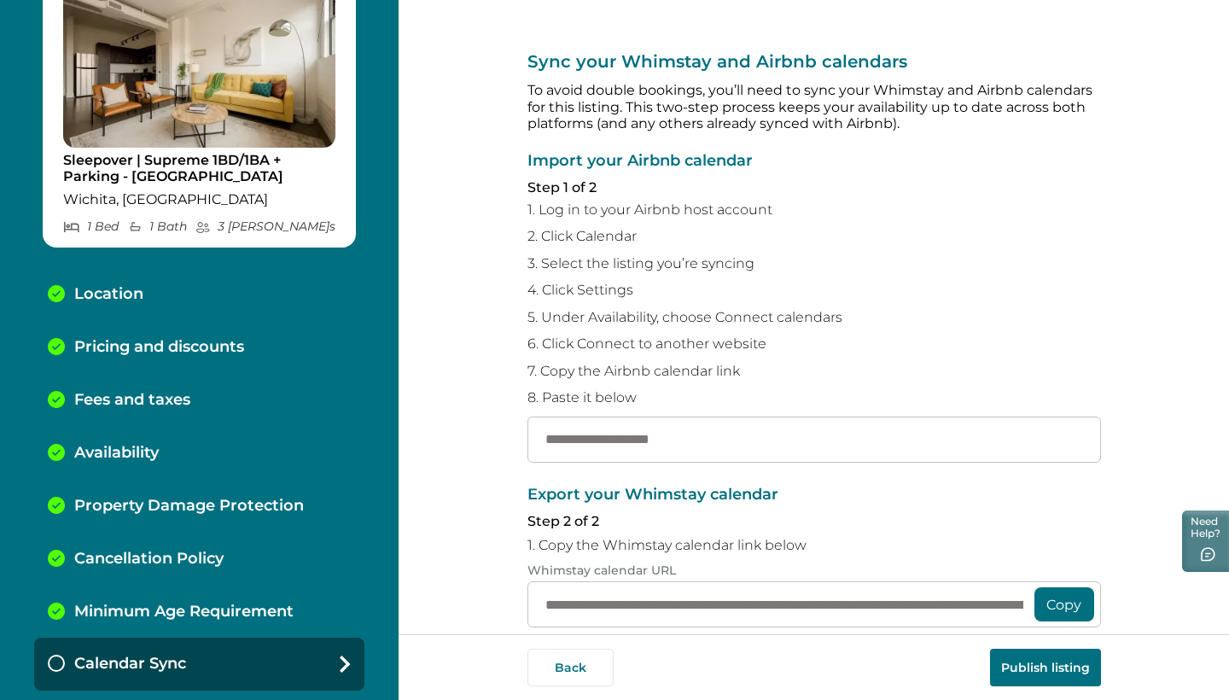
type input "**********"
click at [1060, 674] on button "Publish listing" at bounding box center [1045, 667] width 111 height 38
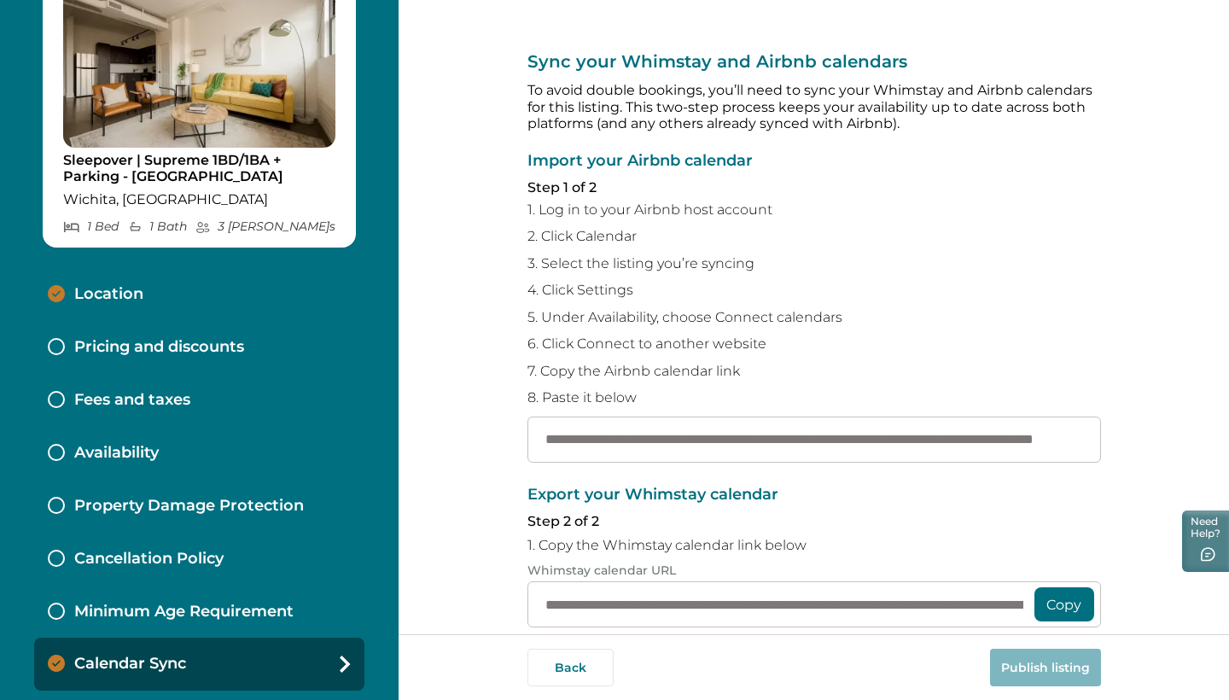
click at [141, 290] on p "Location" at bounding box center [108, 294] width 69 height 19
select select "**"
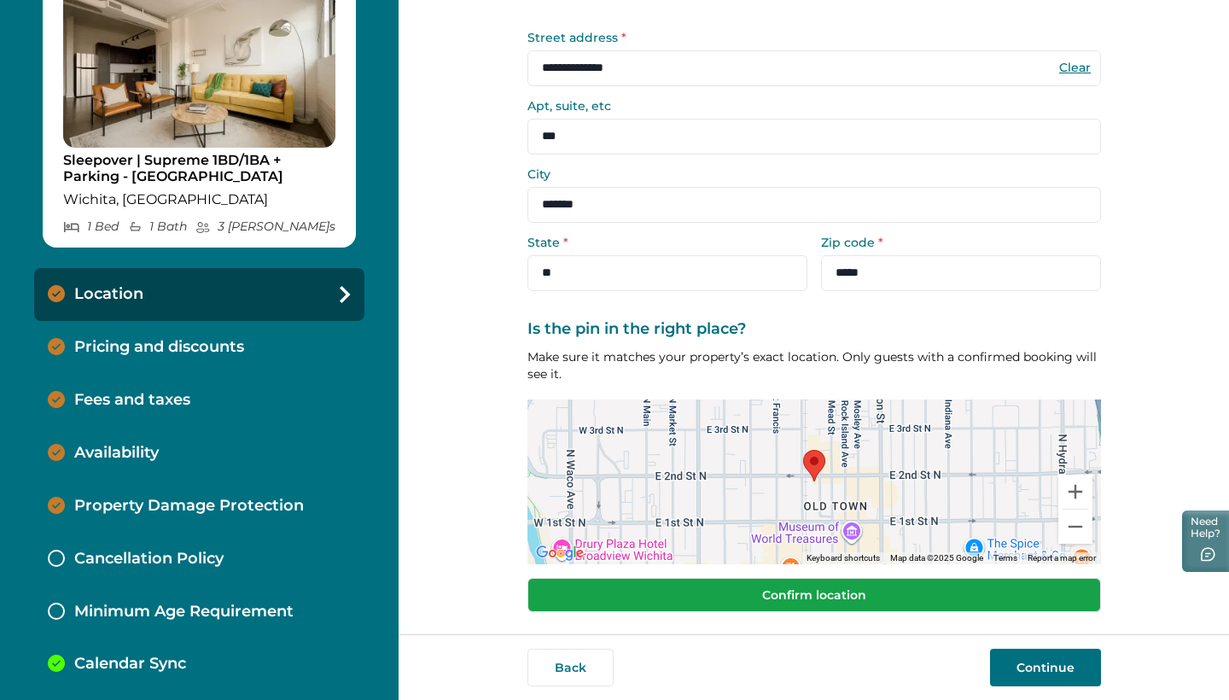
click at [786, 591] on button "Confirm location" at bounding box center [813, 595] width 573 height 34
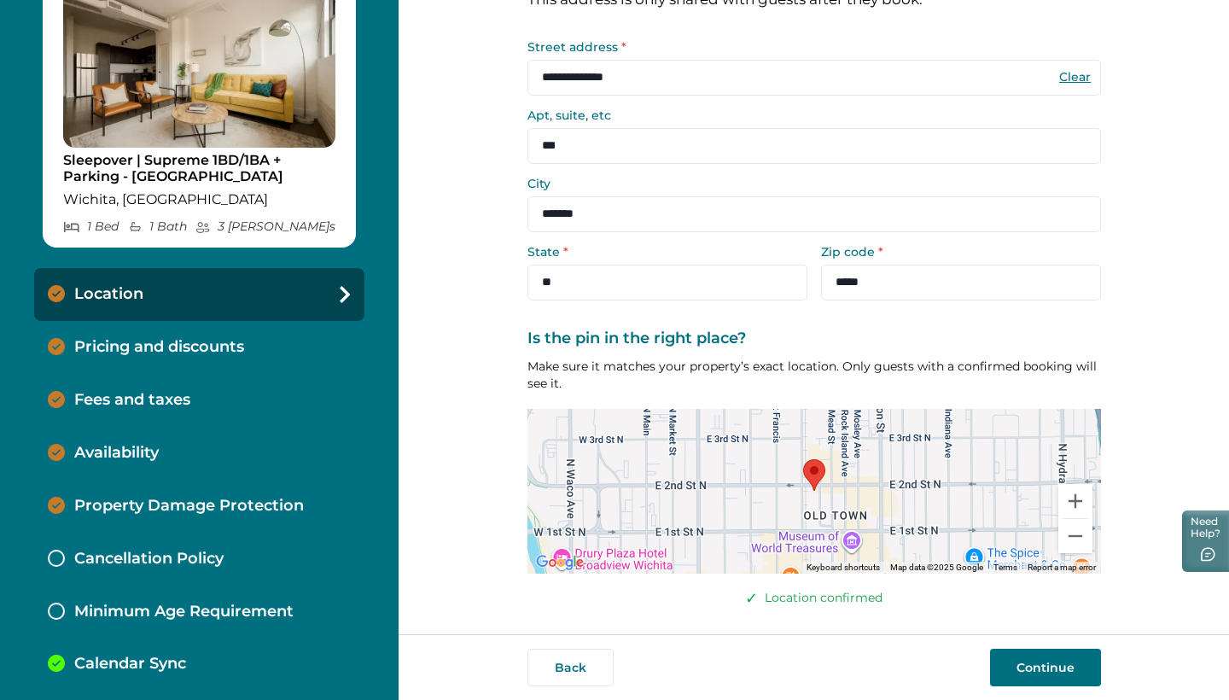
scroll to position [98, 0]
click at [1080, 673] on button "Continue" at bounding box center [1045, 667] width 111 height 38
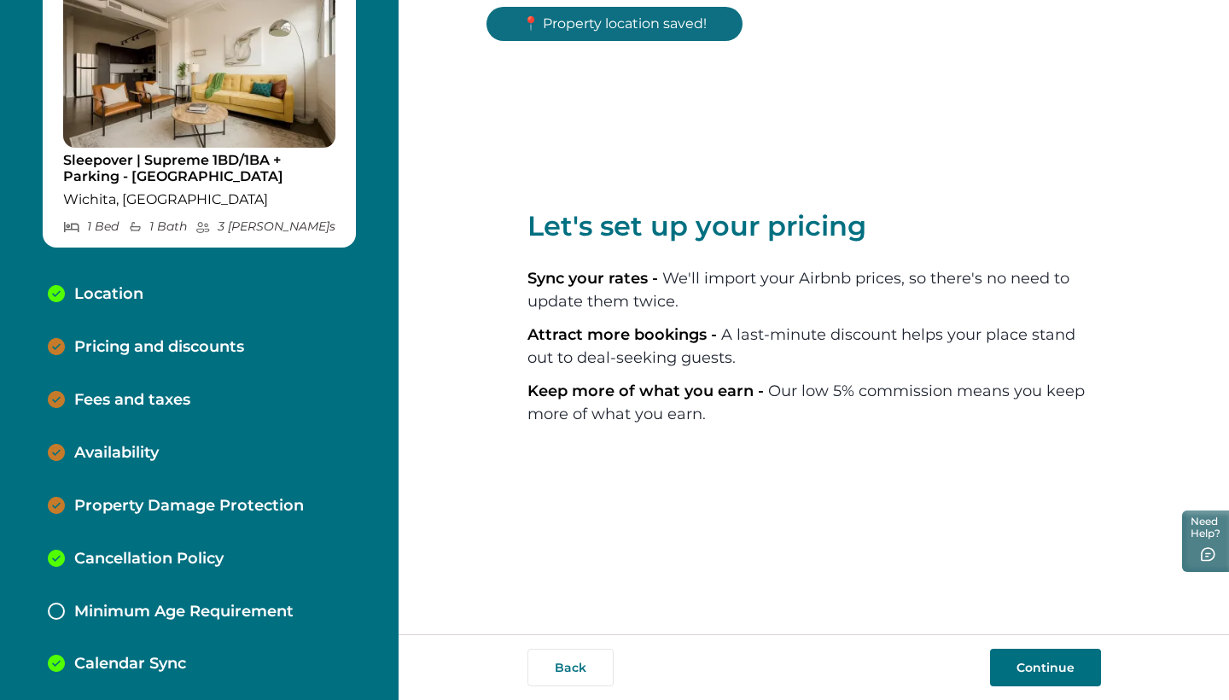
click at [1080, 673] on button "Continue" at bounding box center [1045, 667] width 111 height 38
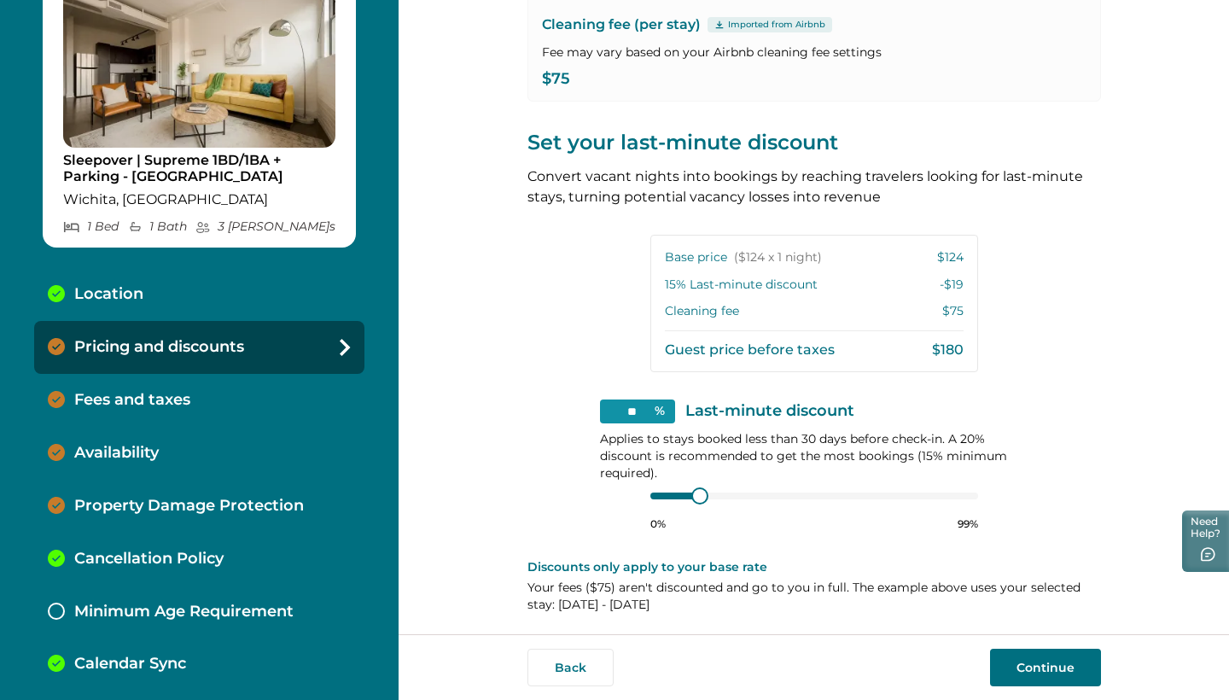
scroll to position [273, 0]
click at [1023, 677] on button "Continue" at bounding box center [1045, 667] width 111 height 38
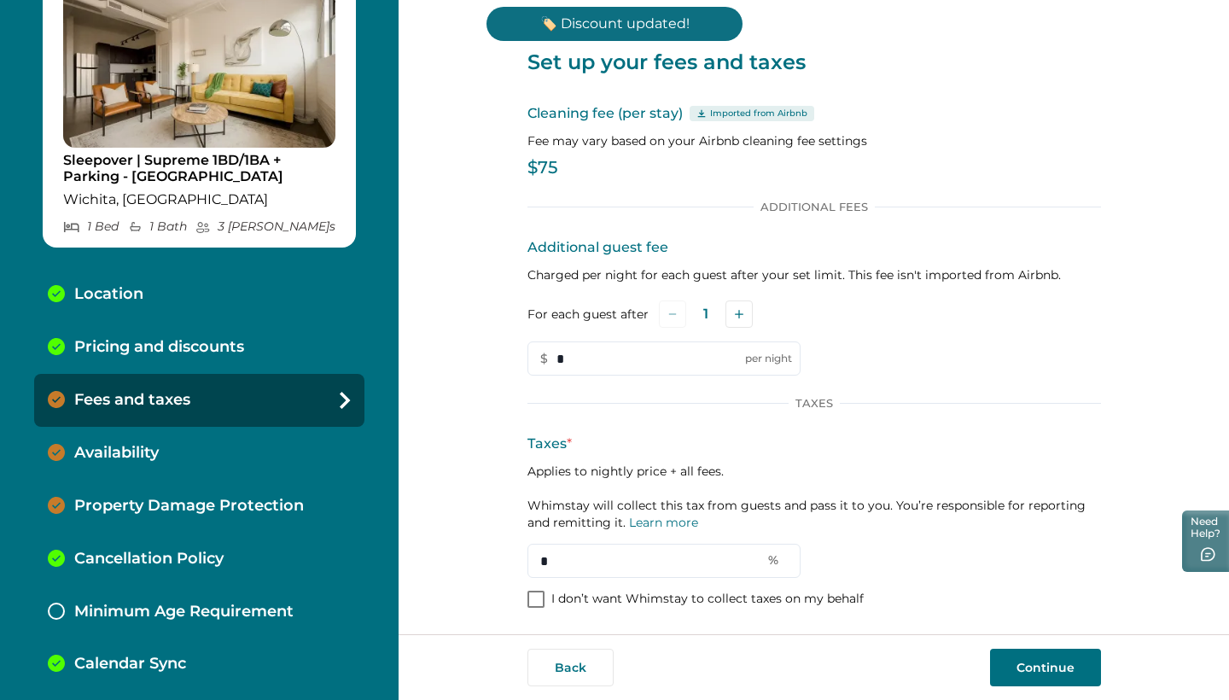
click at [1022, 676] on button "Continue" at bounding box center [1045, 667] width 111 height 38
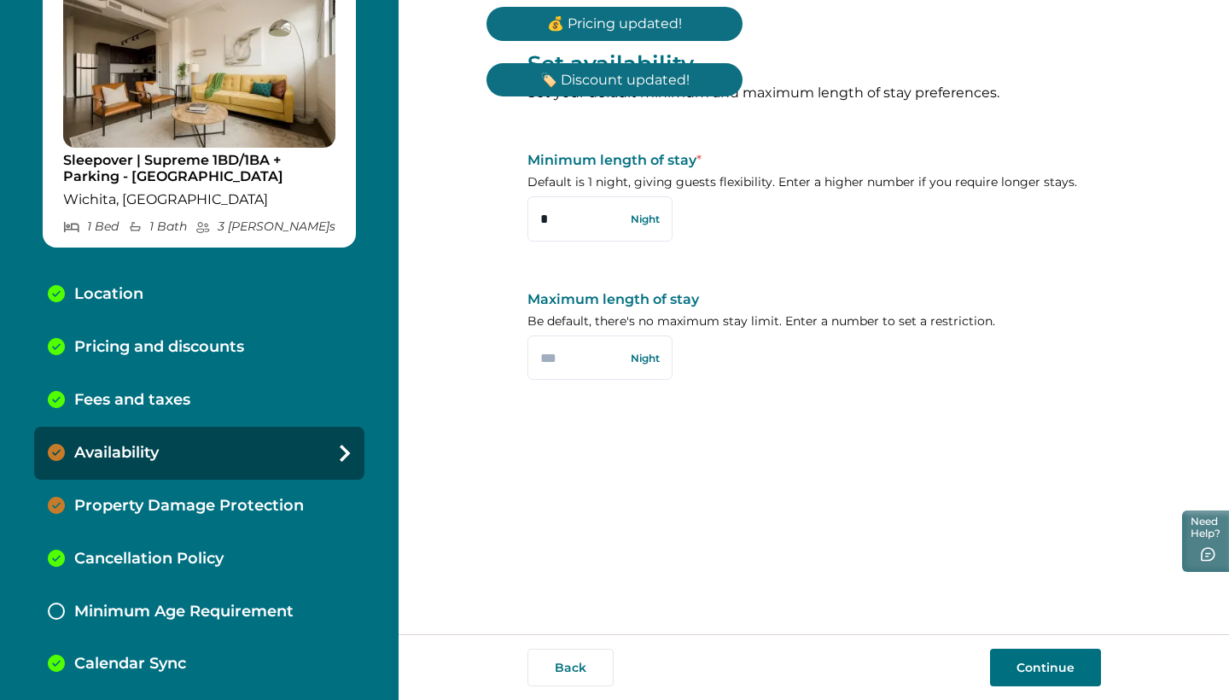
click at [1052, 672] on button "Continue" at bounding box center [1045, 667] width 111 height 38
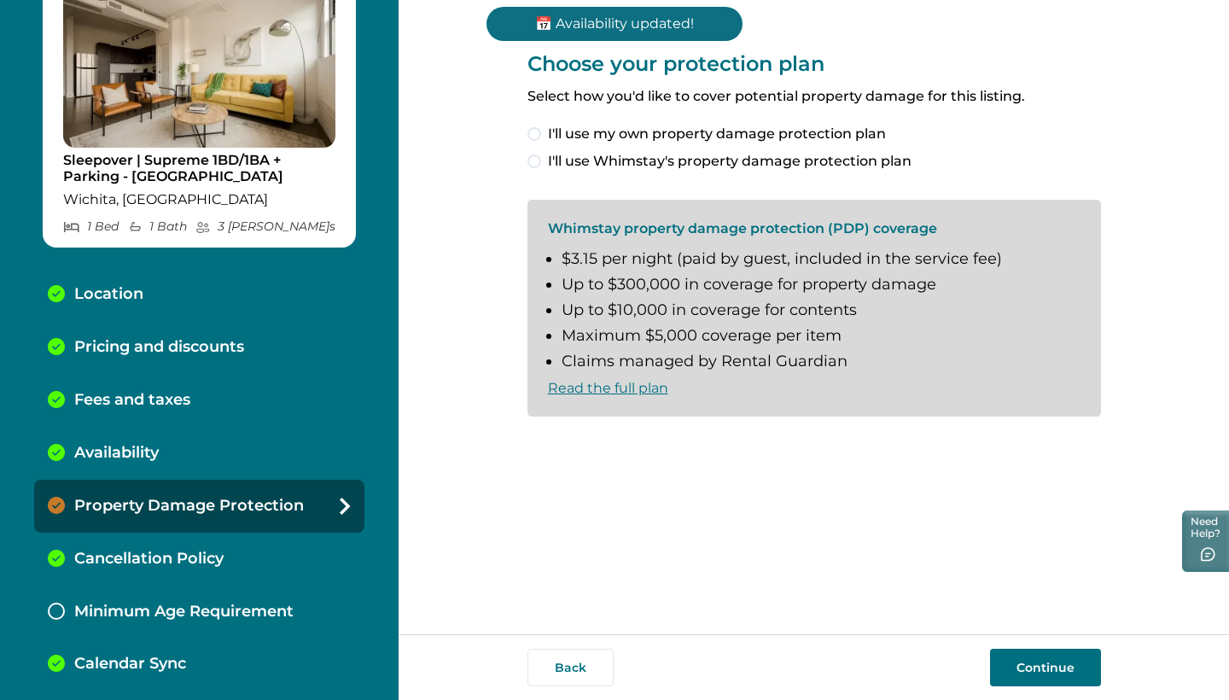
click at [538, 159] on span at bounding box center [534, 161] width 14 height 14
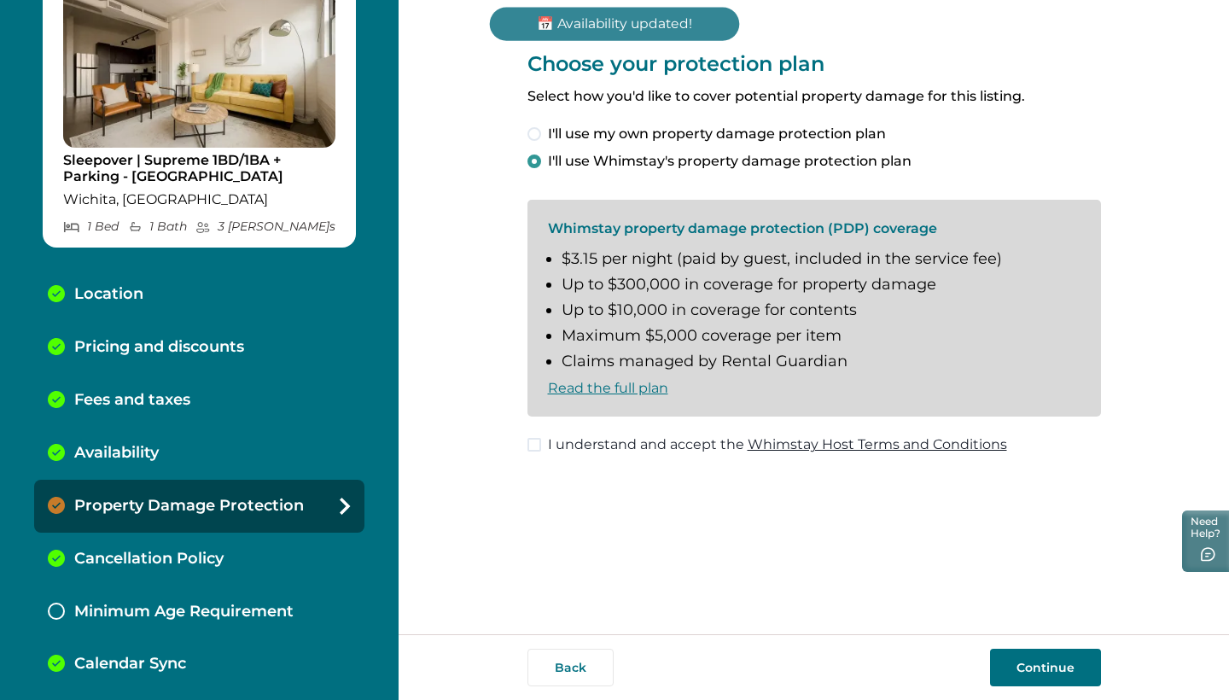
click at [533, 443] on span at bounding box center [534, 445] width 14 height 14
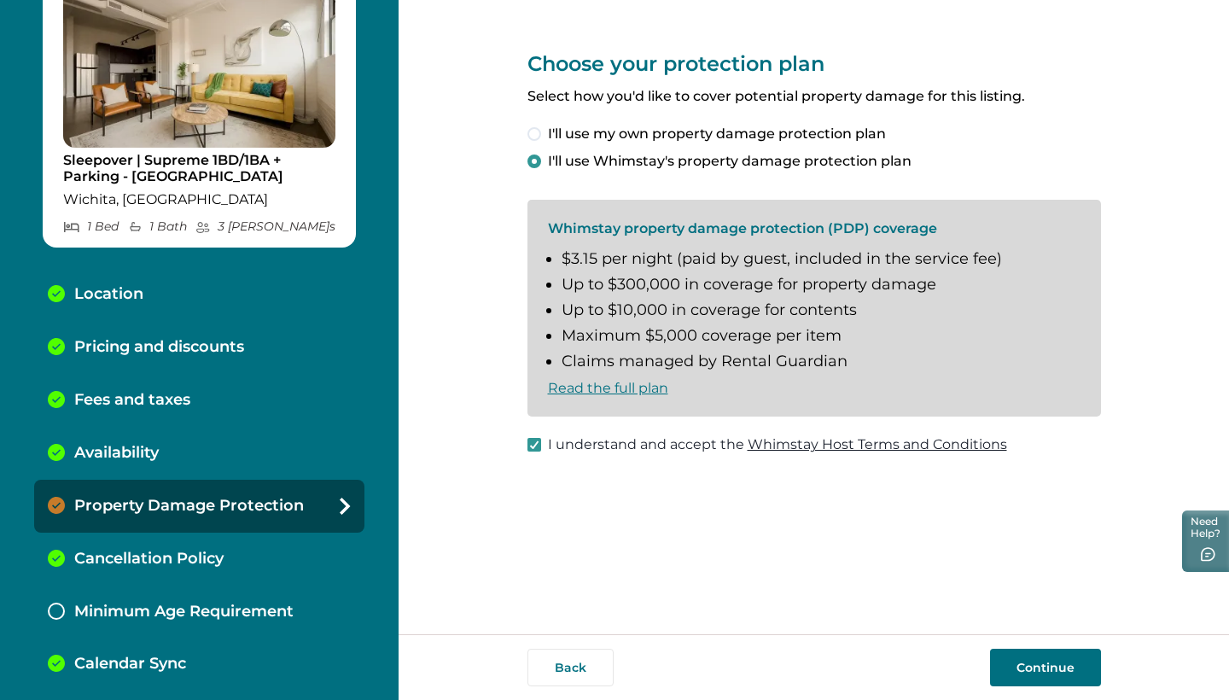
click at [1060, 674] on button "Continue" at bounding box center [1045, 667] width 111 height 38
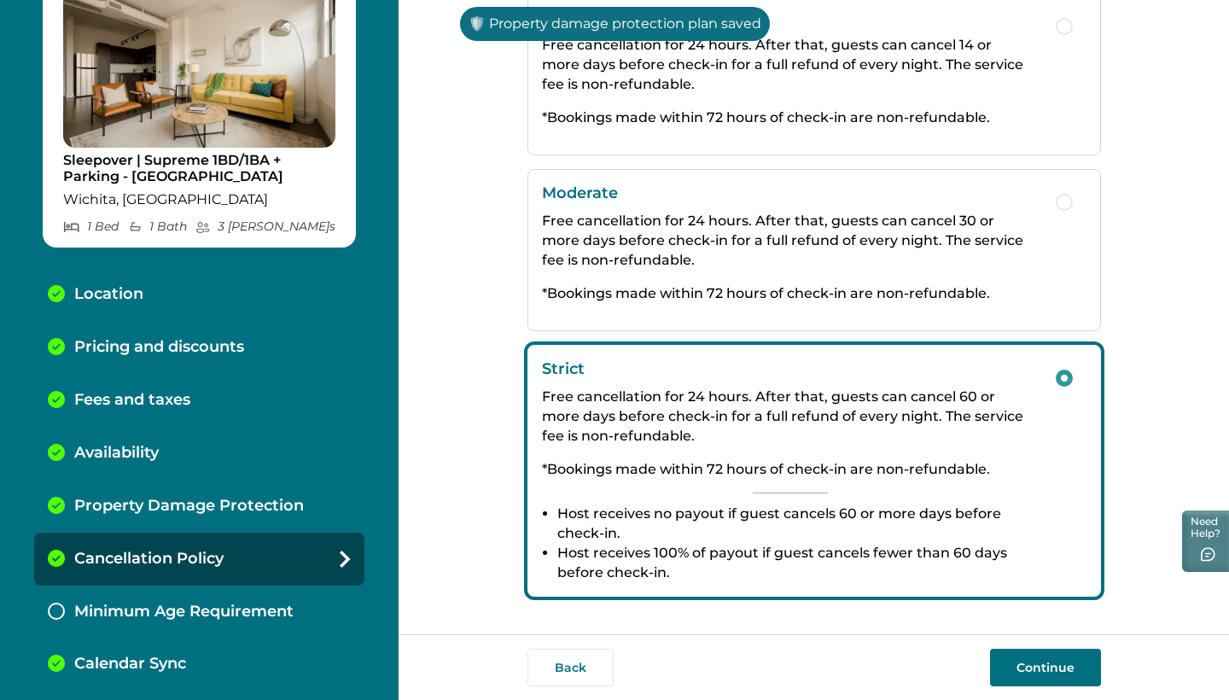
scroll to position [299, 0]
click at [1019, 668] on button "Continue" at bounding box center [1045, 667] width 111 height 38
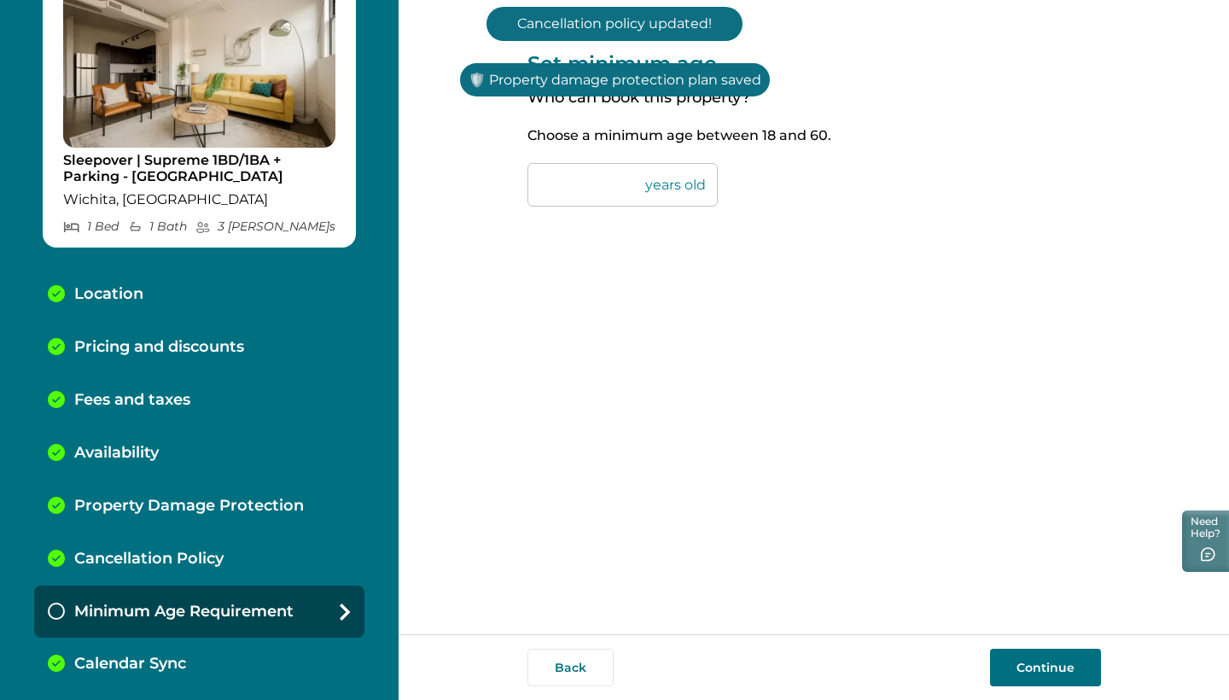
click at [1013, 669] on button "Continue" at bounding box center [1045, 667] width 111 height 38
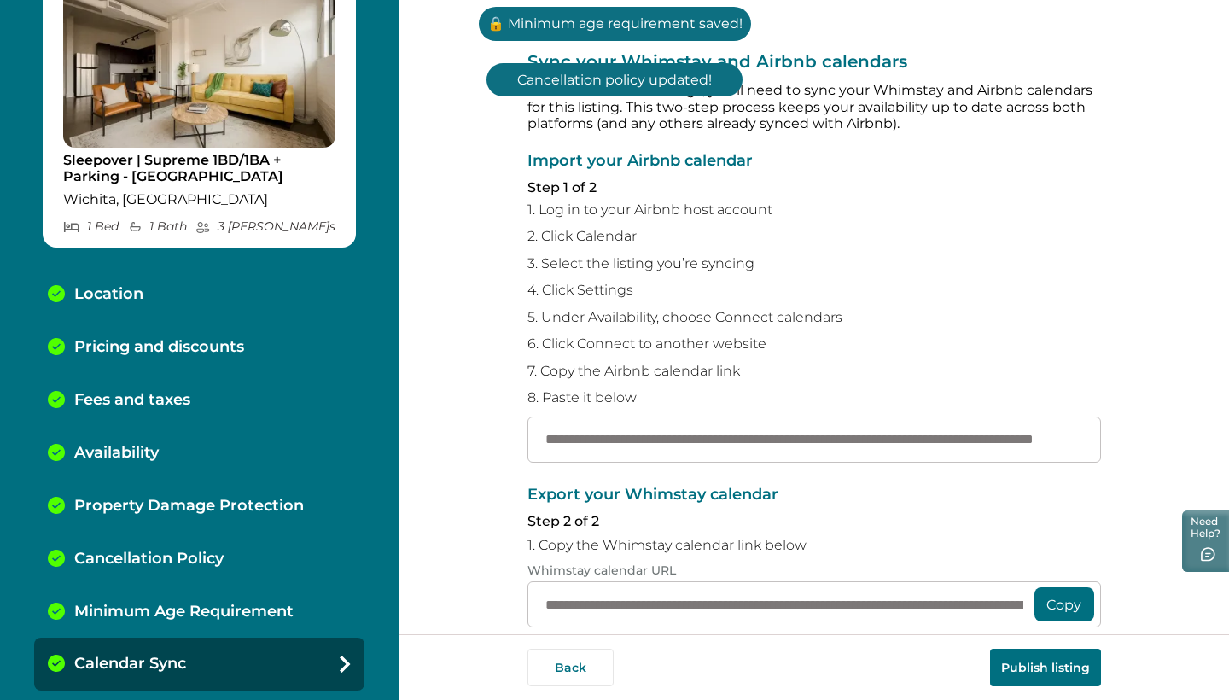
click at [1057, 672] on button "Publish listing" at bounding box center [1045, 667] width 111 height 38
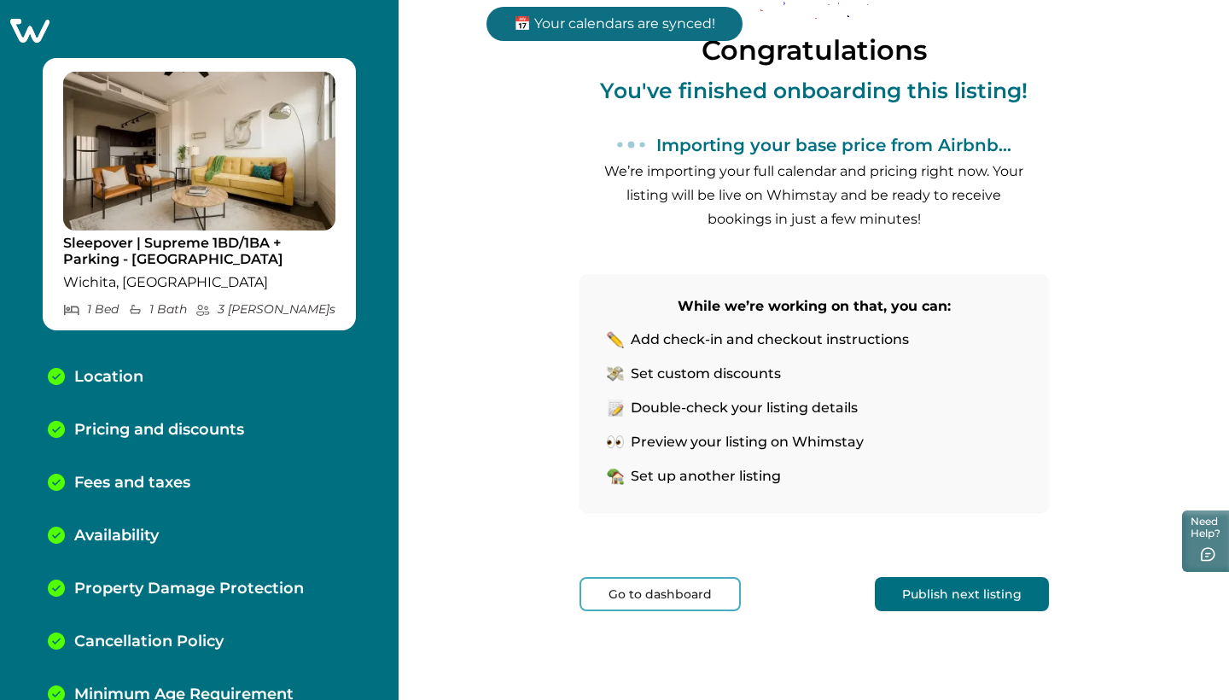
scroll to position [128, 0]
click at [1013, 611] on div "Congratulations You've finished onboarding this listing! Importing your base pr…" at bounding box center [813, 286] width 469 height 828
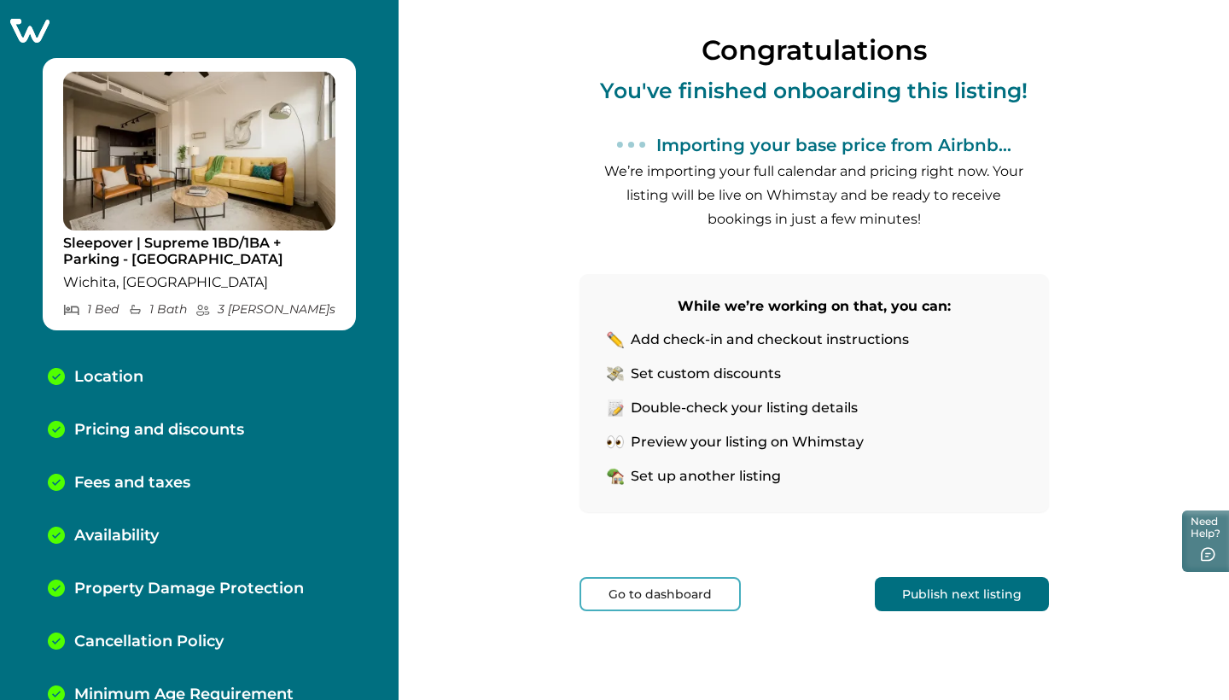
click at [988, 593] on button "Publish next listing" at bounding box center [961, 594] width 174 height 34
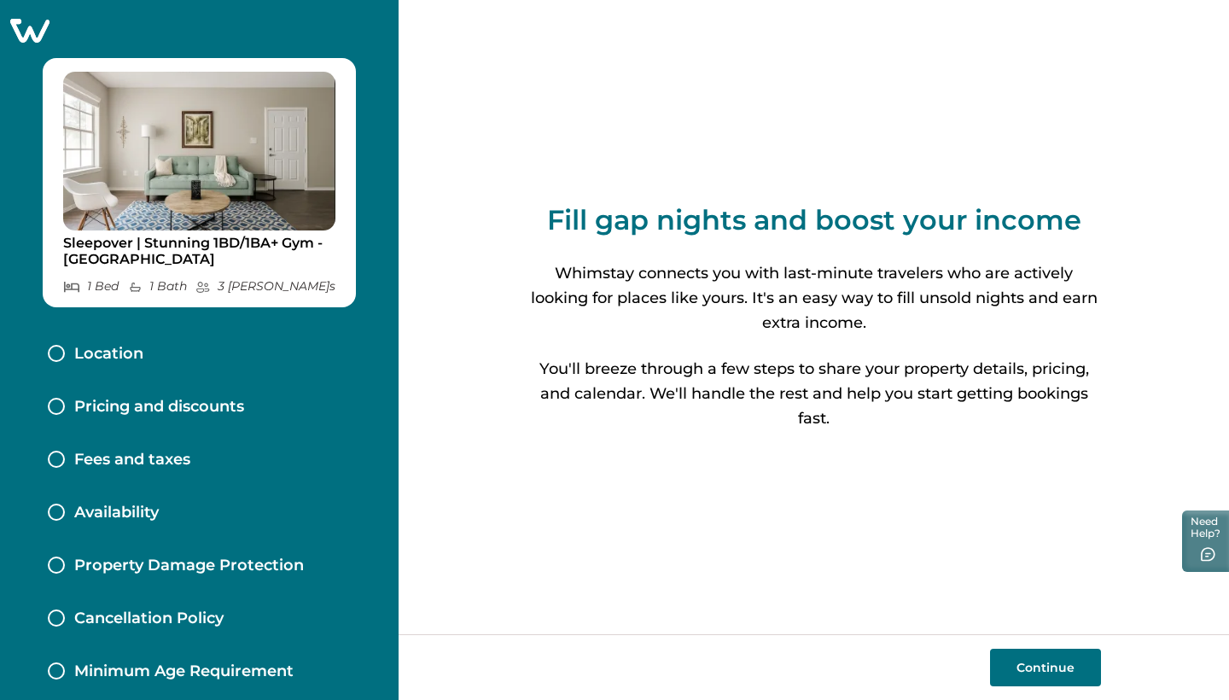
click at [158, 363] on div "Location" at bounding box center [199, 354] width 330 height 53
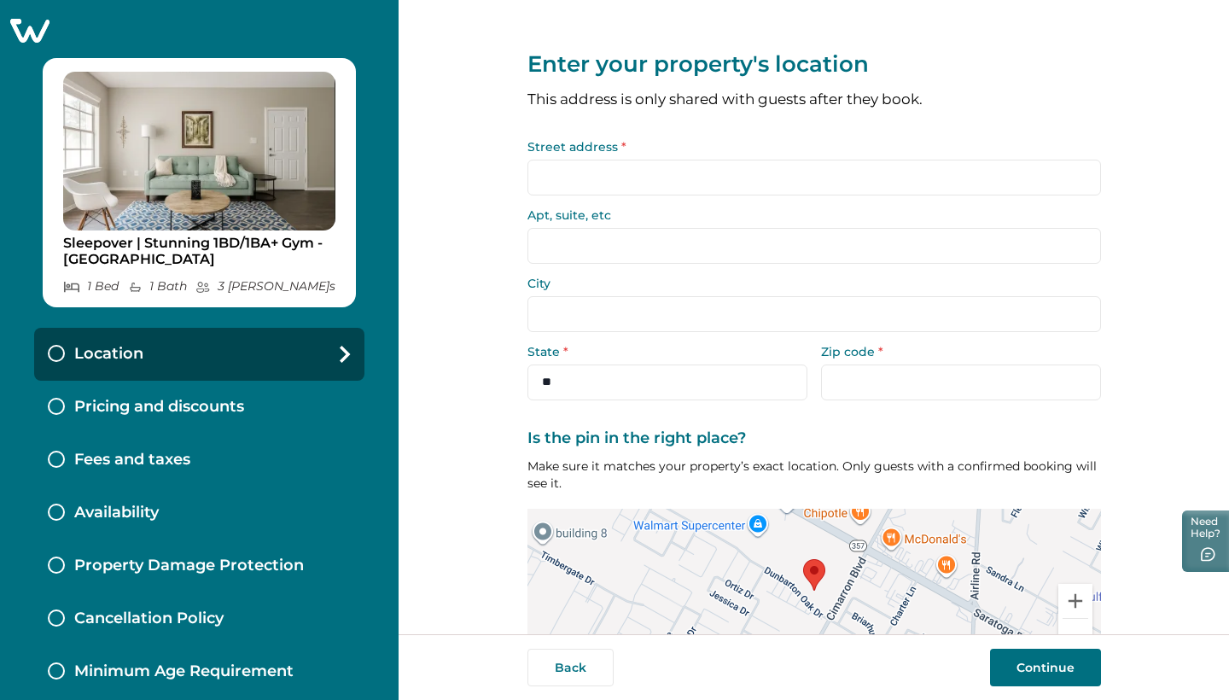
click at [578, 171] on input "Street address *" at bounding box center [813, 178] width 573 height 36
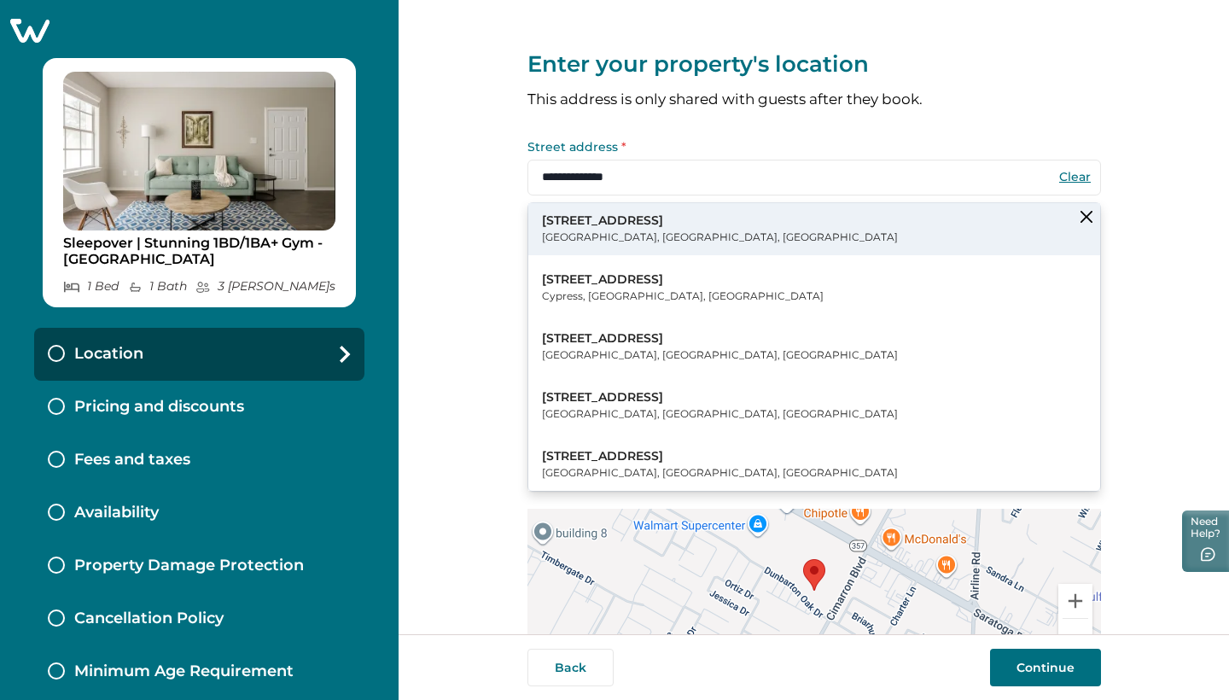
click at [613, 232] on p "Corpus Christi, TX, USA" at bounding box center [720, 237] width 356 height 17
type input "**********"
select select "**"
type input "*****"
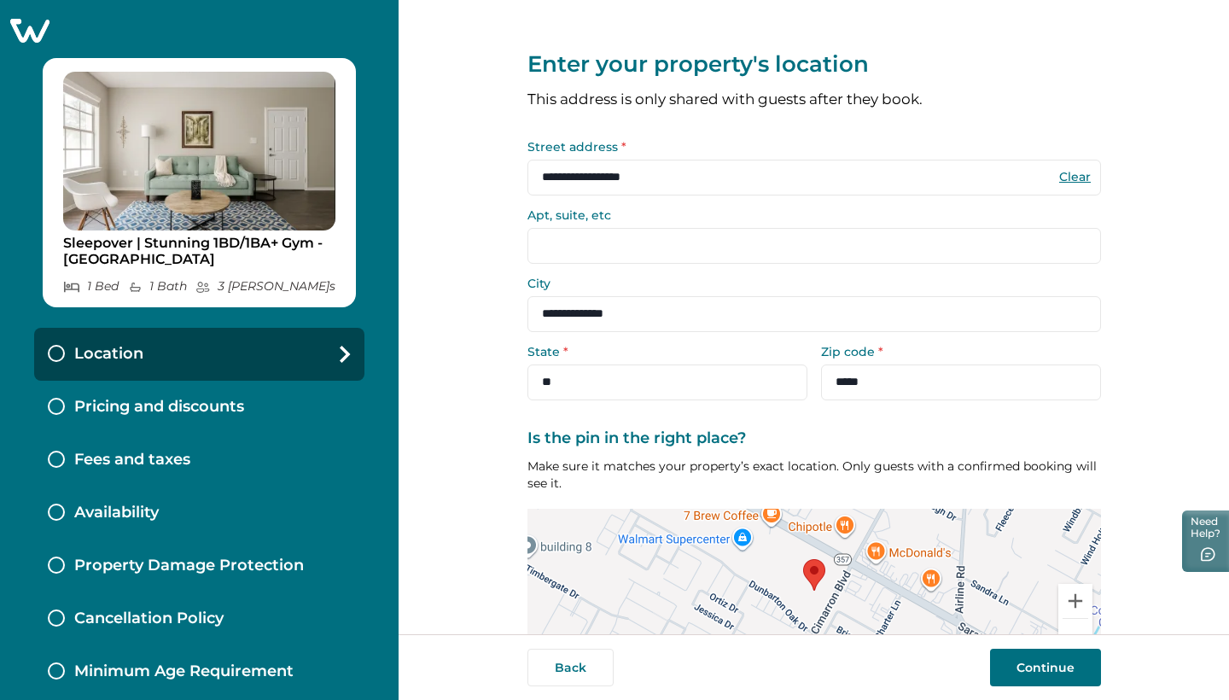
click at [628, 248] on input "Apt, suite, etc" at bounding box center [813, 246] width 573 height 36
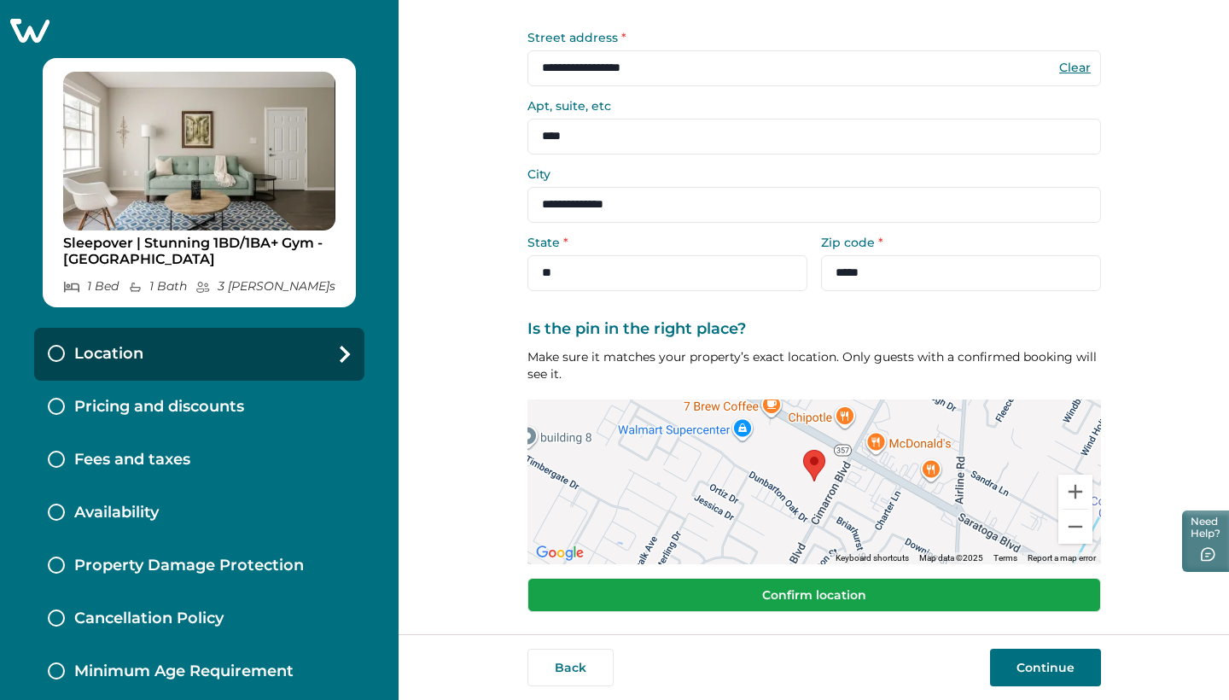
type input "****"
click at [701, 604] on button "Confirm location" at bounding box center [813, 595] width 573 height 34
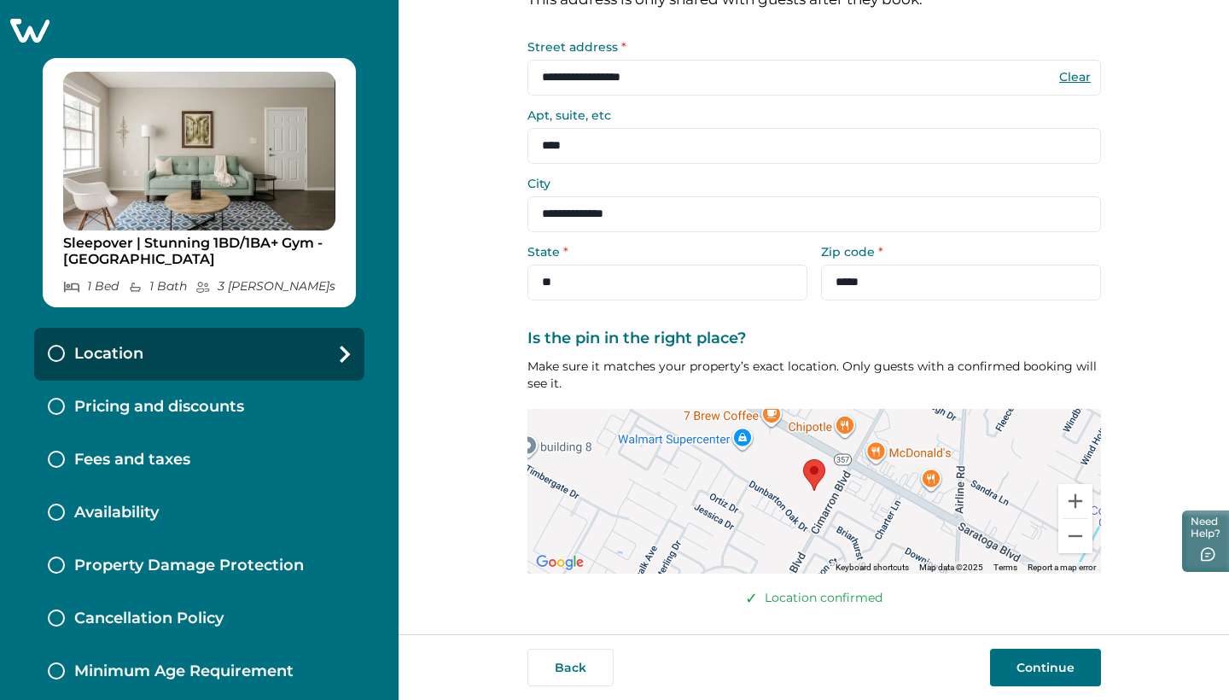
scroll to position [98, 0]
click at [1043, 665] on button "Continue" at bounding box center [1045, 667] width 111 height 38
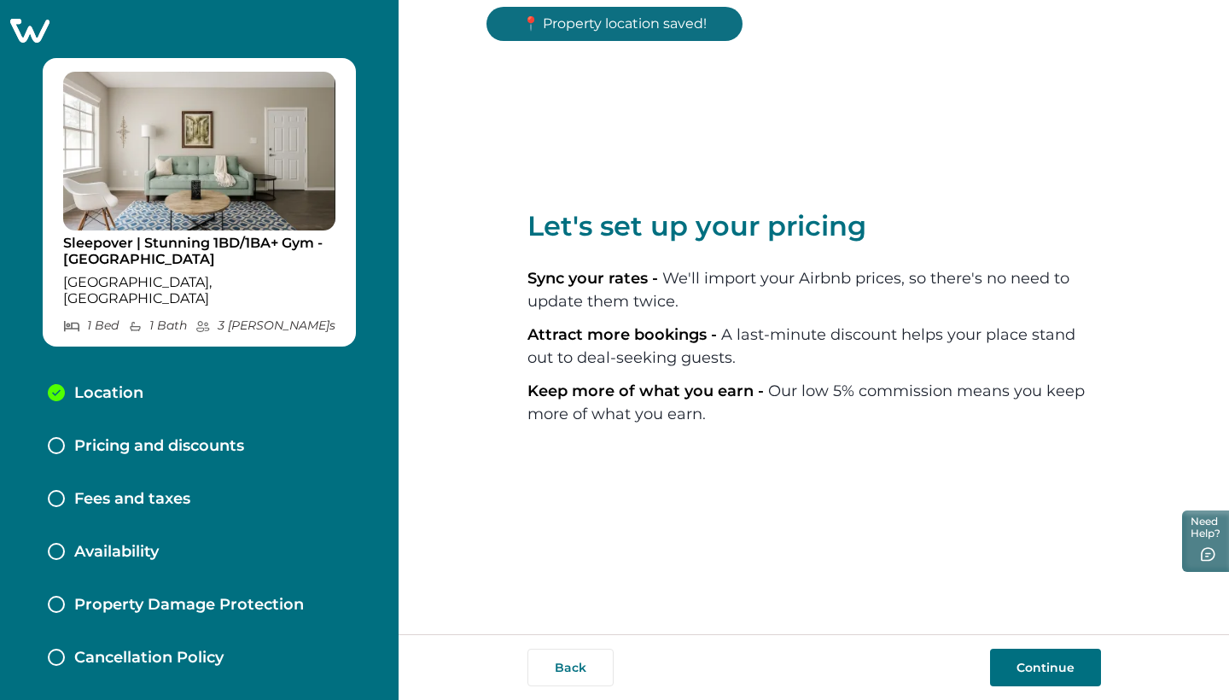
click at [1020, 662] on button "Continue" at bounding box center [1045, 667] width 111 height 38
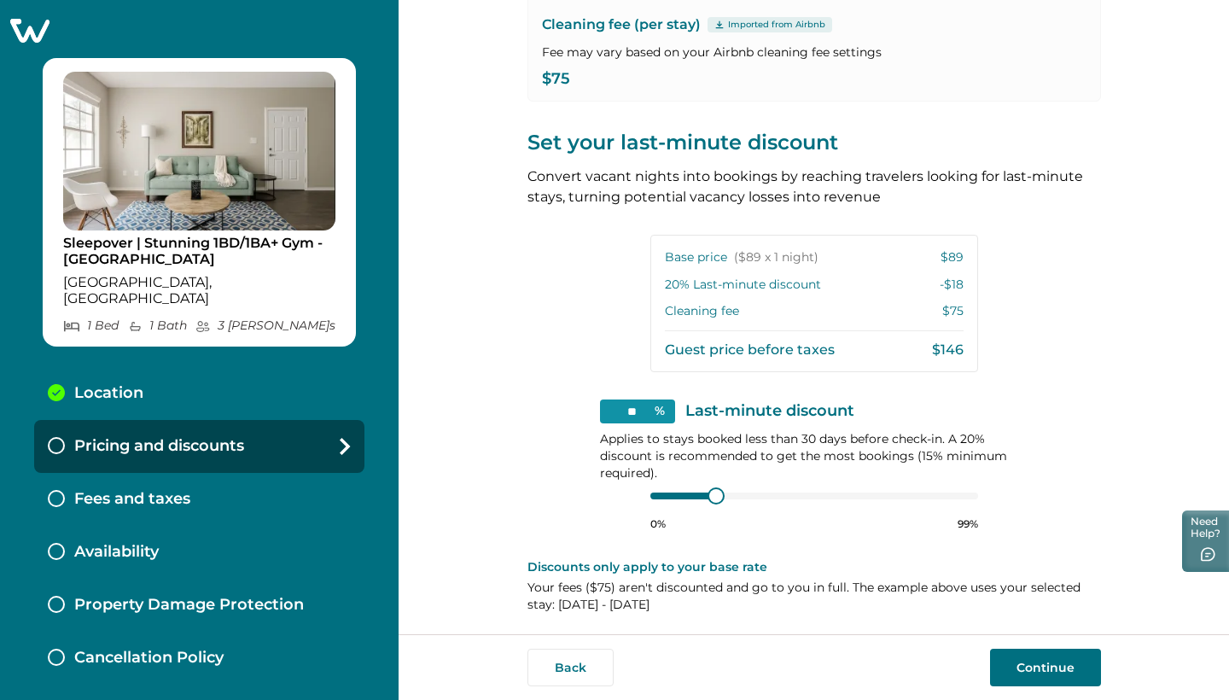
scroll to position [273, 0]
type input "**"
click at [663, 496] on div at bounding box center [814, 497] width 328 height 14
click at [1049, 661] on button "Continue" at bounding box center [1045, 667] width 111 height 38
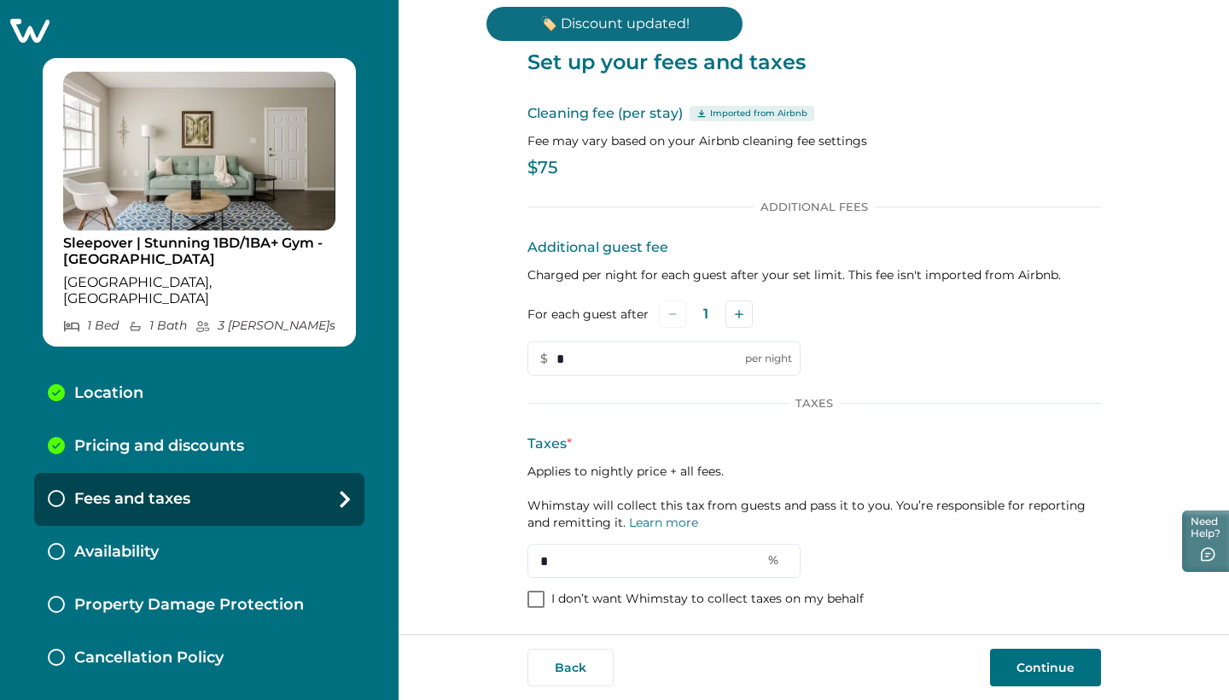
drag, startPoint x: 607, startPoint y: 556, endPoint x: 457, endPoint y: 556, distance: 150.2
click at [457, 556] on div "Set up your fees and taxes Cleaning fee (per stay) Imported from Airbnb Fee may…" at bounding box center [813, 317] width 830 height 634
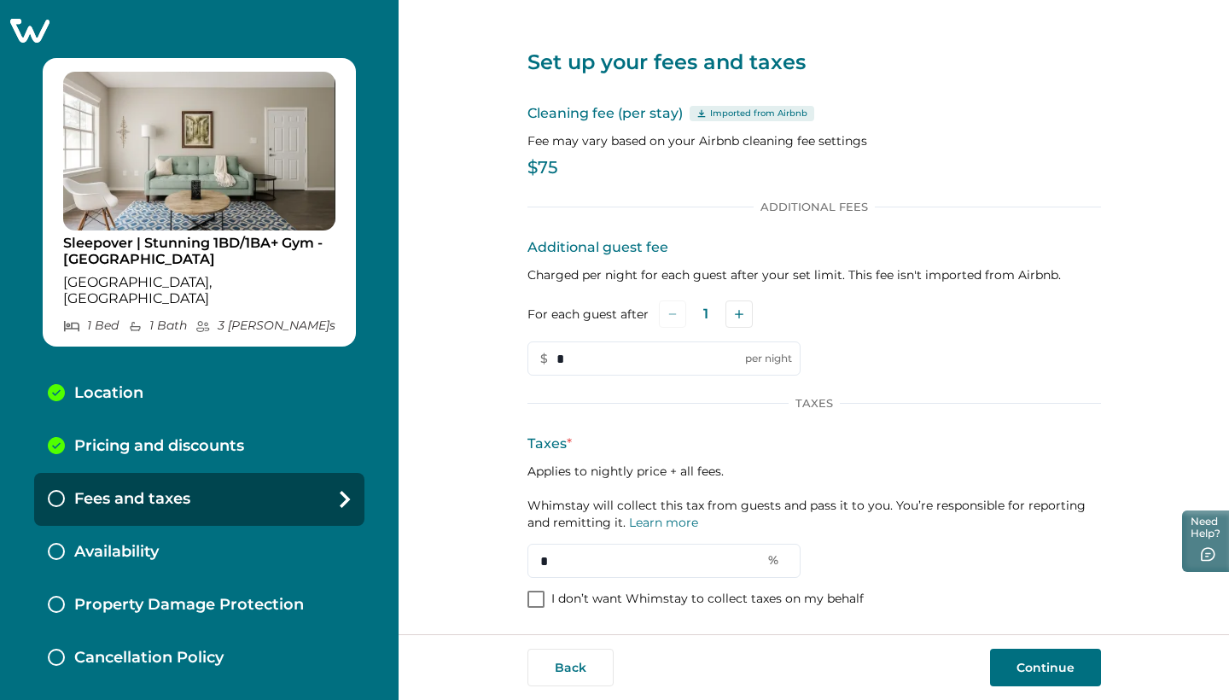
type input "*"
click at [1019, 664] on button "Continue" at bounding box center [1045, 667] width 111 height 38
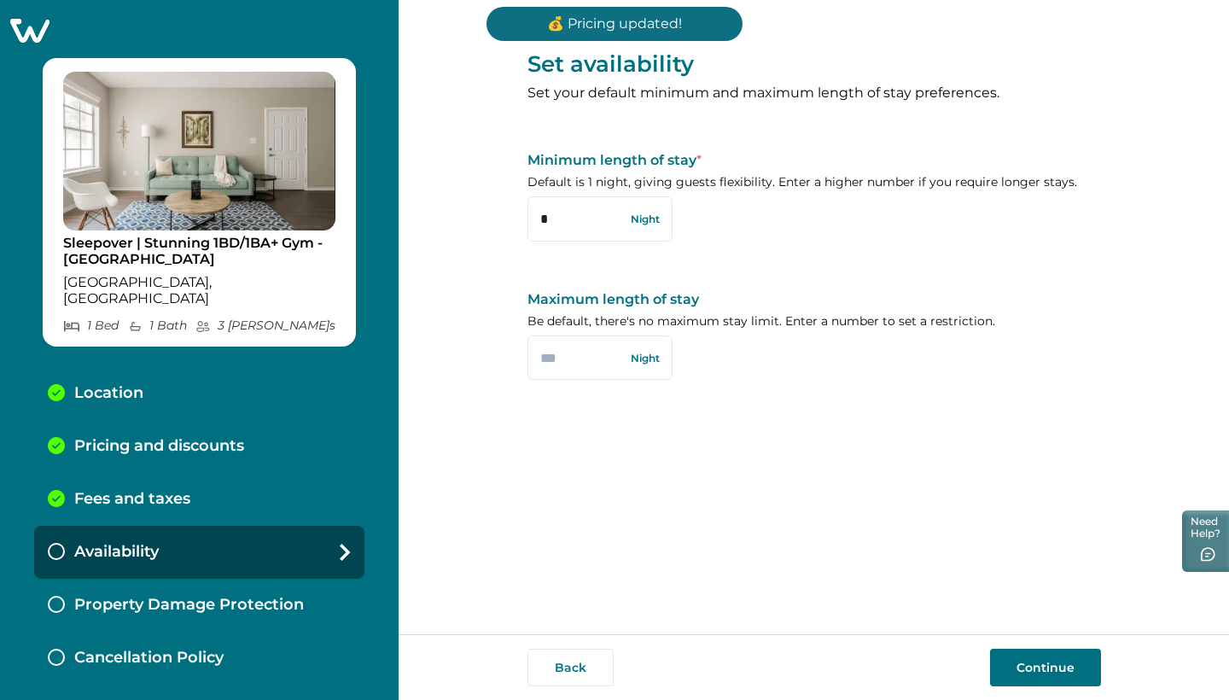
click at [1060, 675] on button "Continue" at bounding box center [1045, 667] width 111 height 38
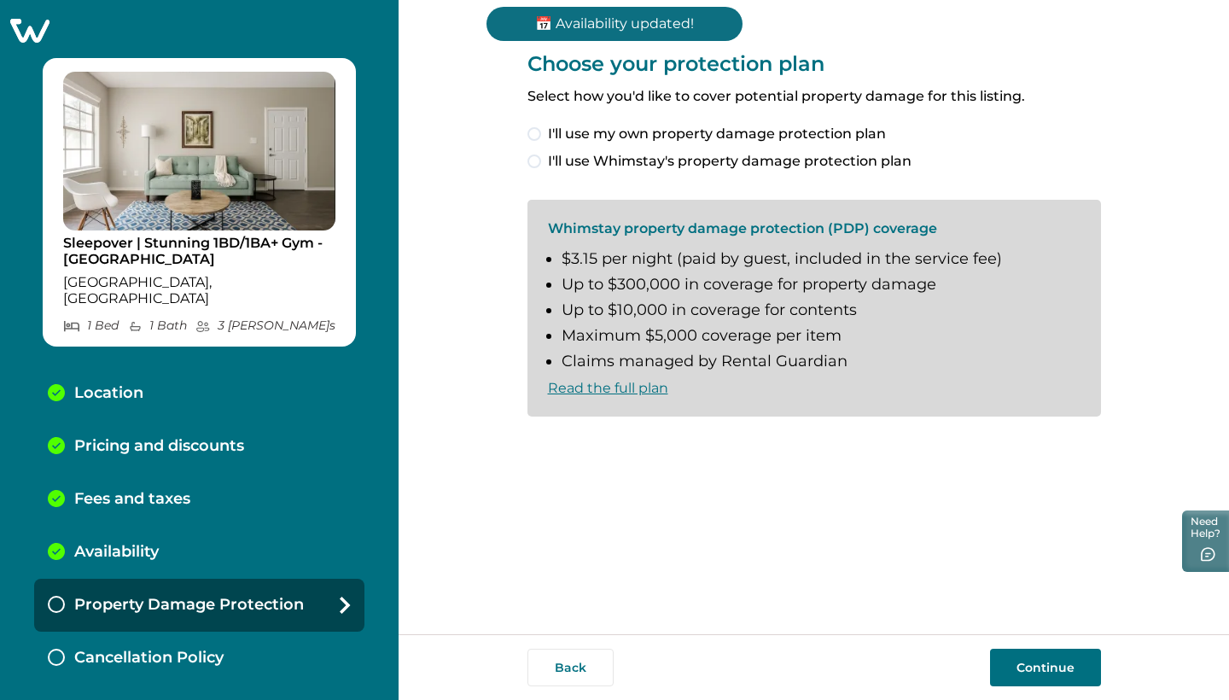
click at [533, 160] on span at bounding box center [534, 161] width 14 height 14
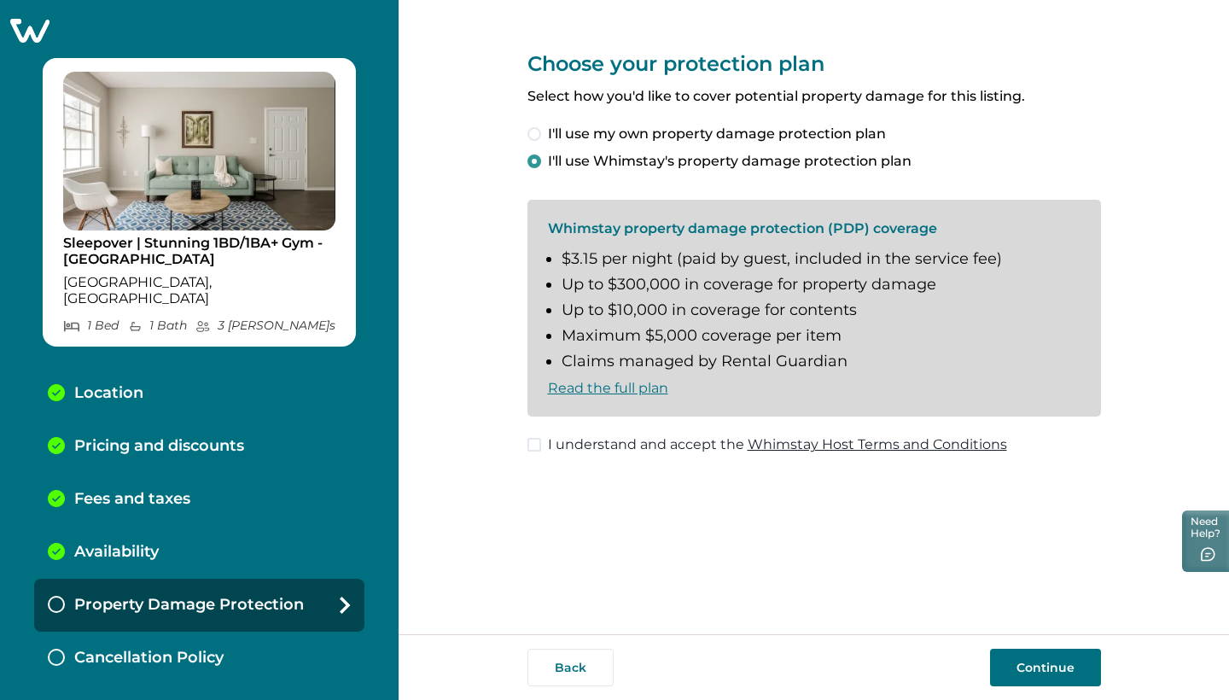
click at [535, 438] on span at bounding box center [534, 445] width 14 height 14
click at [1032, 664] on button "Continue" at bounding box center [1045, 667] width 111 height 38
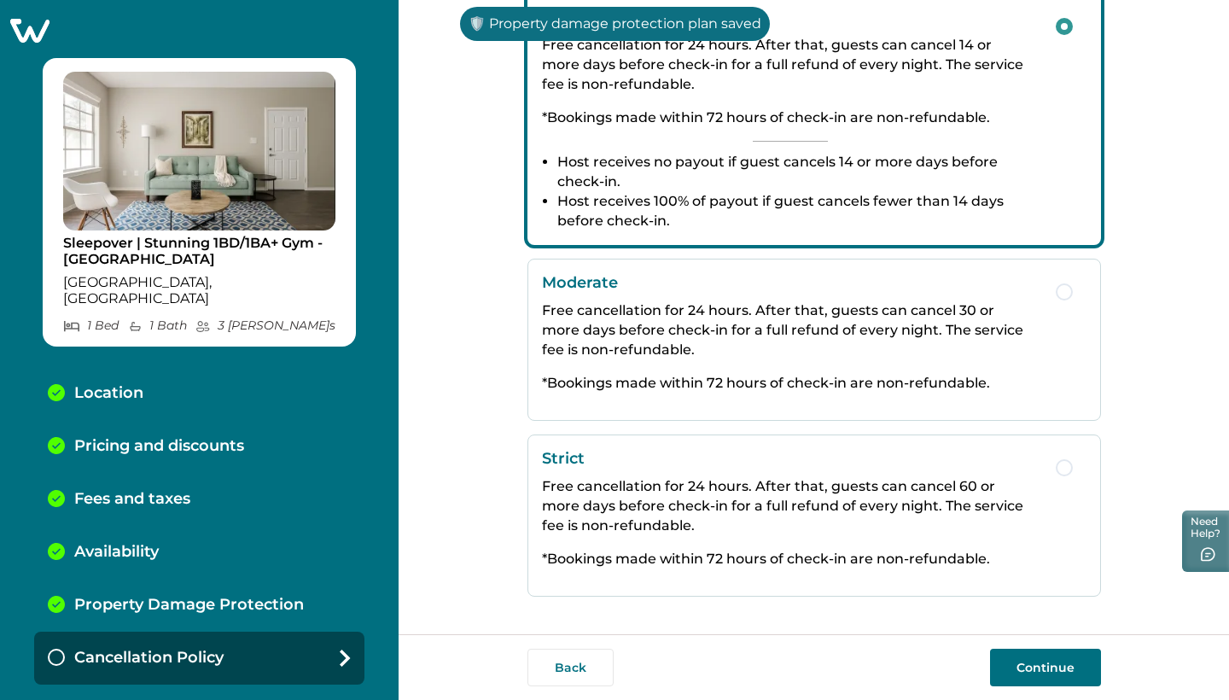
click at [784, 449] on p "Strict" at bounding box center [790, 458] width 497 height 19
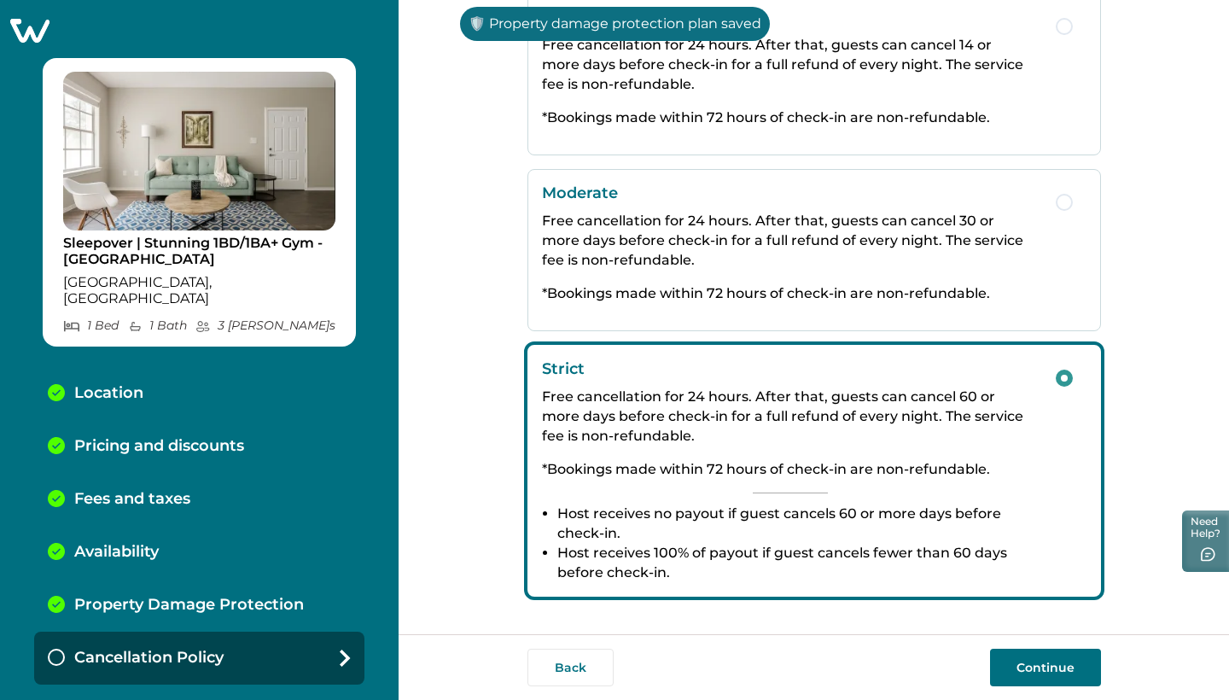
click at [1049, 663] on button "Continue" at bounding box center [1045, 667] width 111 height 38
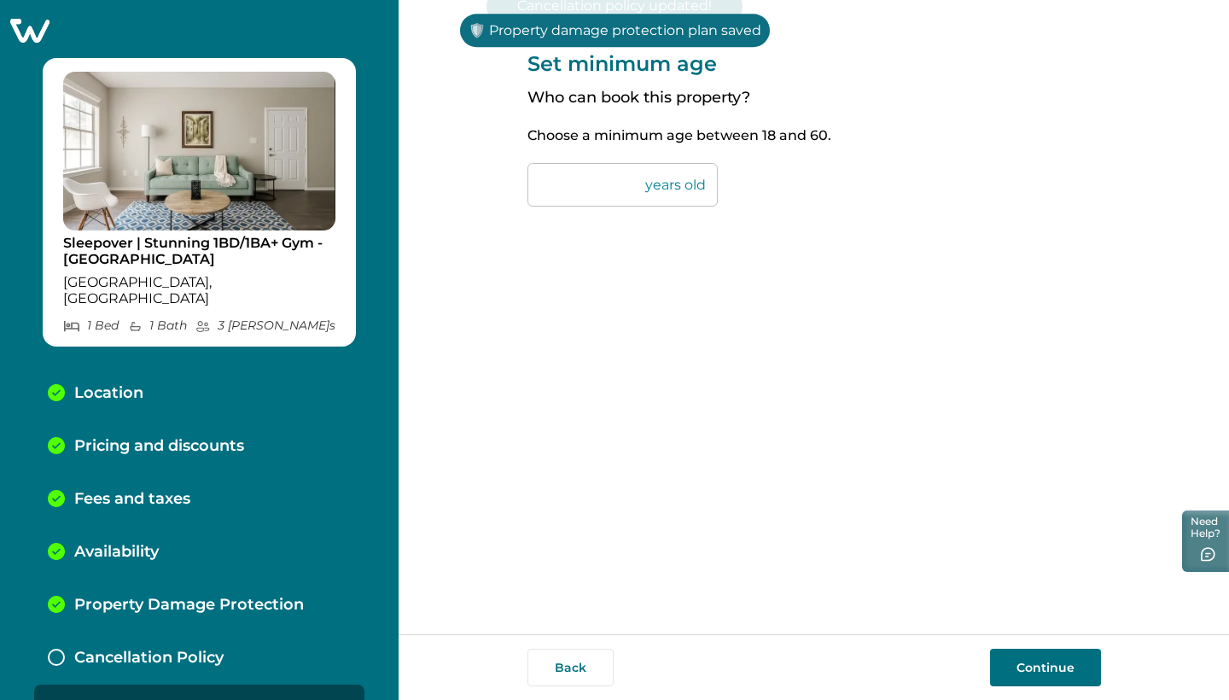
scroll to position [14, 0]
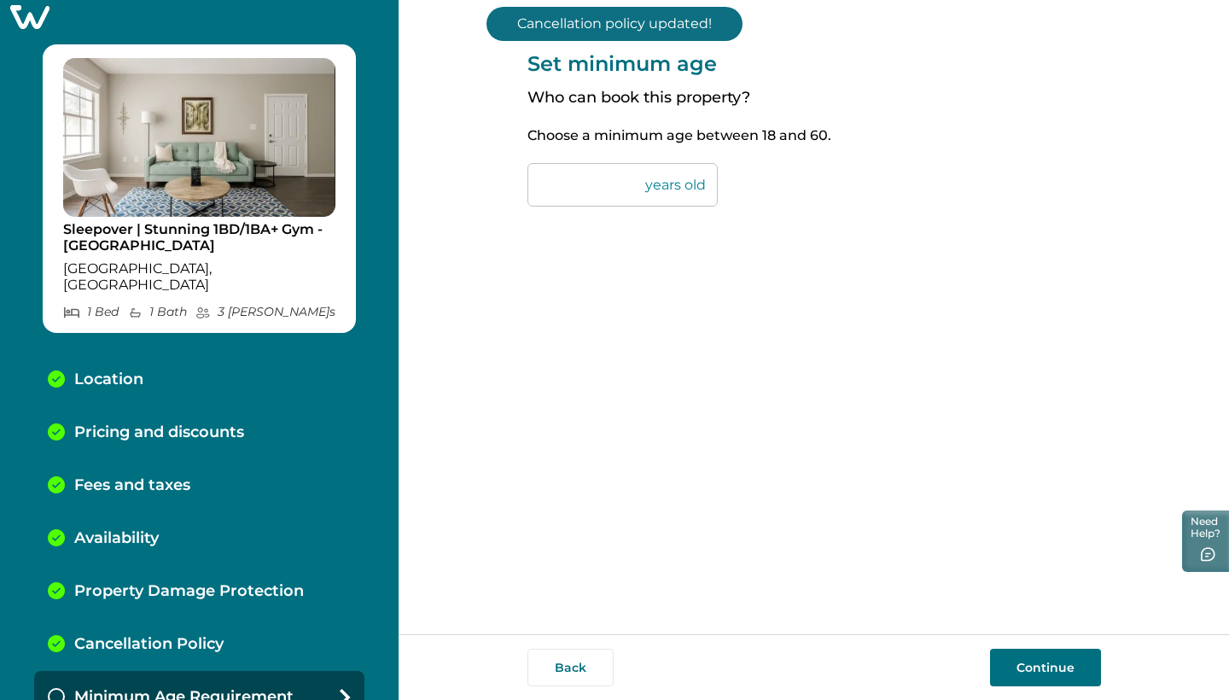
click at [1060, 658] on button "Continue" at bounding box center [1045, 667] width 111 height 38
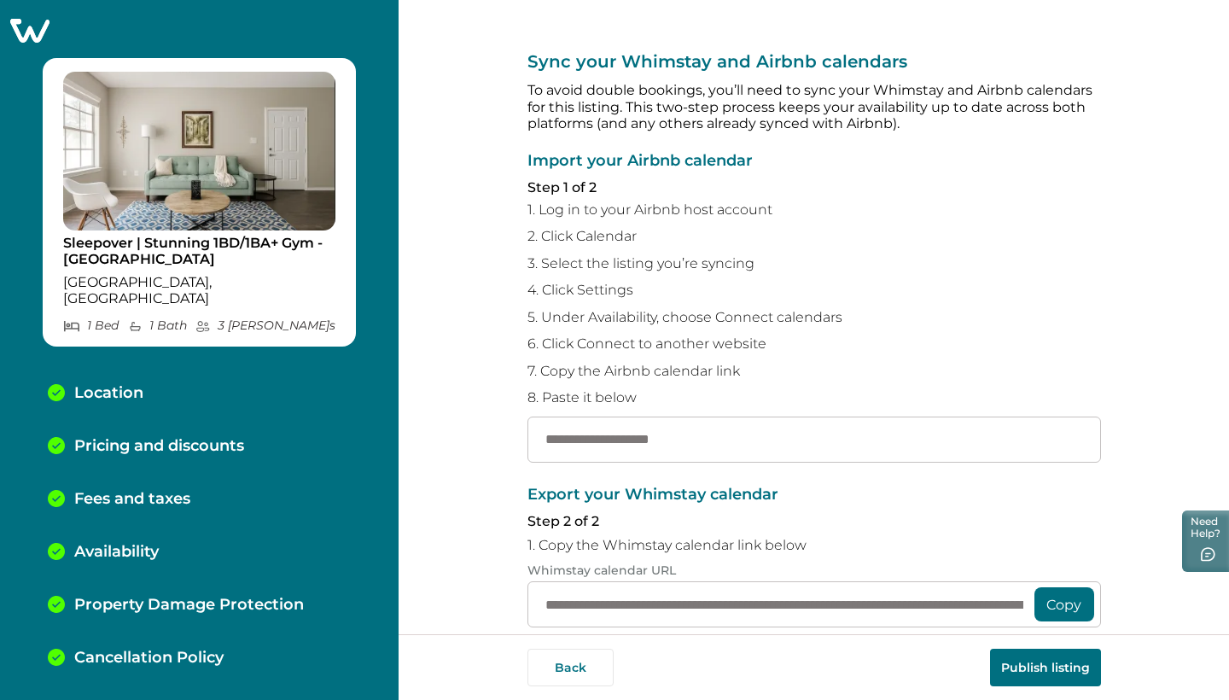
click at [32, 38] on icon at bounding box center [30, 30] width 42 height 26
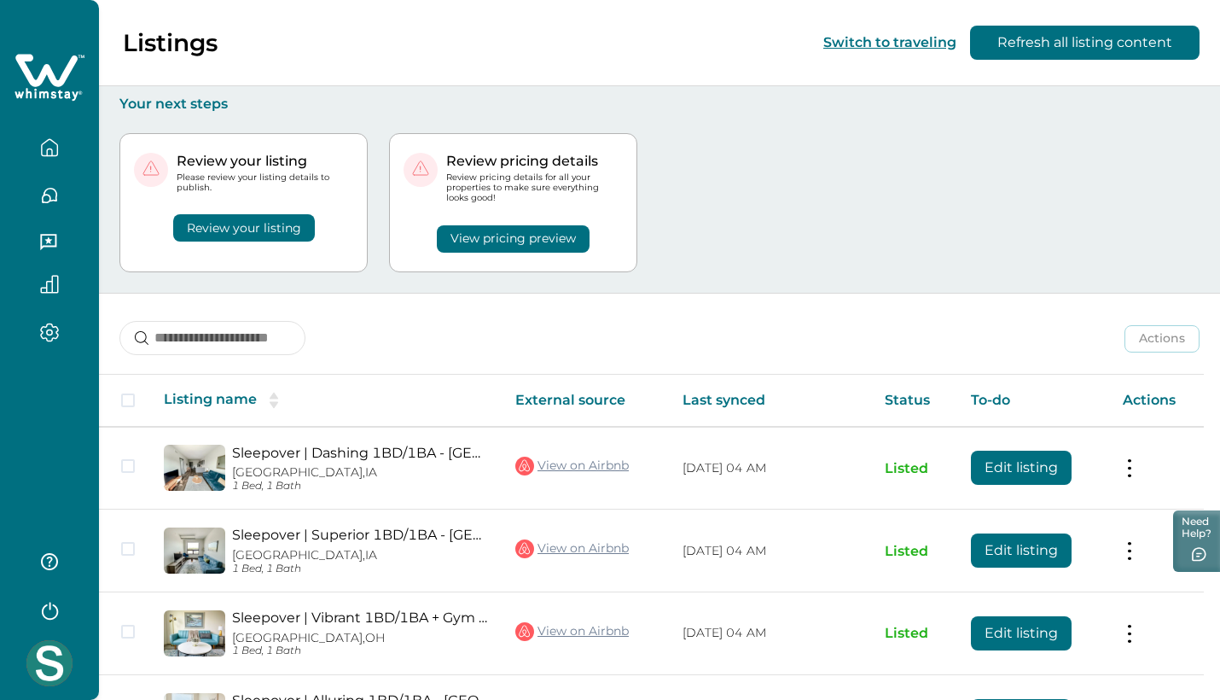
click at [246, 232] on button "Review your listing" at bounding box center [244, 227] width 142 height 27
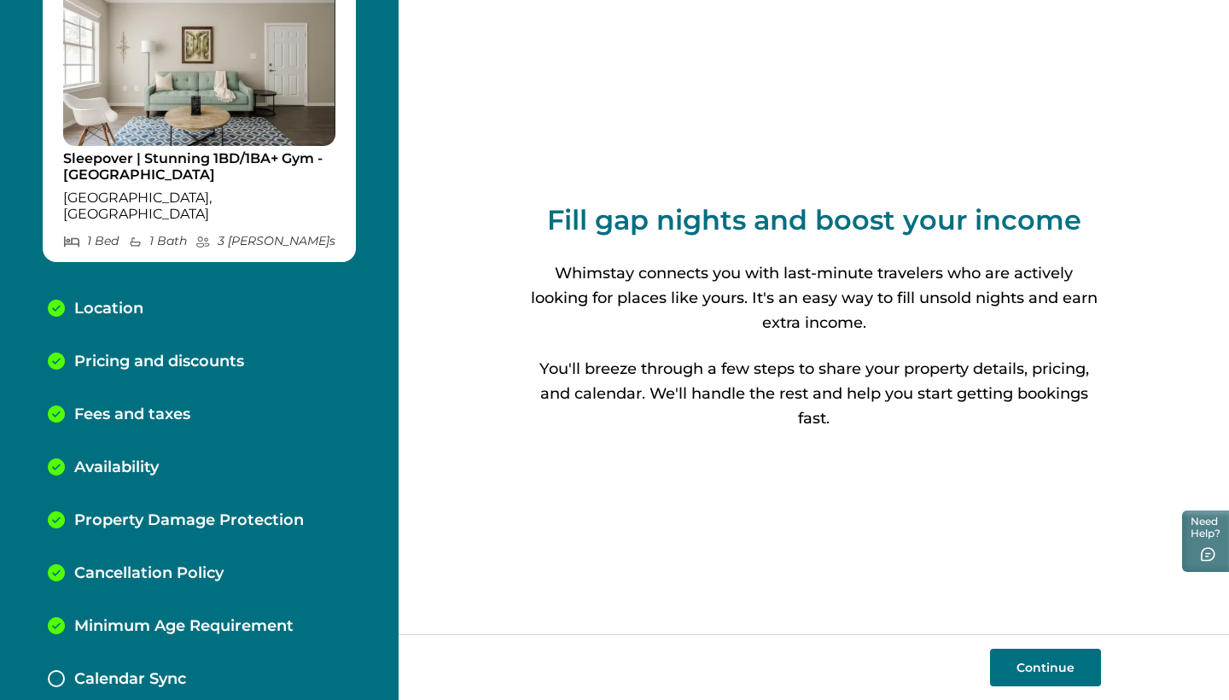
scroll to position [83, 0]
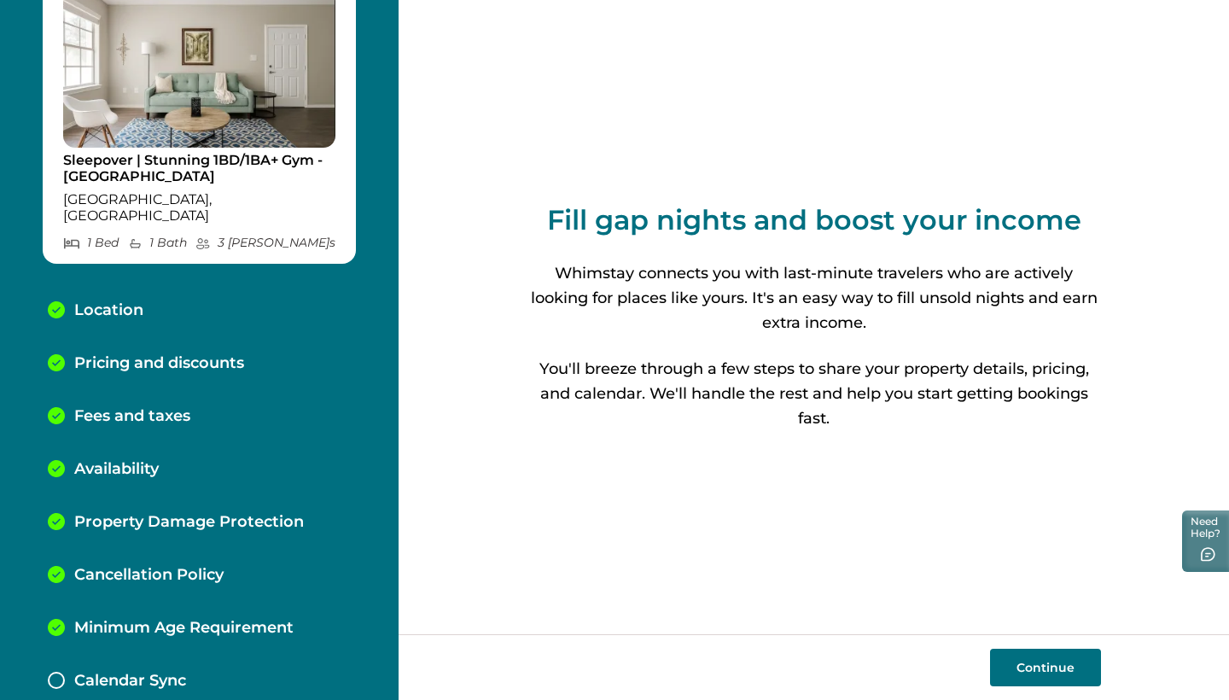
click at [173, 671] on p "Calendar Sync" at bounding box center [130, 680] width 112 height 19
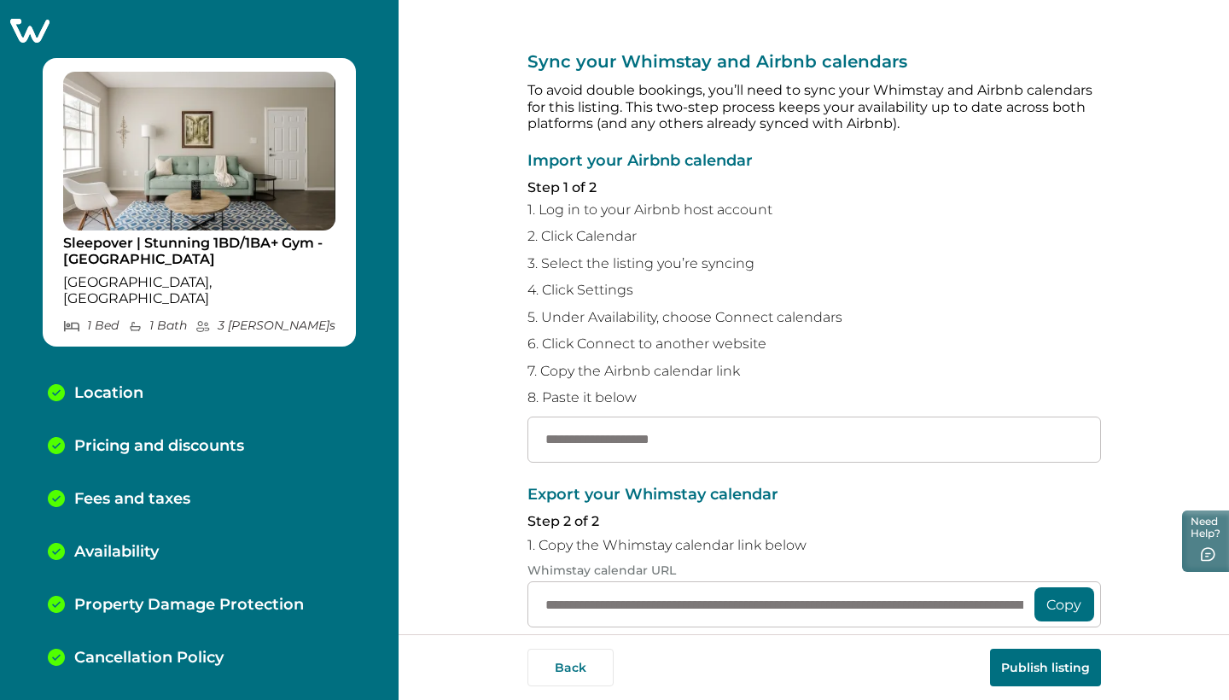
click at [35, 42] on icon at bounding box center [30, 30] width 42 height 26
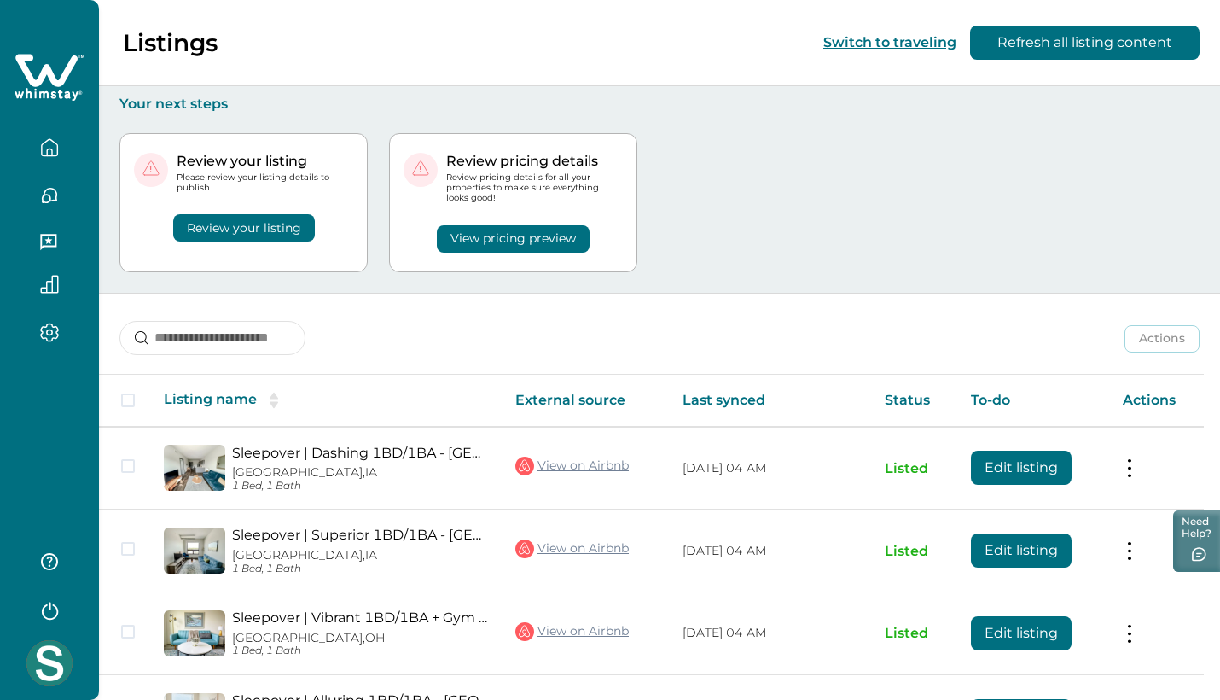
click at [244, 224] on button "Review your listing" at bounding box center [244, 227] width 142 height 27
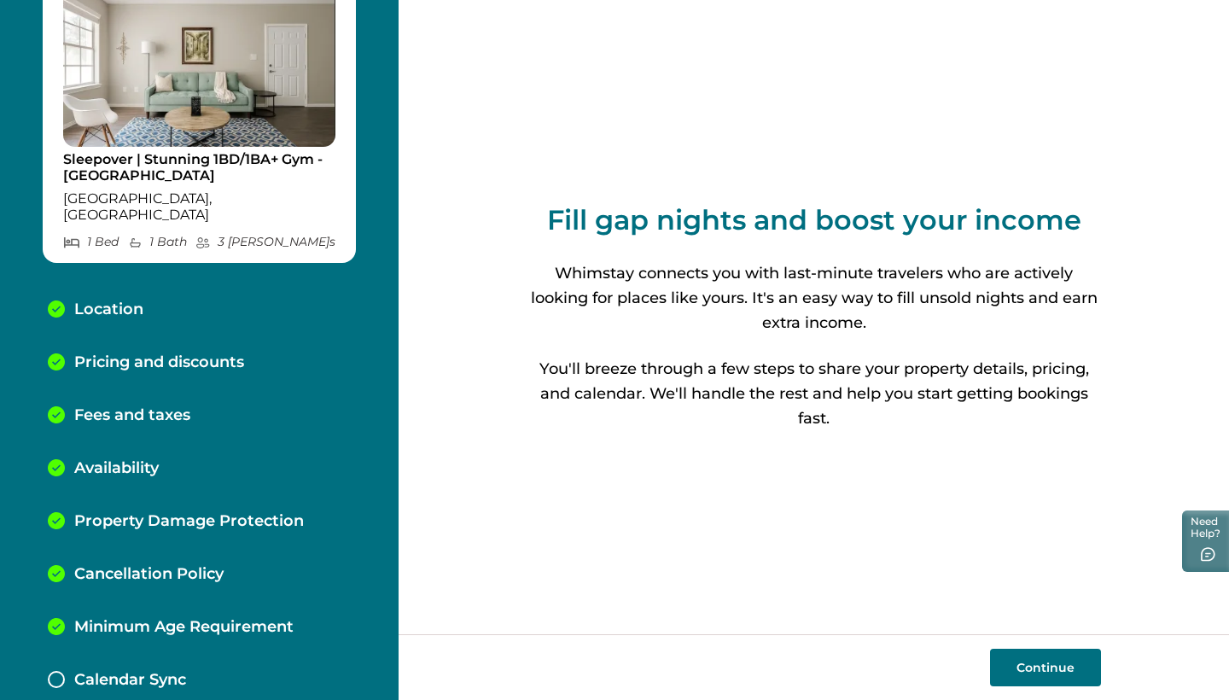
scroll to position [83, 0]
click at [152, 671] on p "Calendar Sync" at bounding box center [130, 680] width 112 height 19
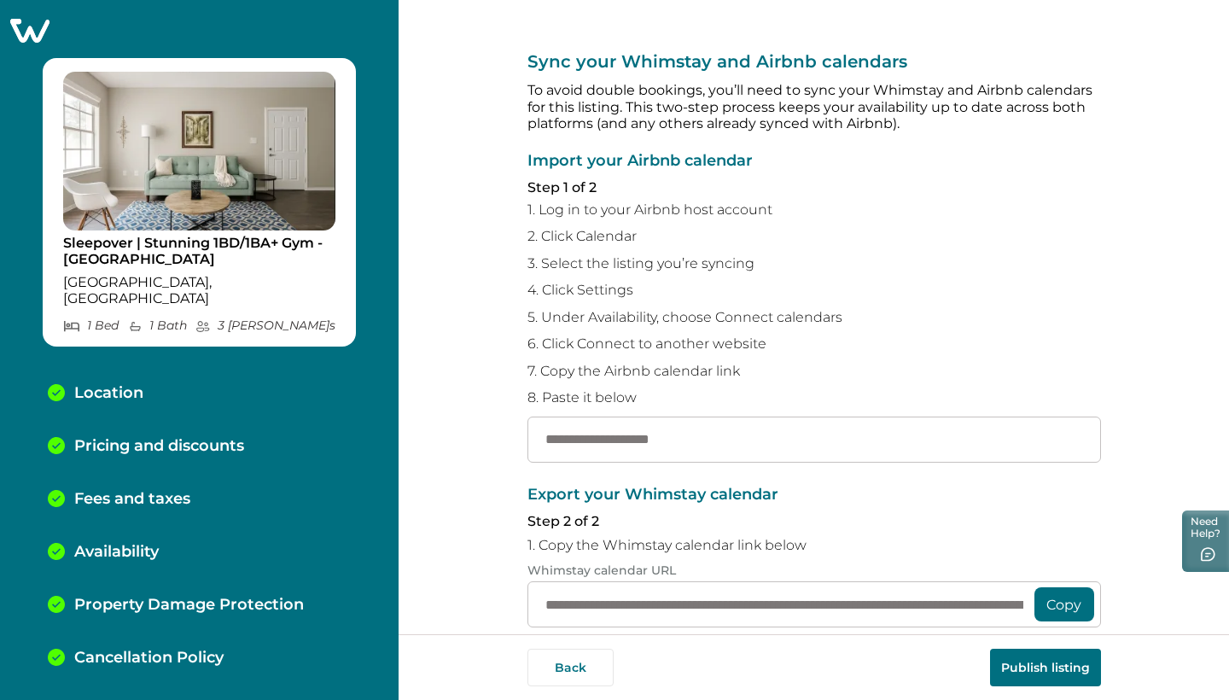
click at [46, 33] on icon at bounding box center [29, 31] width 39 height 24
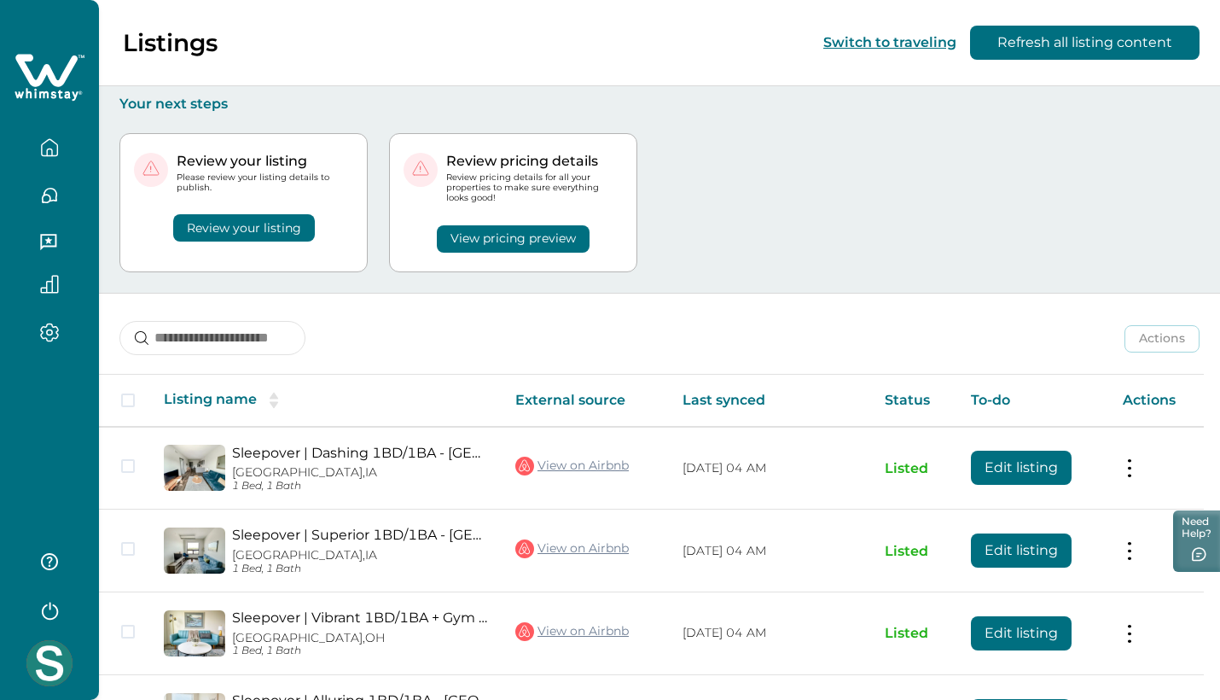
click at [233, 225] on button "Review your listing" at bounding box center [244, 227] width 142 height 27
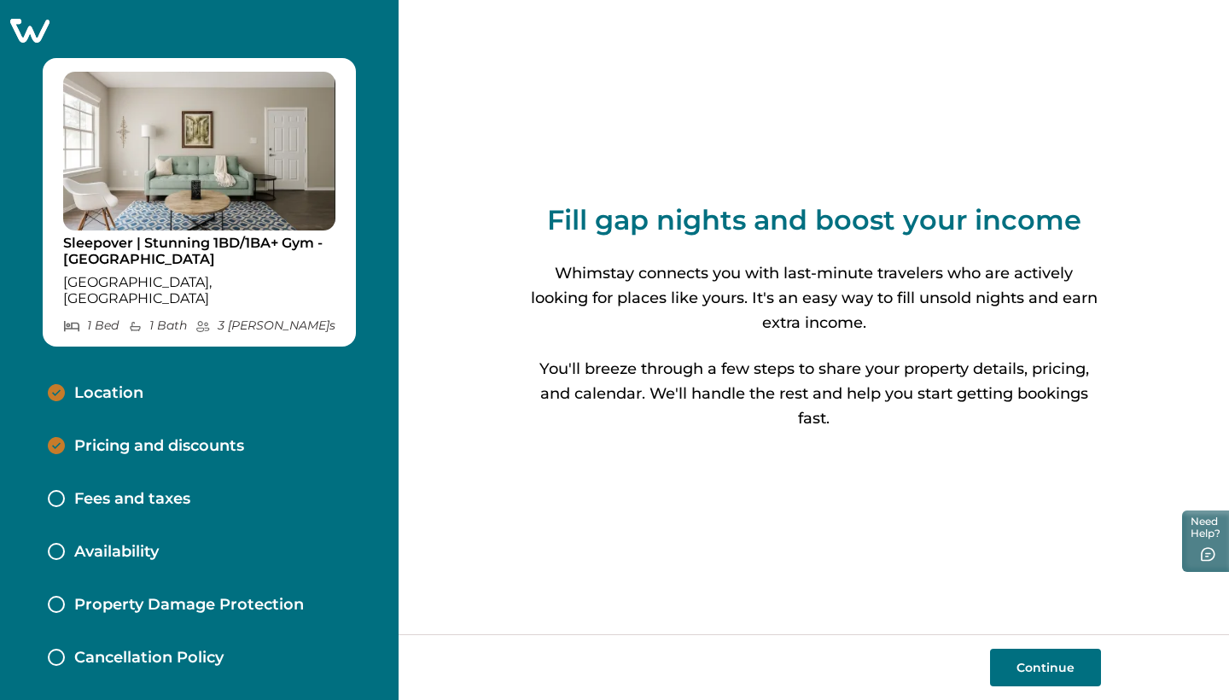
click at [125, 390] on div "Location" at bounding box center [199, 393] width 330 height 53
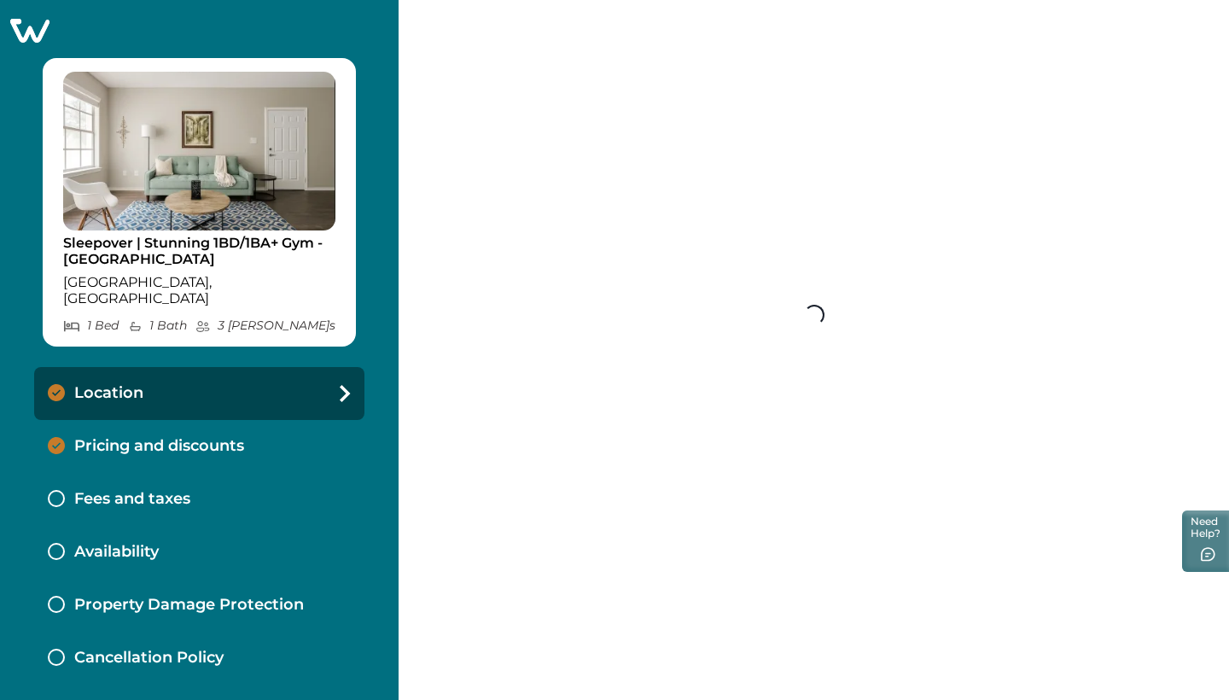
select select "**"
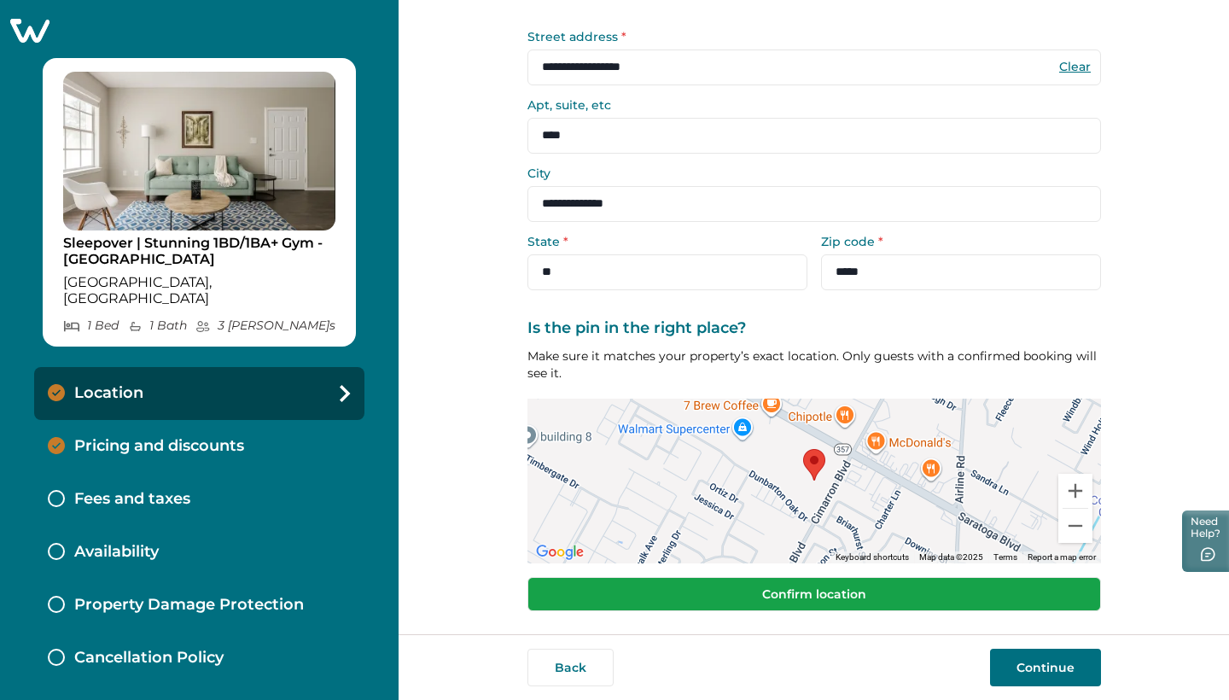
scroll to position [109, 0]
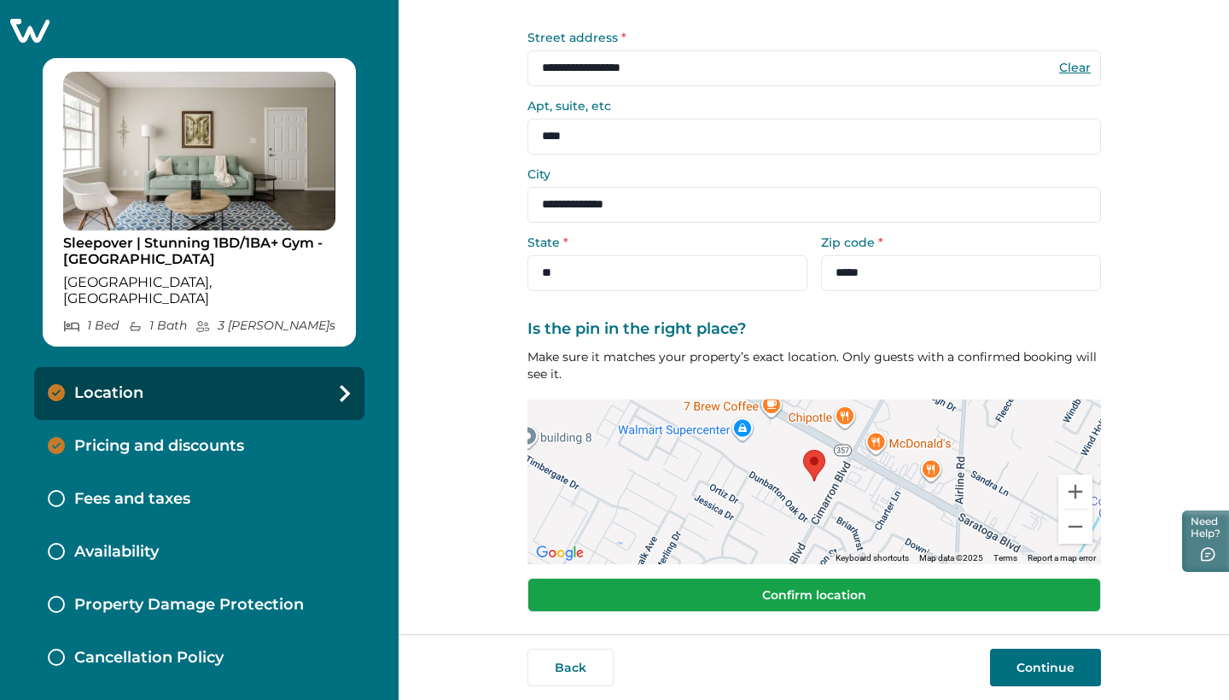
click at [920, 589] on button "Confirm location" at bounding box center [813, 595] width 573 height 34
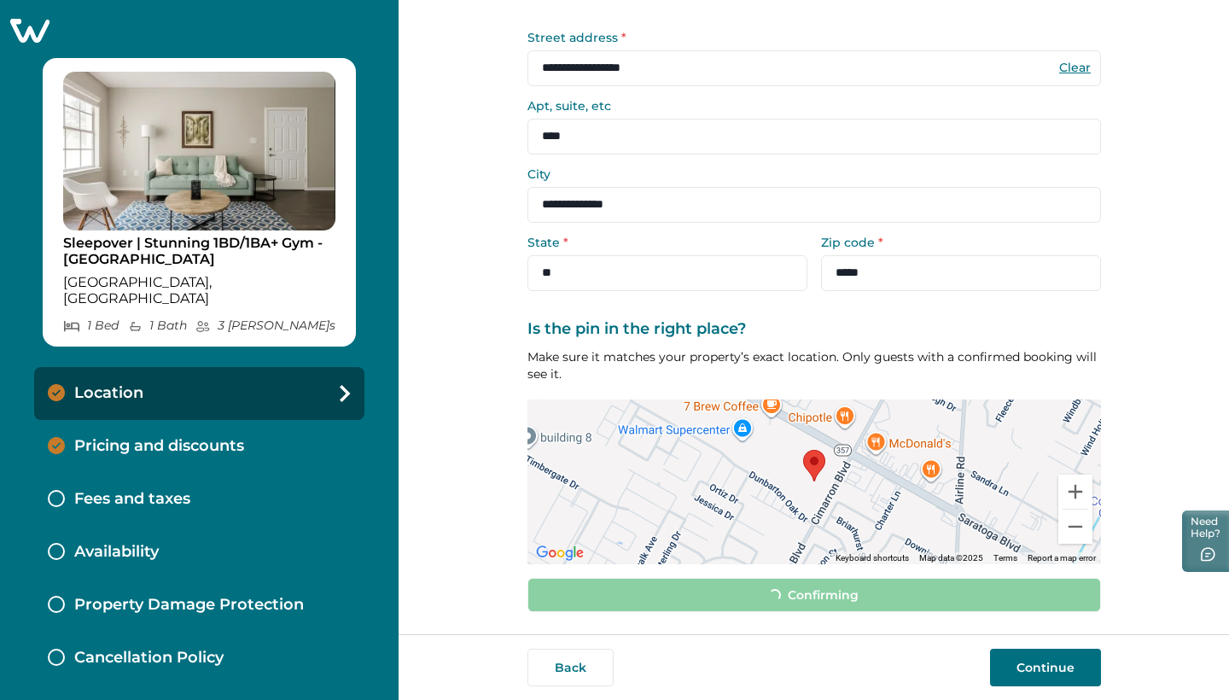
scroll to position [98, 0]
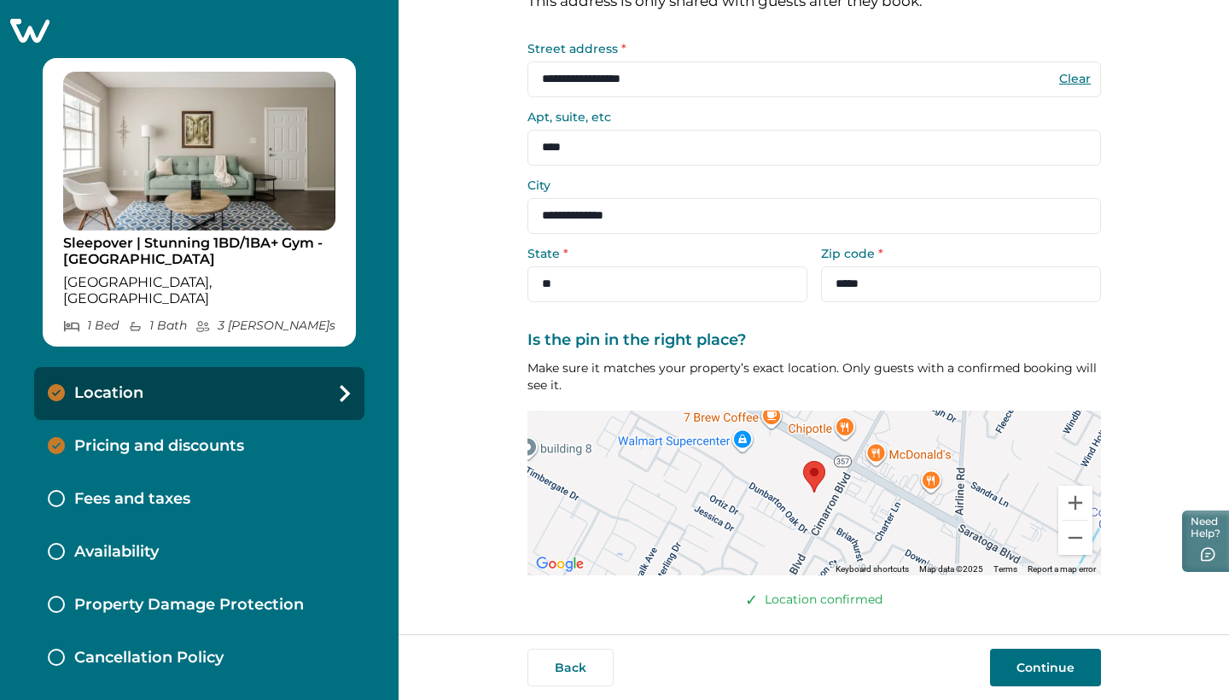
click at [1051, 675] on button "Continue" at bounding box center [1045, 667] width 111 height 38
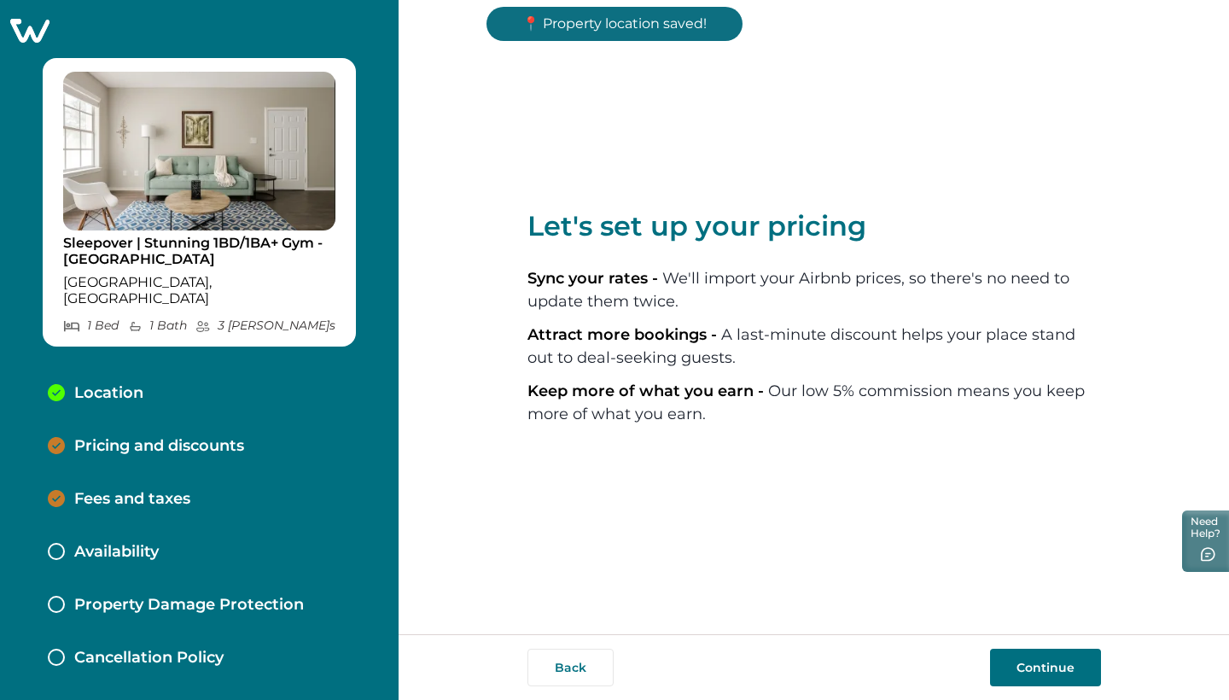
click at [1051, 675] on button "Continue" at bounding box center [1045, 667] width 111 height 38
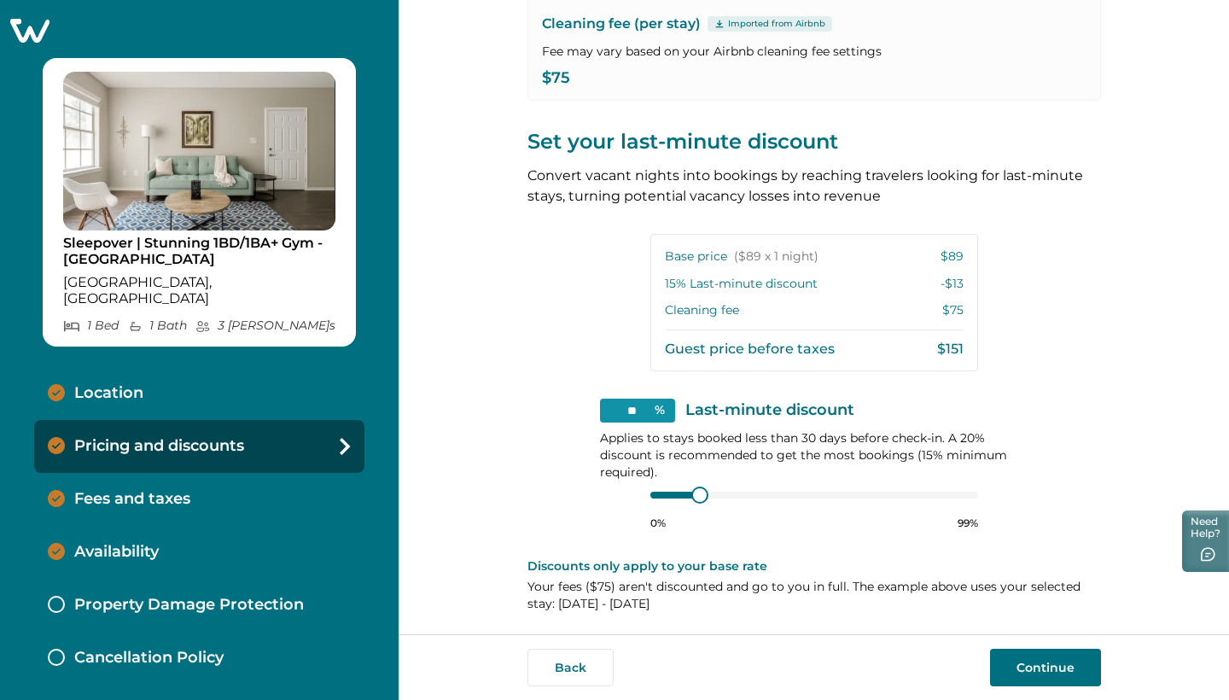
scroll to position [273, 0]
click at [1024, 667] on button "Continue" at bounding box center [1045, 667] width 111 height 38
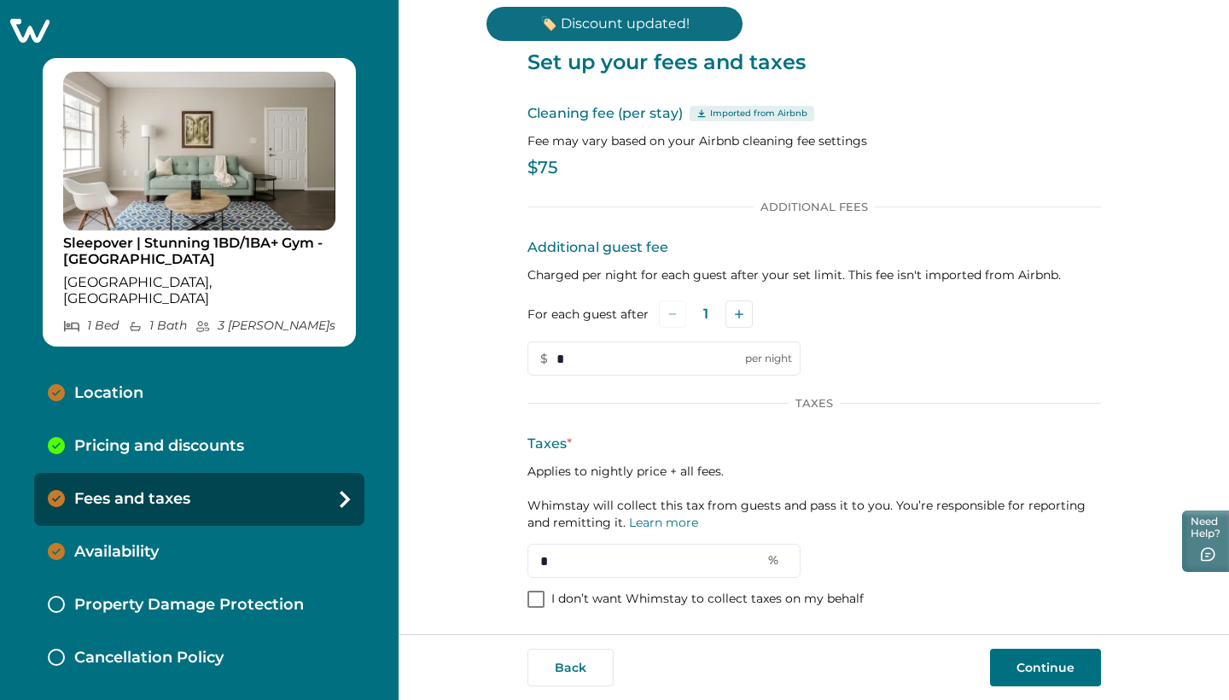
click at [1037, 671] on button "Continue" at bounding box center [1045, 667] width 111 height 38
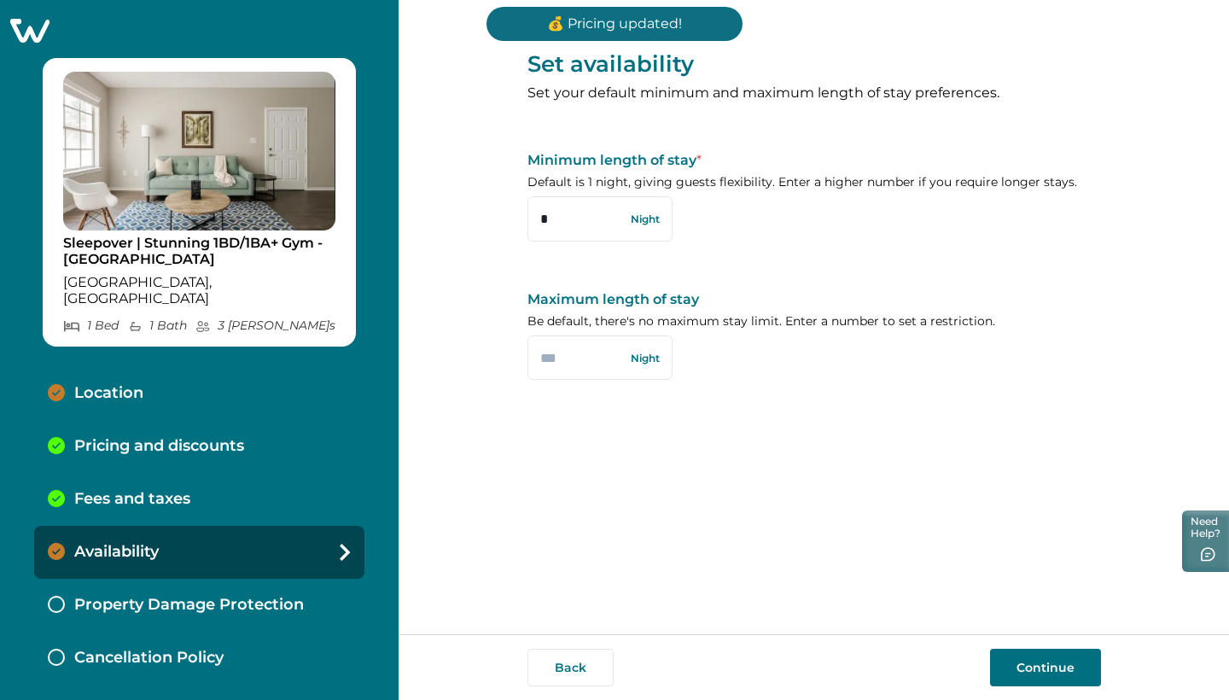
click at [1030, 675] on button "Continue" at bounding box center [1045, 667] width 111 height 38
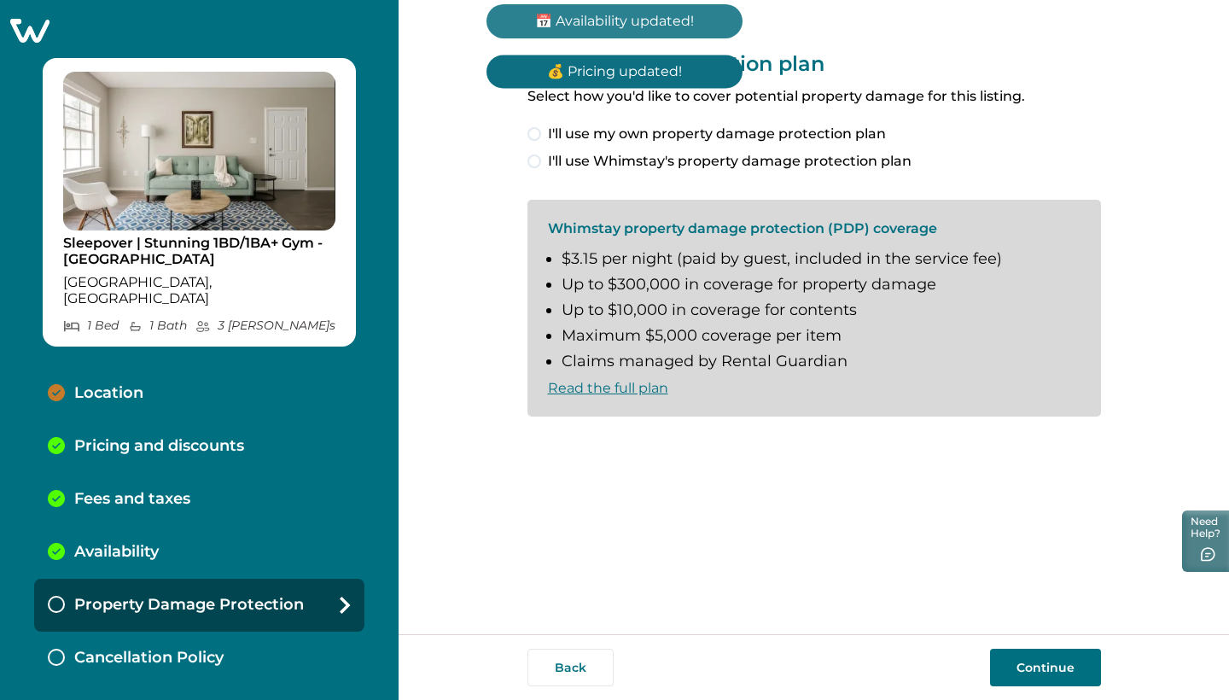
click at [224, 386] on div "Location" at bounding box center [199, 393] width 330 height 53
select select "**"
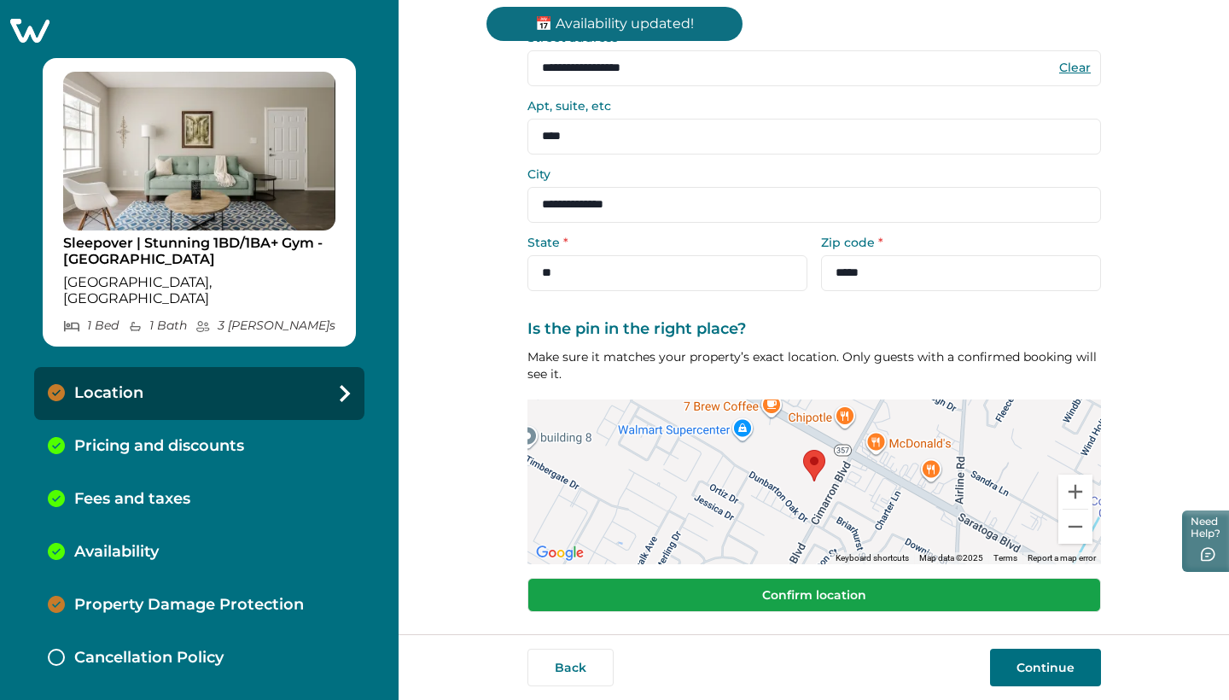
click at [776, 591] on button "Confirm location" at bounding box center [813, 595] width 573 height 34
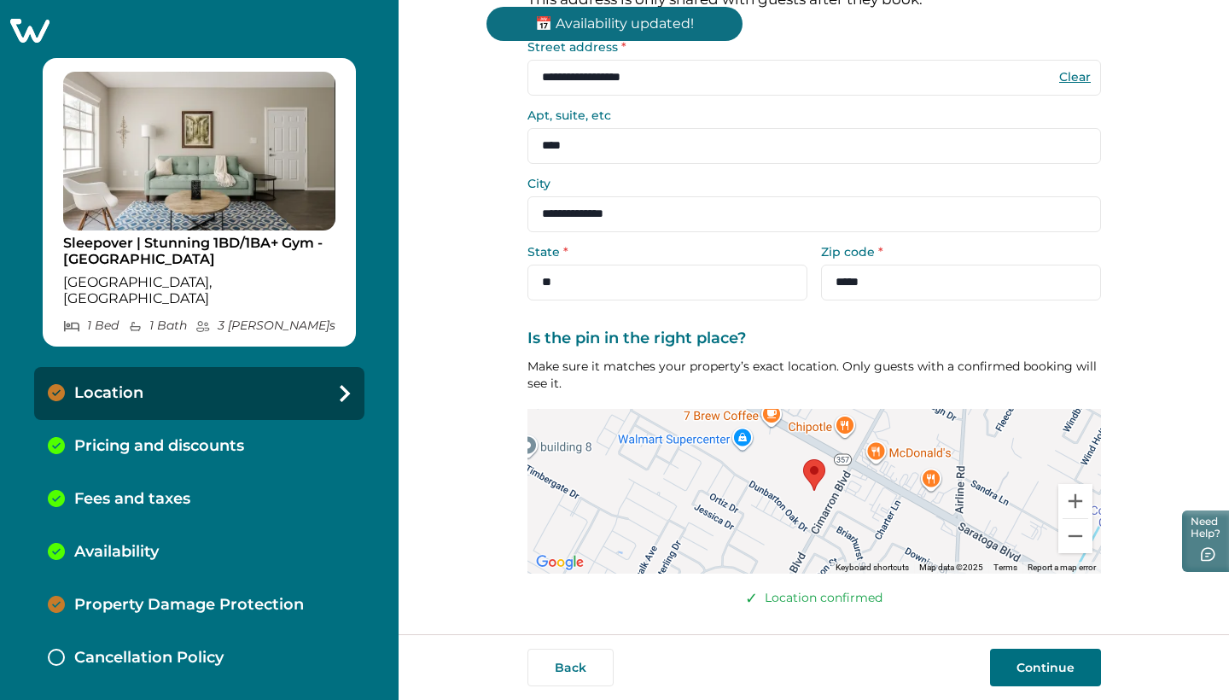
scroll to position [98, 0]
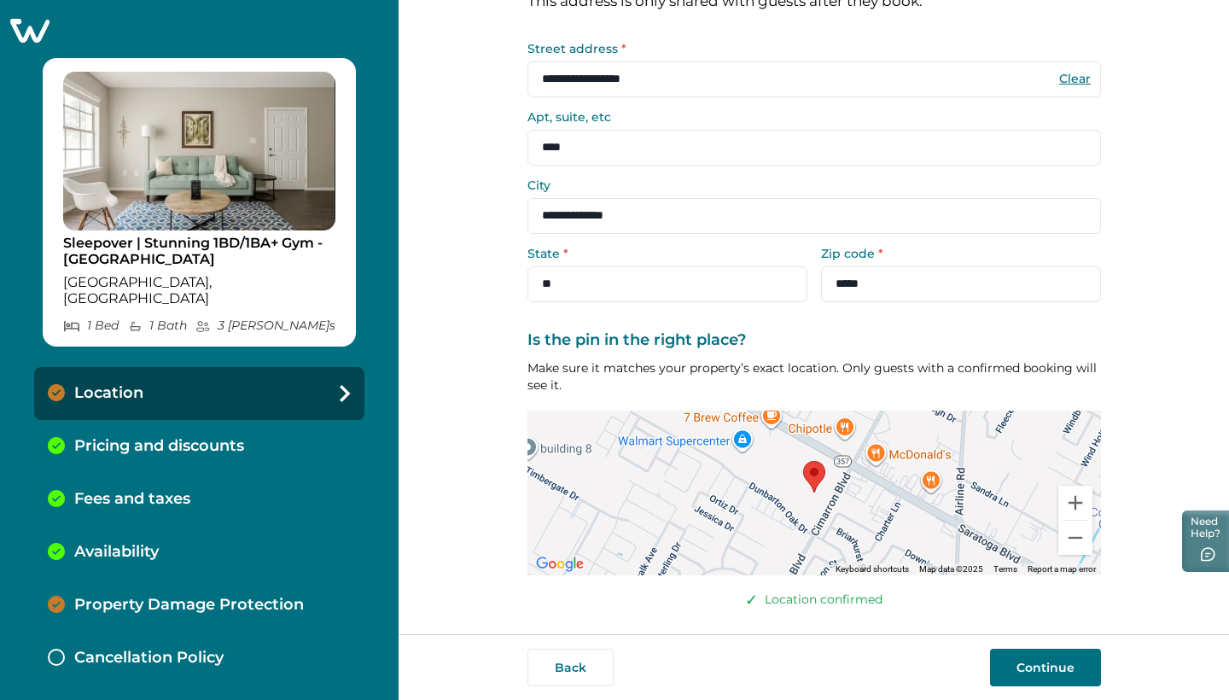
click at [1024, 667] on button "Continue" at bounding box center [1045, 667] width 111 height 38
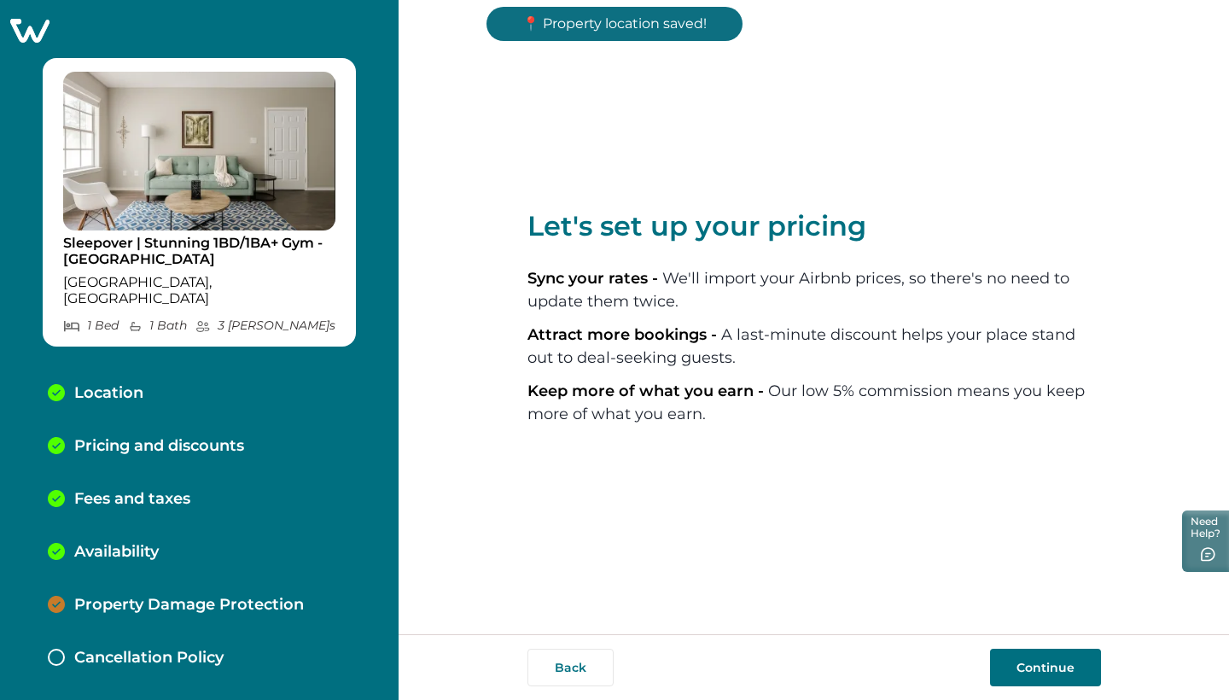
click at [230, 596] on p "Property Damage Protection" at bounding box center [189, 605] width 230 height 19
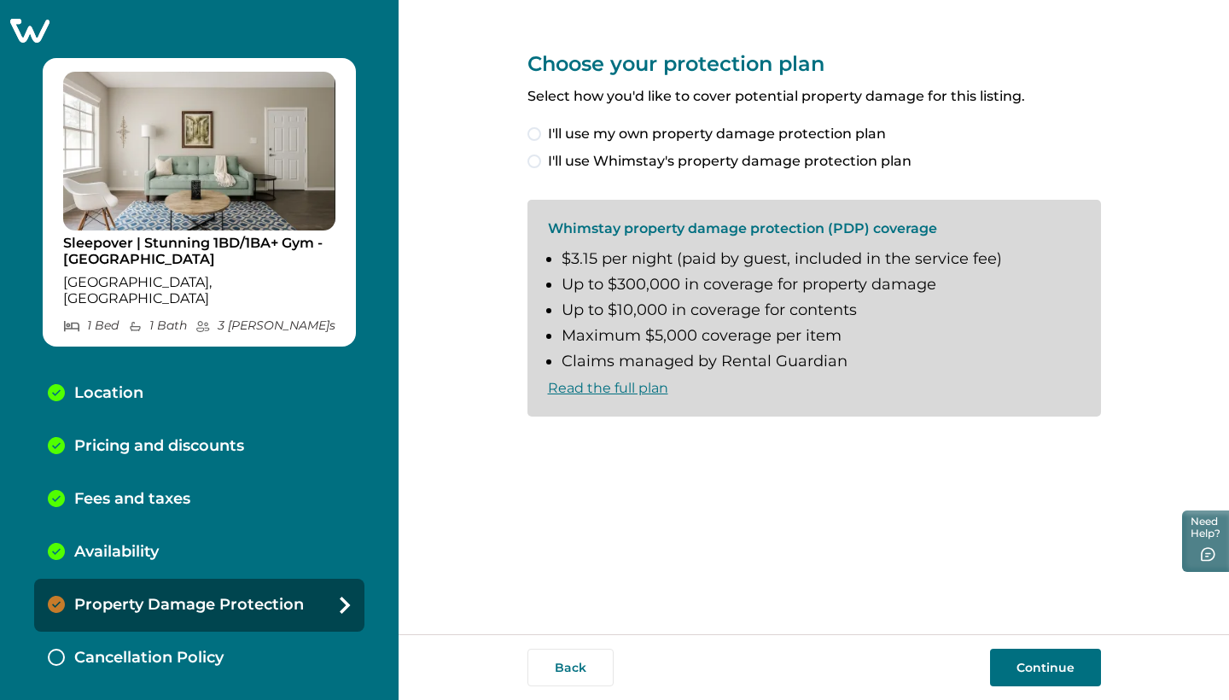
click at [542, 164] on label "I'll use Whimstay's property damage protection plan" at bounding box center [813, 161] width 573 height 20
click at [531, 443] on span at bounding box center [534, 445] width 14 height 14
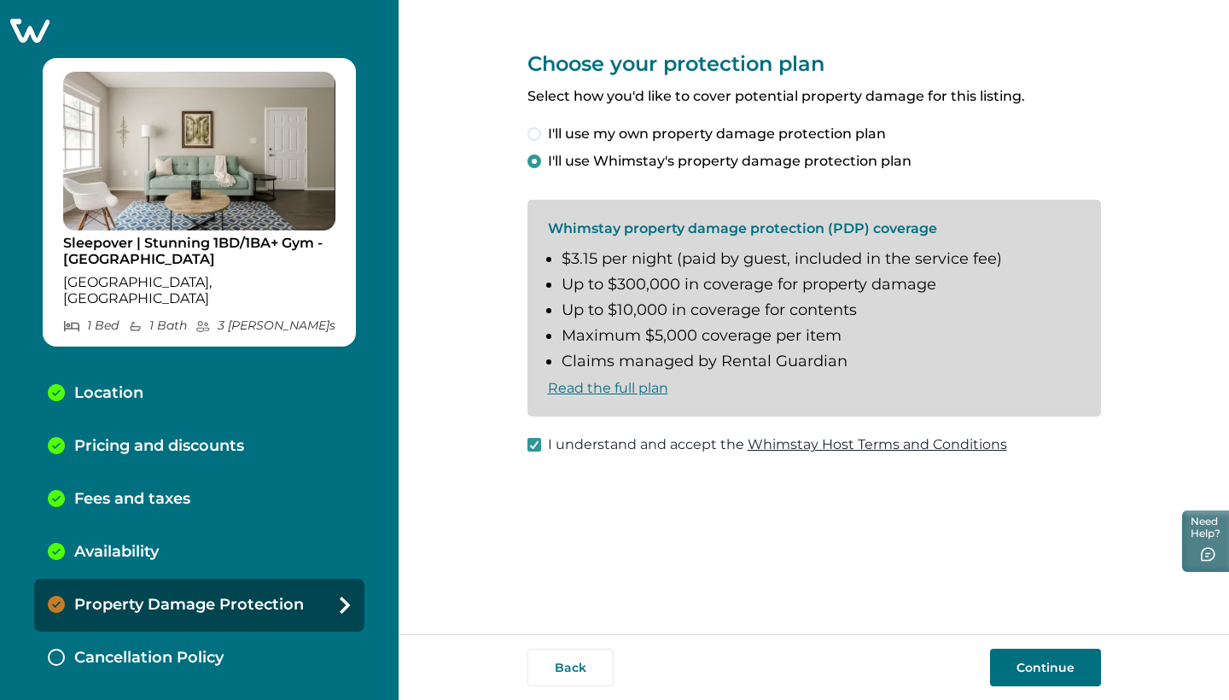
click at [1080, 676] on button "Continue" at bounding box center [1045, 667] width 111 height 38
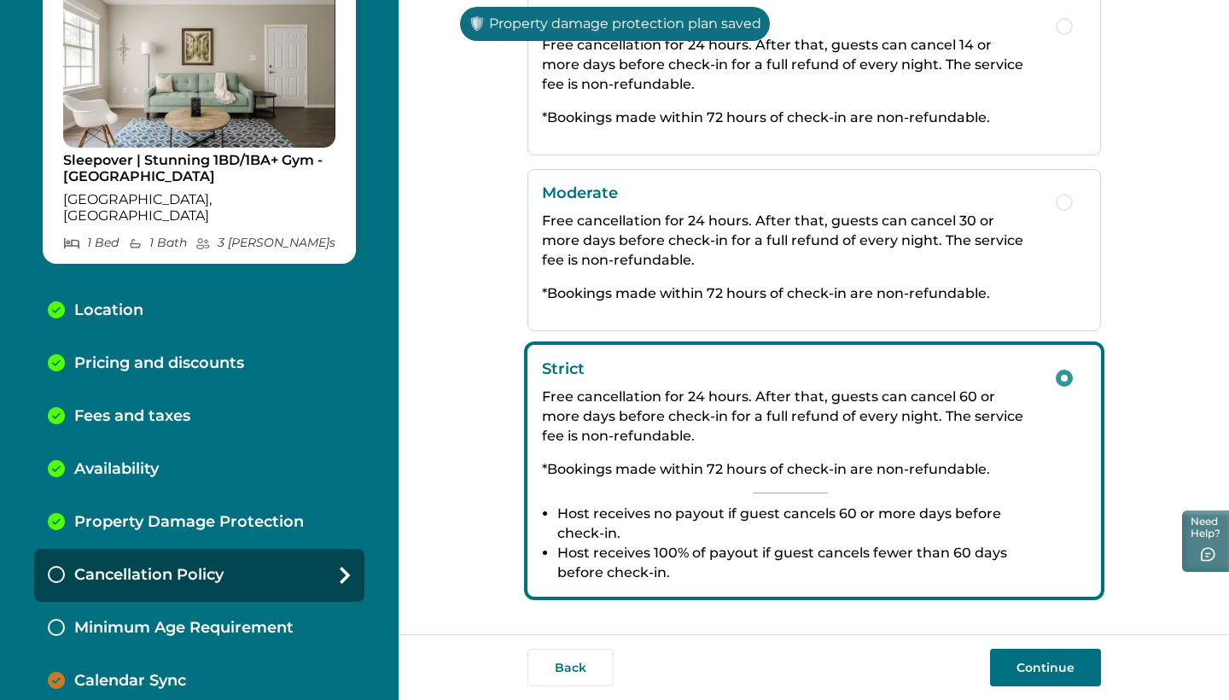
scroll to position [299, 0]
click at [1036, 662] on button "Continue" at bounding box center [1045, 667] width 111 height 38
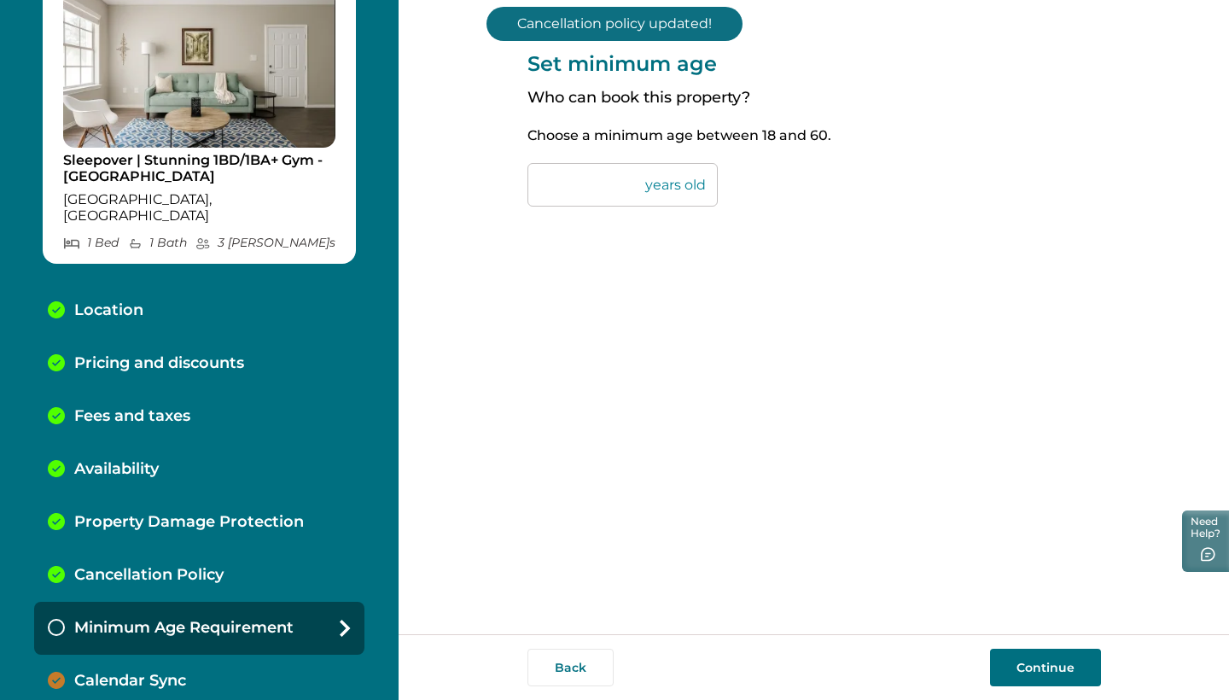
click at [1034, 671] on button "Continue" at bounding box center [1045, 667] width 111 height 38
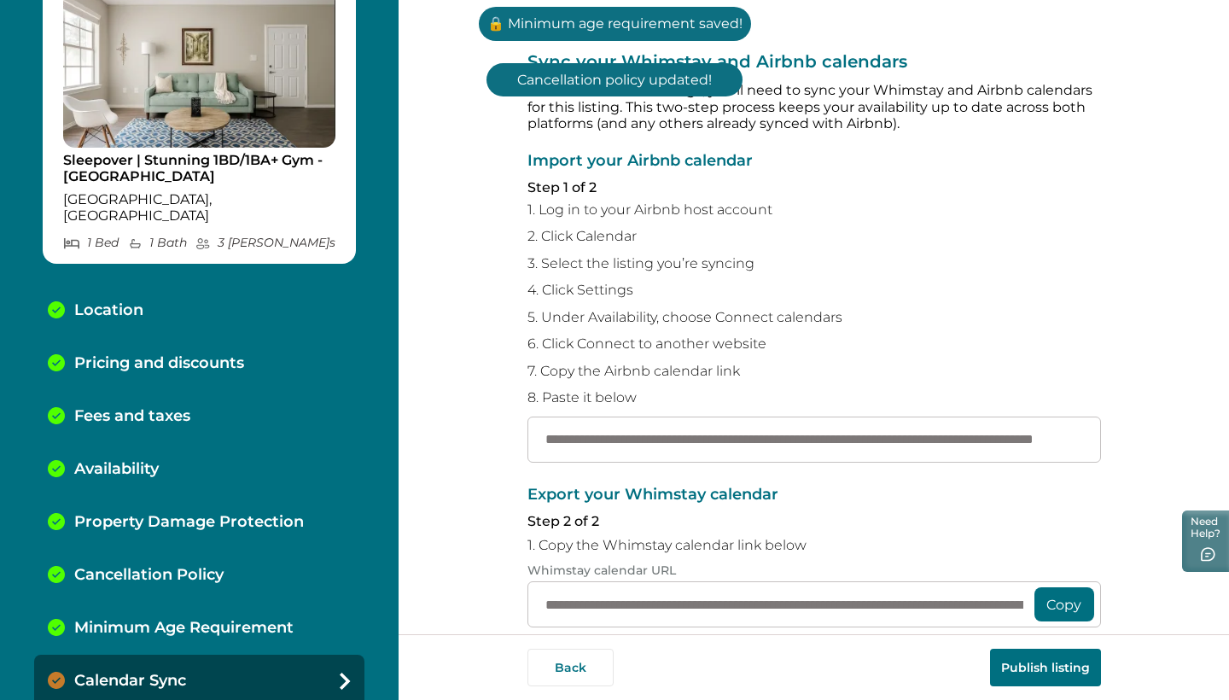
click at [1047, 665] on button "Publish listing" at bounding box center [1045, 667] width 111 height 38
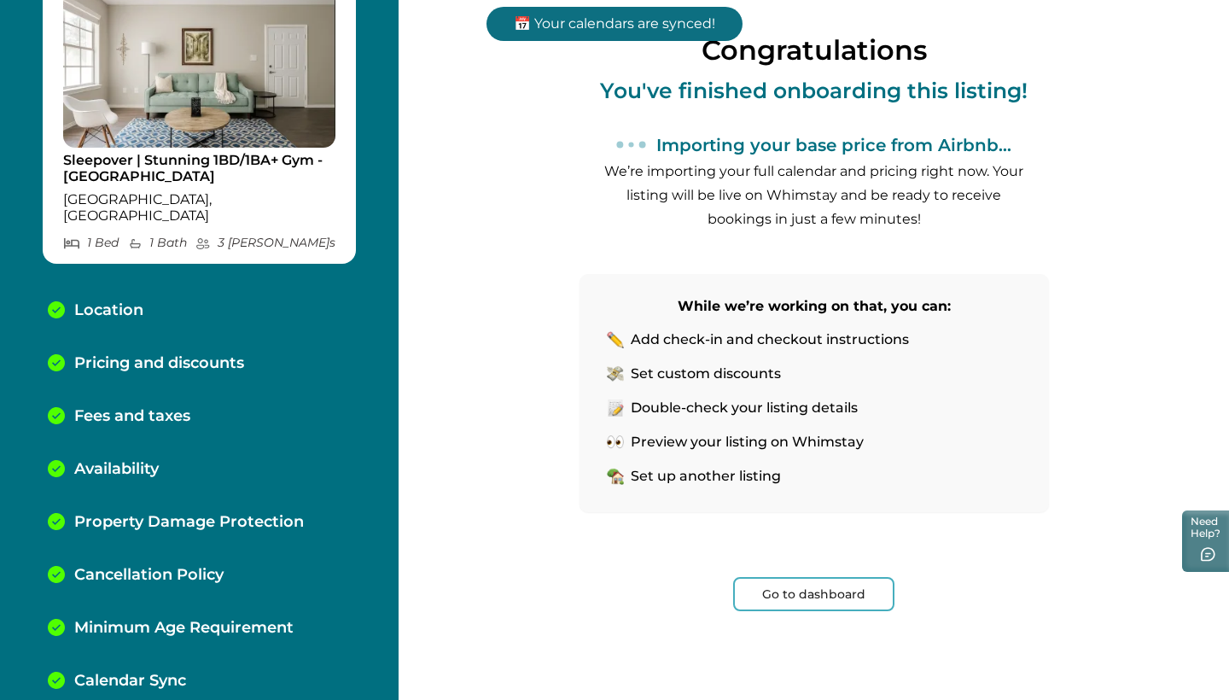
scroll to position [128, 0]
click at [826, 593] on button "Go to dashboard" at bounding box center [813, 594] width 161 height 34
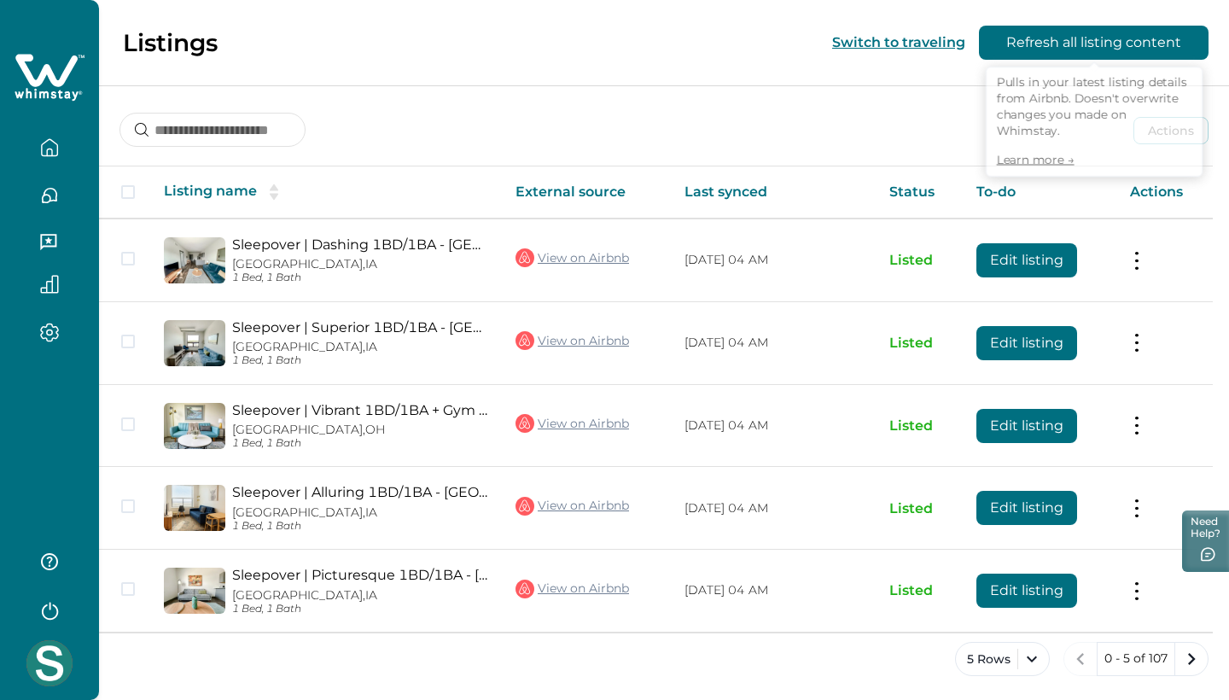
click at [1027, 46] on button "Refresh all listing content" at bounding box center [1094, 43] width 230 height 34
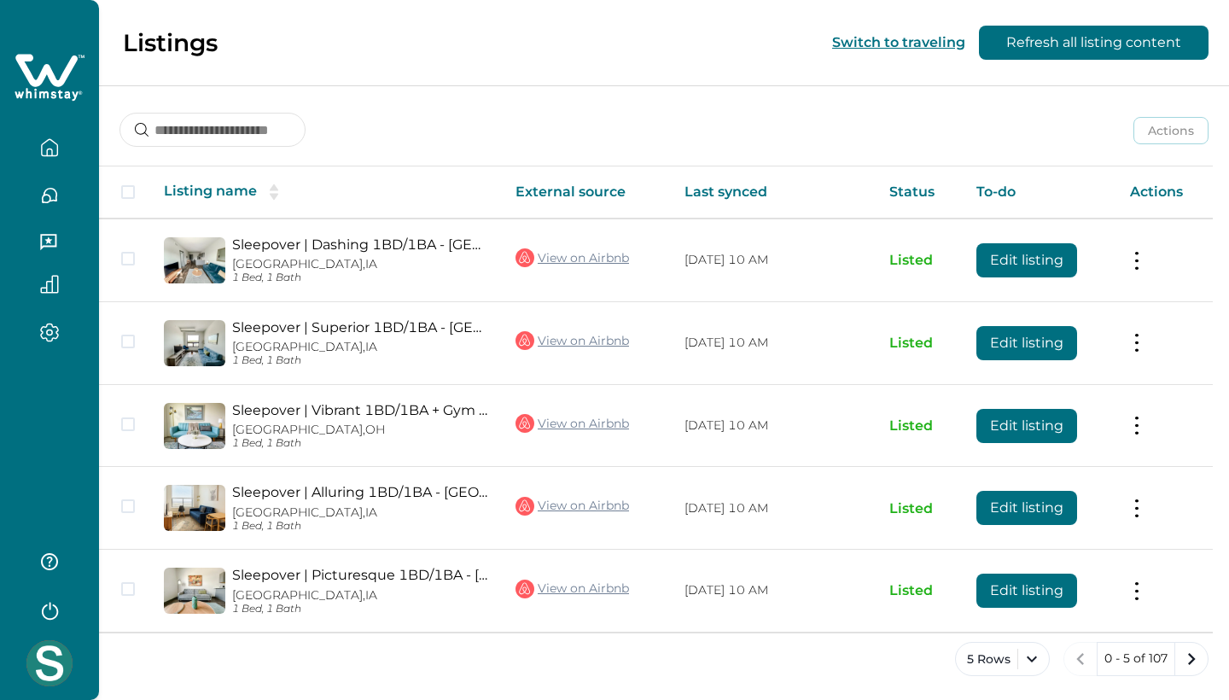
click at [61, 154] on button "button" at bounding box center [50, 148] width 72 height 34
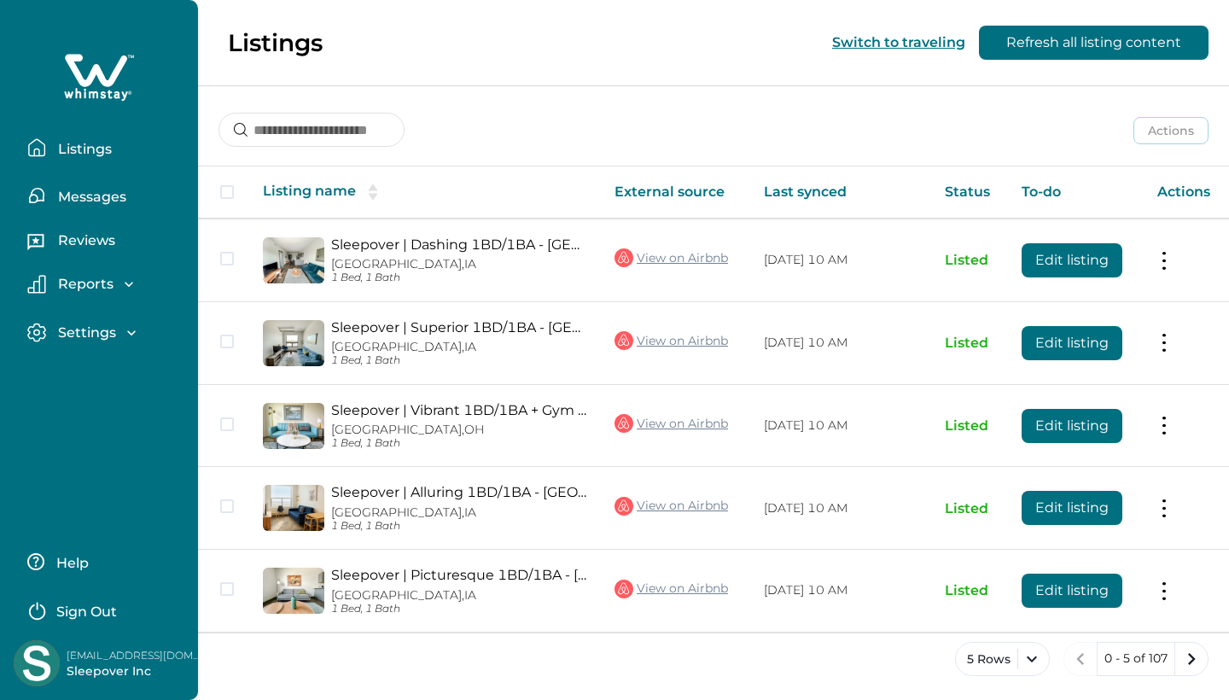
click at [109, 151] on p "Listings" at bounding box center [82, 149] width 59 height 17
click at [99, 193] on p "Messages" at bounding box center [89, 197] width 73 height 17
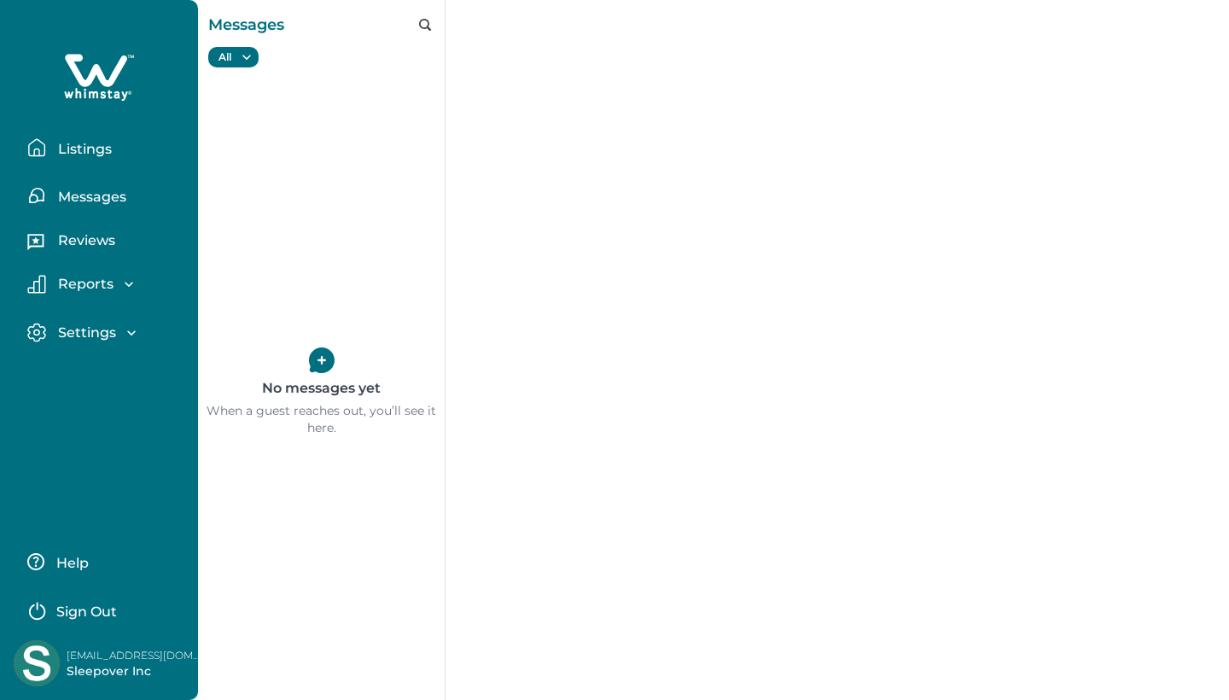
click at [99, 144] on p "Listings" at bounding box center [82, 149] width 59 height 17
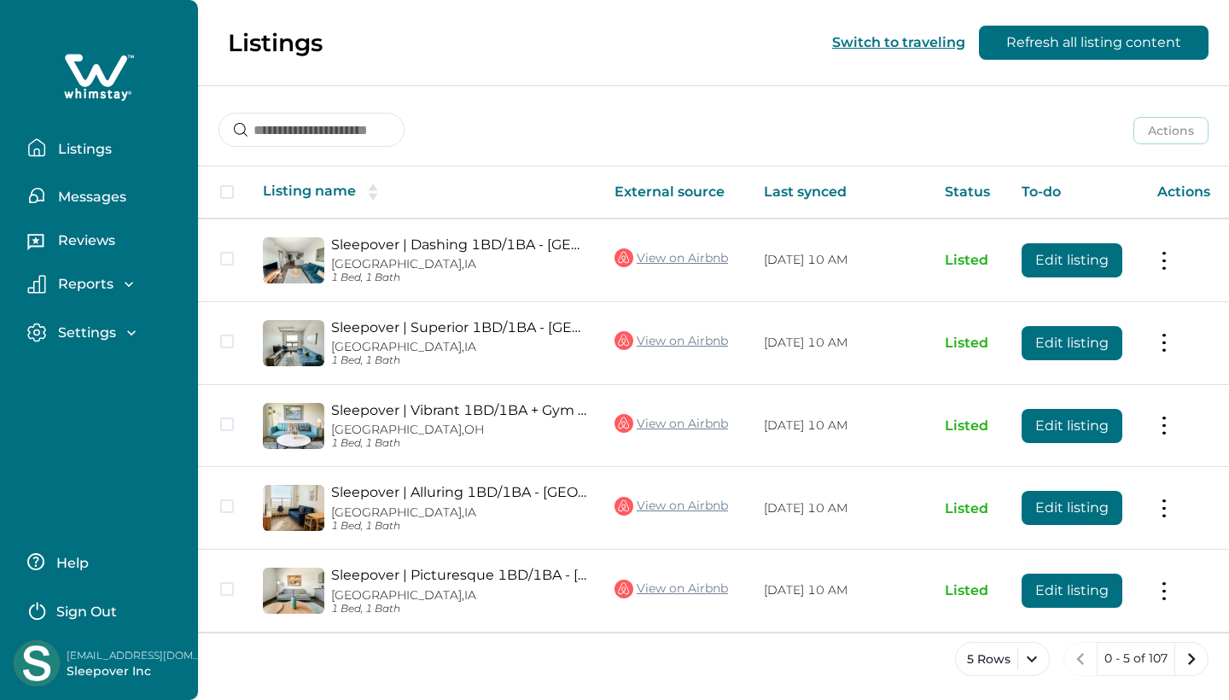
click at [86, 85] on icon at bounding box center [96, 70] width 62 height 32
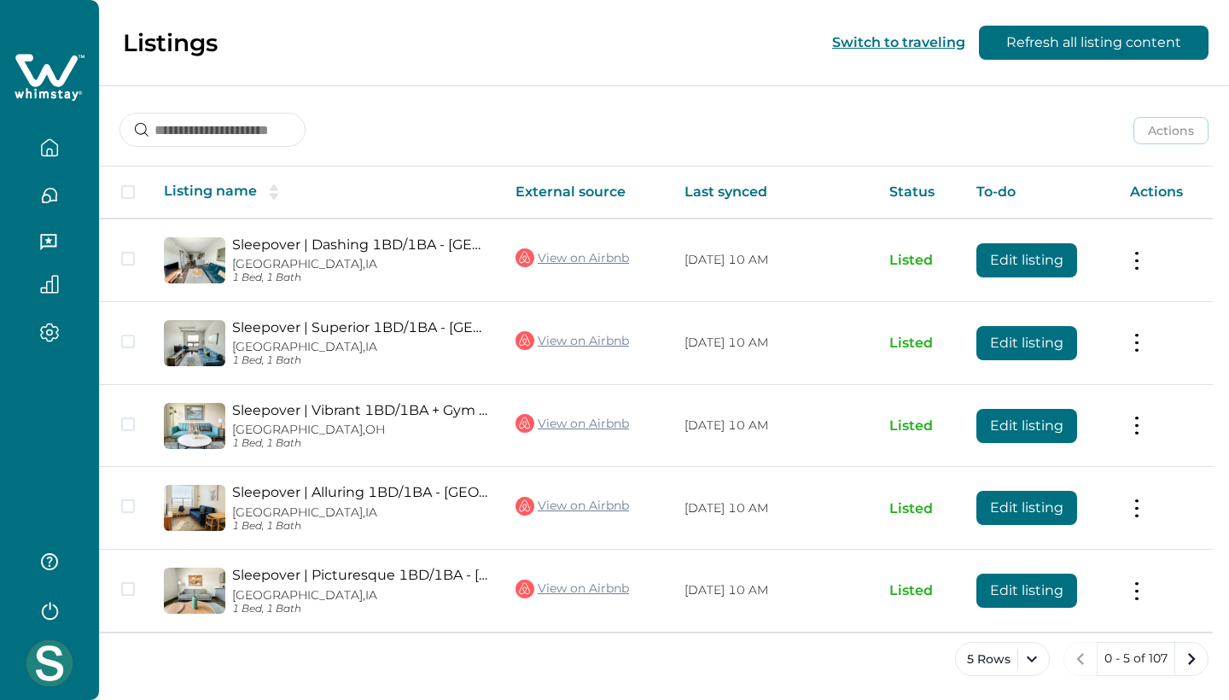
click at [62, 83] on icon at bounding box center [46, 70] width 62 height 32
click at [56, 145] on icon "button" at bounding box center [49, 147] width 19 height 19
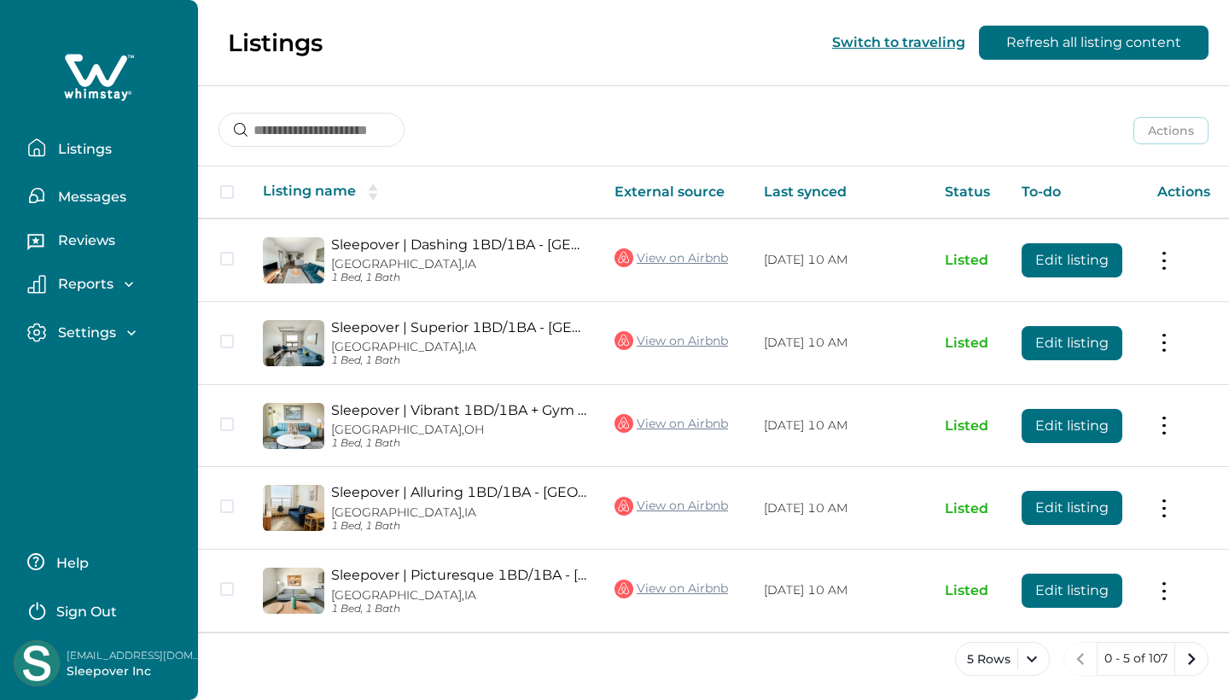
click at [71, 145] on p "Listings" at bounding box center [82, 149] width 59 height 17
click at [96, 190] on p "Messages" at bounding box center [89, 197] width 73 height 17
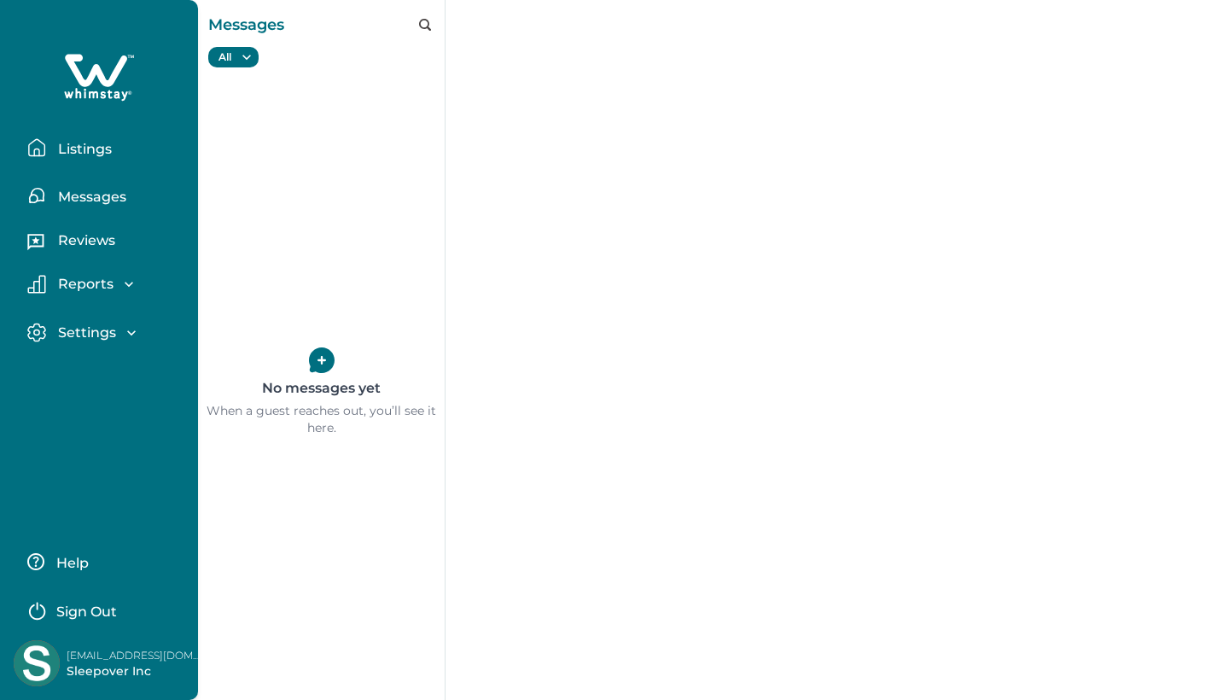
click at [101, 246] on p "Reviews" at bounding box center [84, 240] width 62 height 17
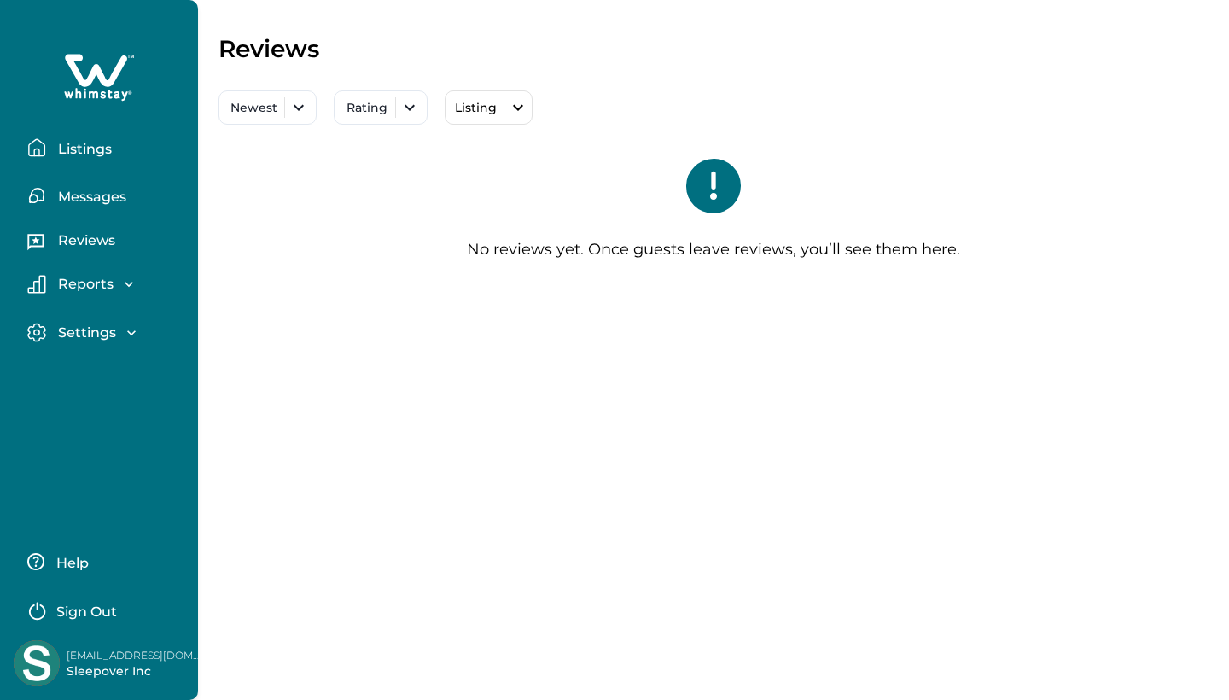
click at [107, 276] on p "Reports" at bounding box center [83, 284] width 61 height 17
click at [107, 334] on p "Settings" at bounding box center [84, 332] width 63 height 17
click at [113, 369] on p "Profile details" at bounding box center [103, 369] width 100 height 17
